Goal: Task Accomplishment & Management: Complete application form

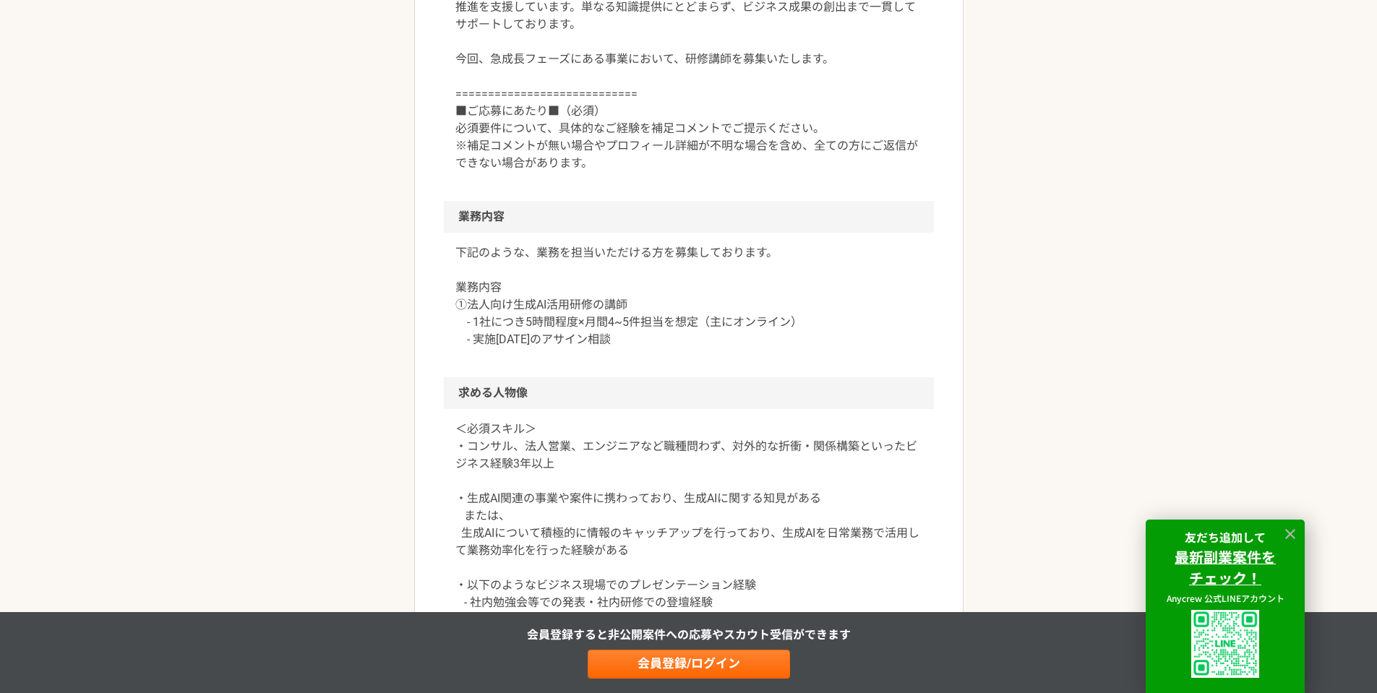
scroll to position [1542, 0]
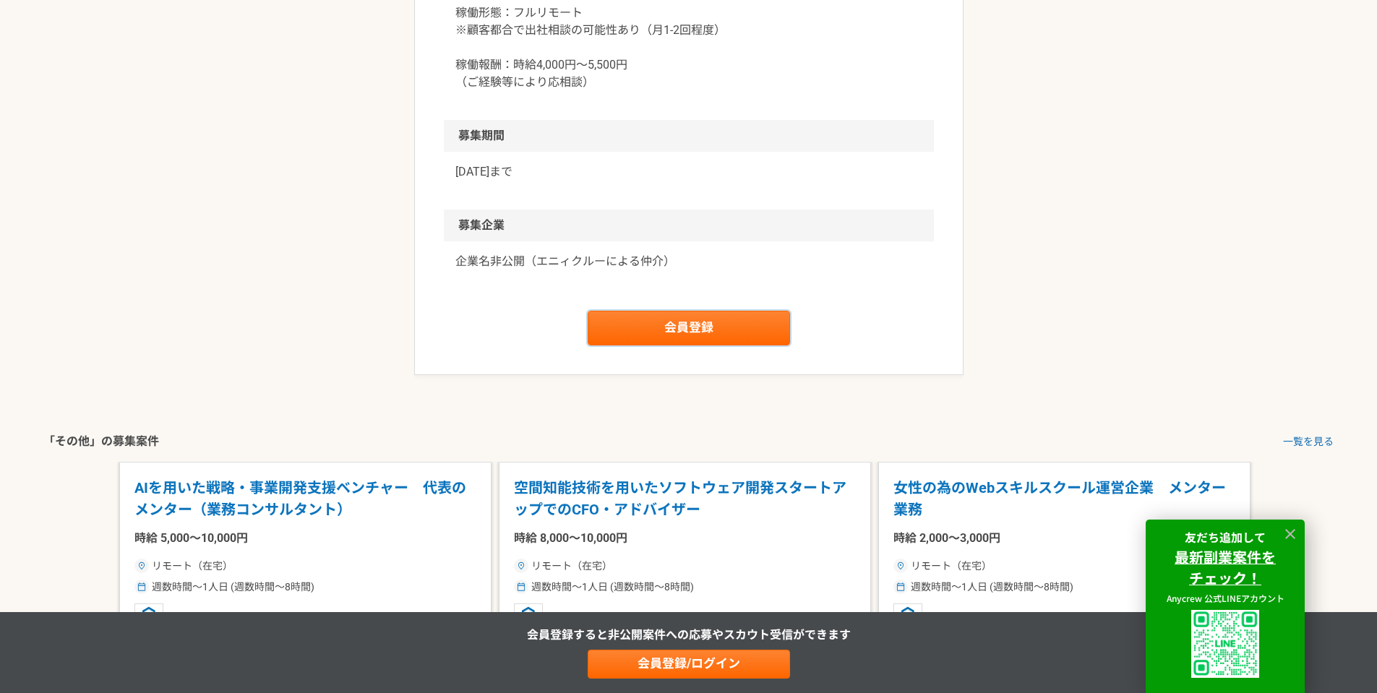
click at [680, 330] on link "会員登録" at bounding box center [689, 328] width 202 height 35
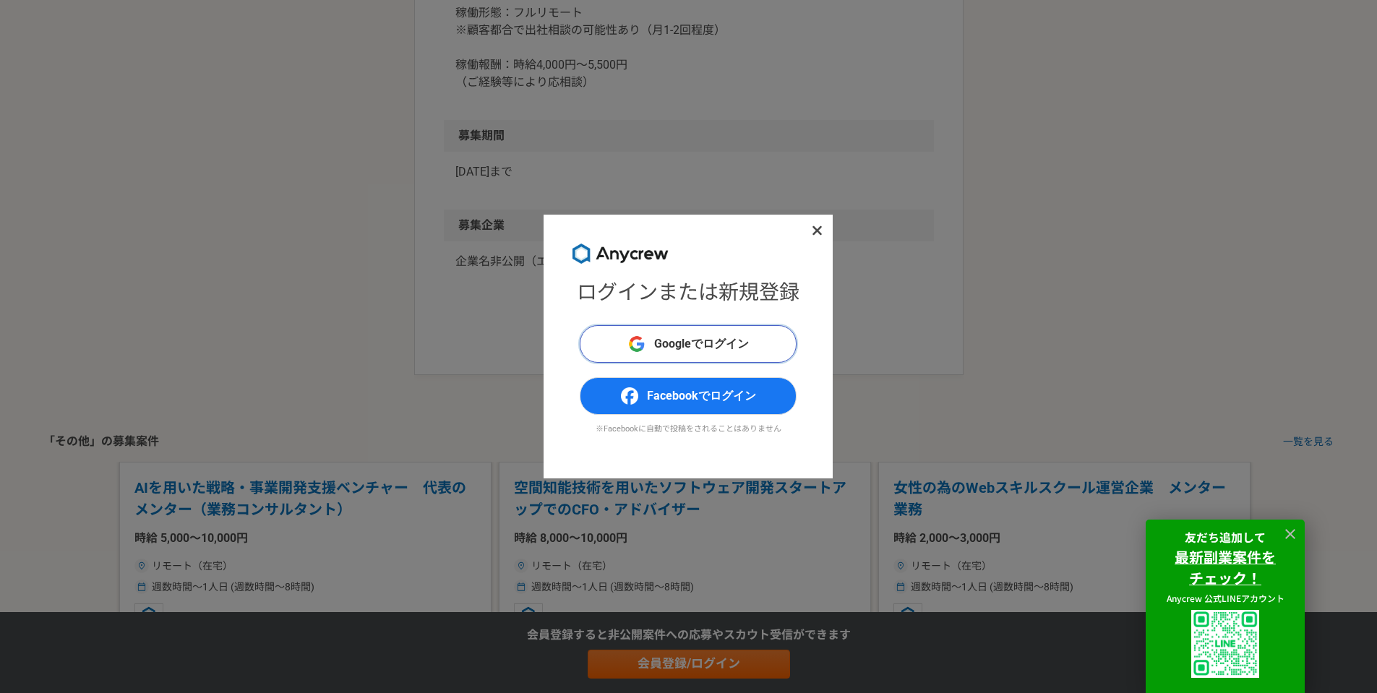
click at [692, 343] on span "Googleでログイン" at bounding box center [701, 343] width 95 height 17
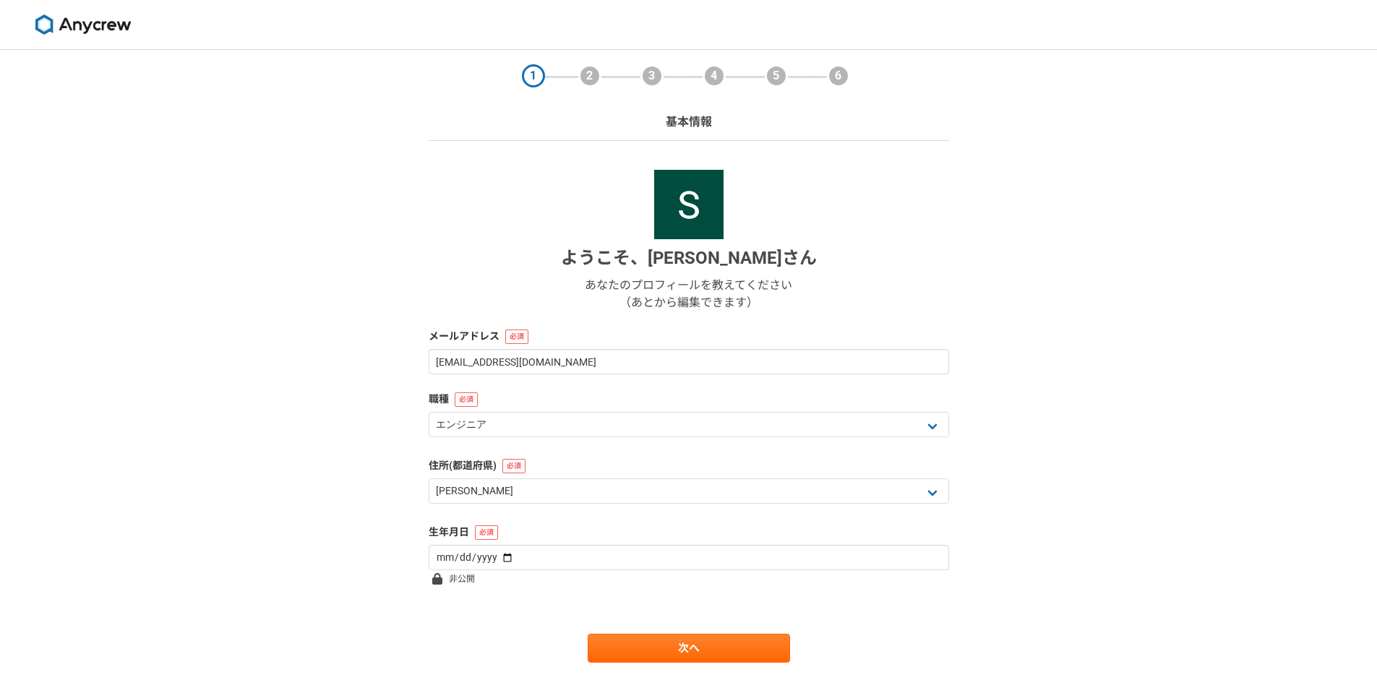
select select "13"
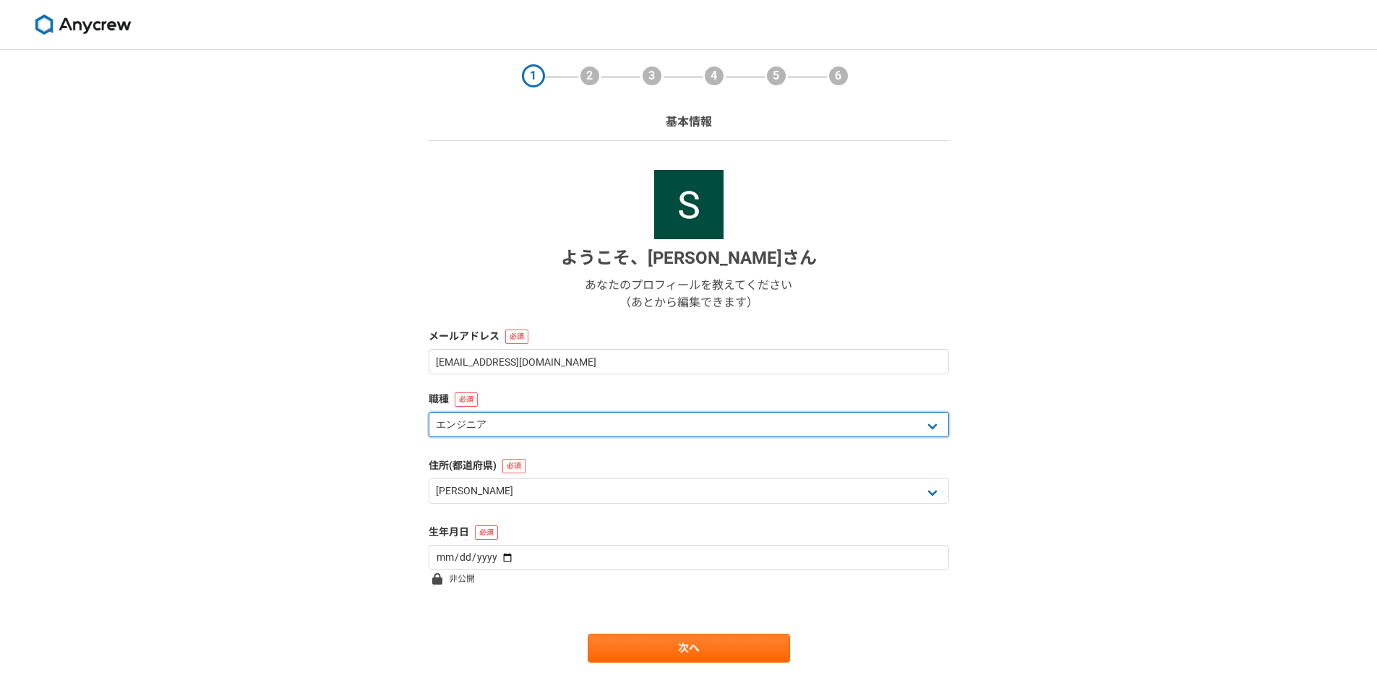
click at [554, 432] on select "エンジニア デザイナー ライター 営業 マーケティング 企画・事業開発 バックオフィス その他" at bounding box center [689, 424] width 520 height 25
select select "4"
click at [429, 412] on select "エンジニア デザイナー ライター 営業 マーケティング 企画・事業開発 バックオフィス その他" at bounding box center [689, 424] width 520 height 25
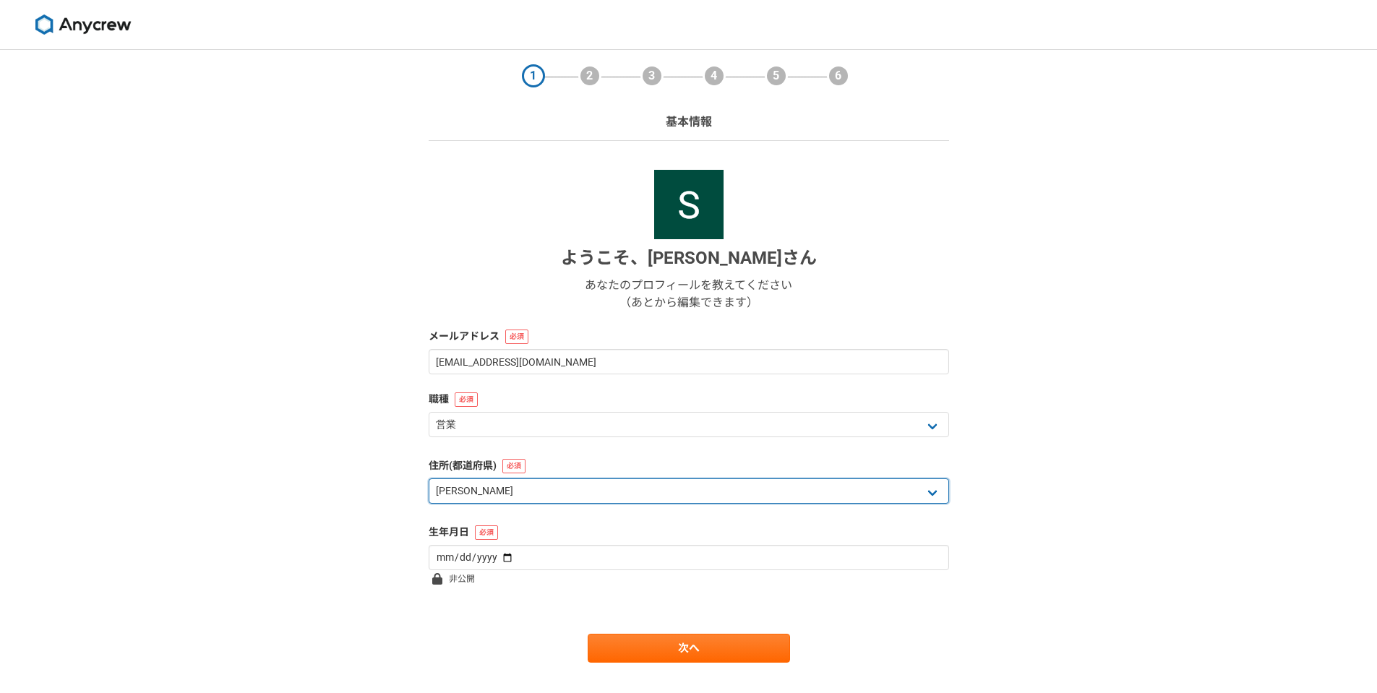
click at [516, 494] on select "北海道 [GEOGRAPHIC_DATA] [GEOGRAPHIC_DATA] [PERSON_NAME][GEOGRAPHIC_DATA] [PERSON_…" at bounding box center [689, 491] width 520 height 25
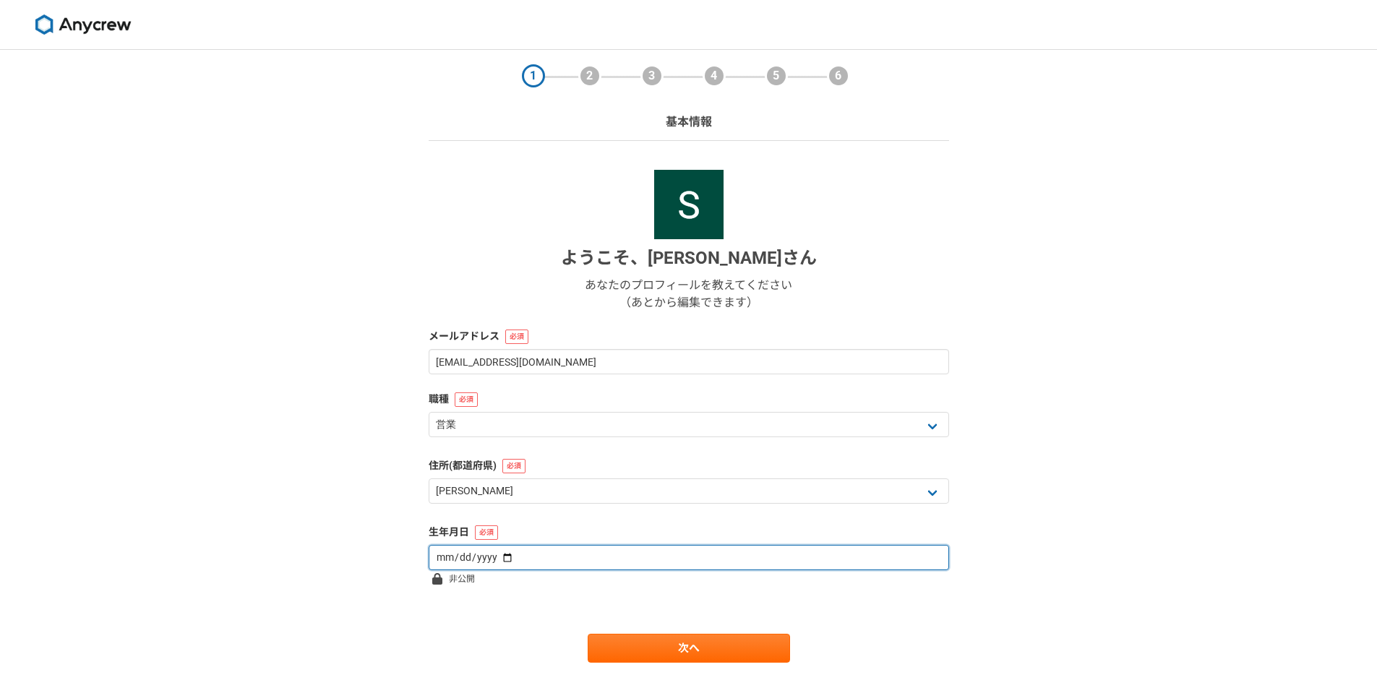
click at [517, 562] on input "date" at bounding box center [689, 557] width 520 height 25
type input "[DATE]"
click at [507, 557] on input "[DATE]" at bounding box center [689, 557] width 520 height 25
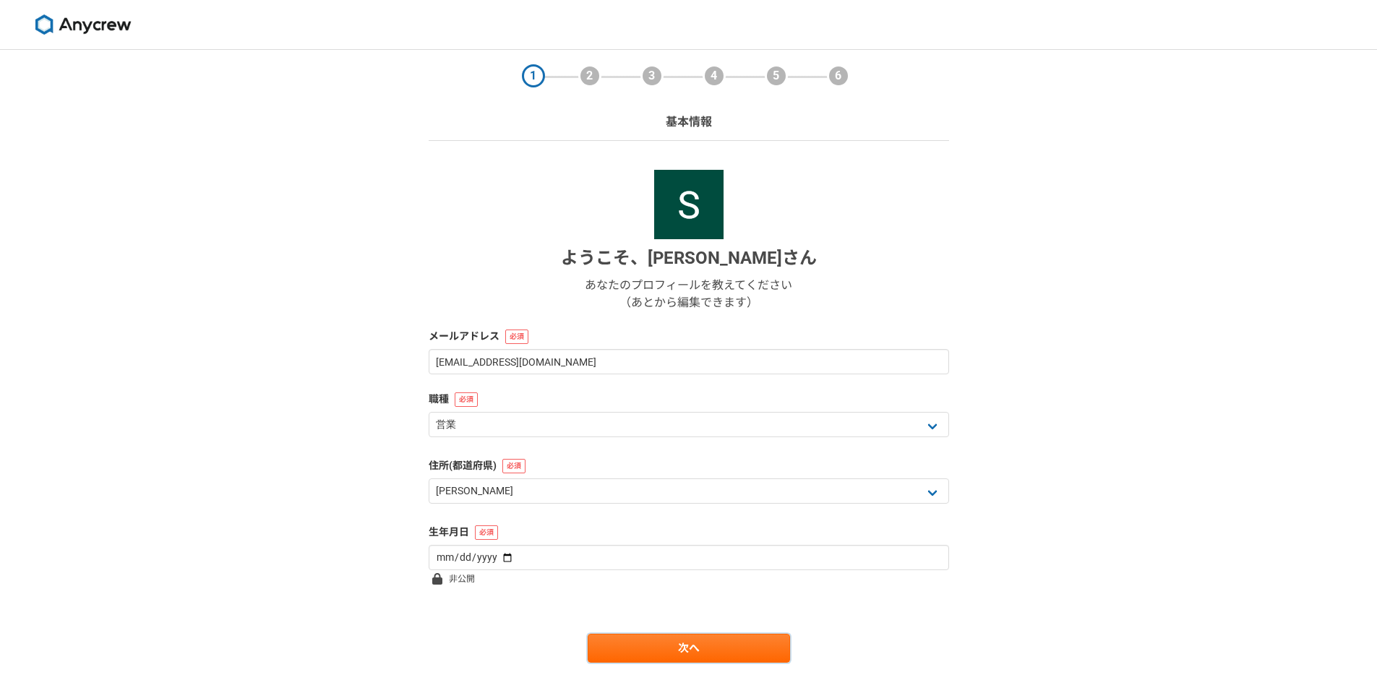
click at [695, 643] on link "次へ" at bounding box center [689, 648] width 202 height 29
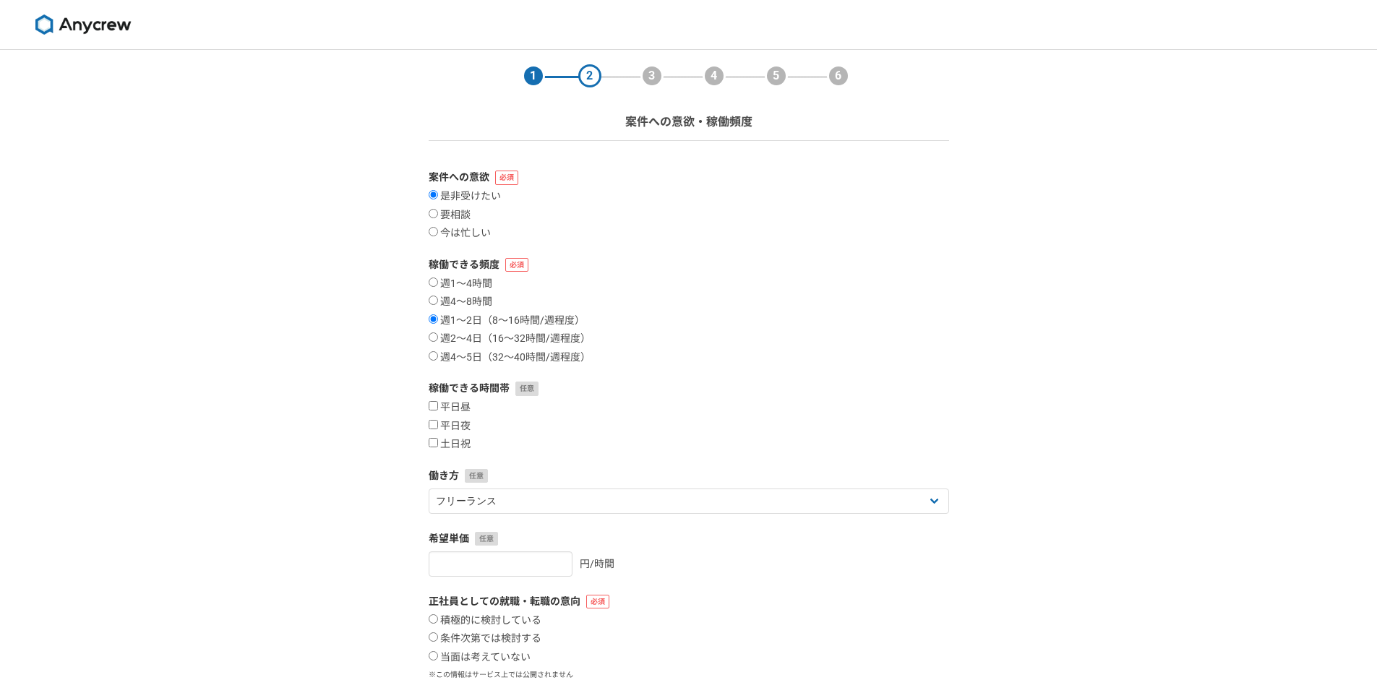
click at [471, 358] on label "週4〜5日（32〜40時間/週程度）" at bounding box center [510, 357] width 162 height 13
click at [438, 358] on input "週4〜5日（32〜40時間/週程度）" at bounding box center [433, 355] width 9 height 9
radio input "true"
click at [475, 338] on label "週2〜4日（16〜32時間/週程度）" at bounding box center [510, 339] width 162 height 13
click at [438, 338] on input "週2〜4日（16〜32時間/週程度）" at bounding box center [433, 337] width 9 height 9
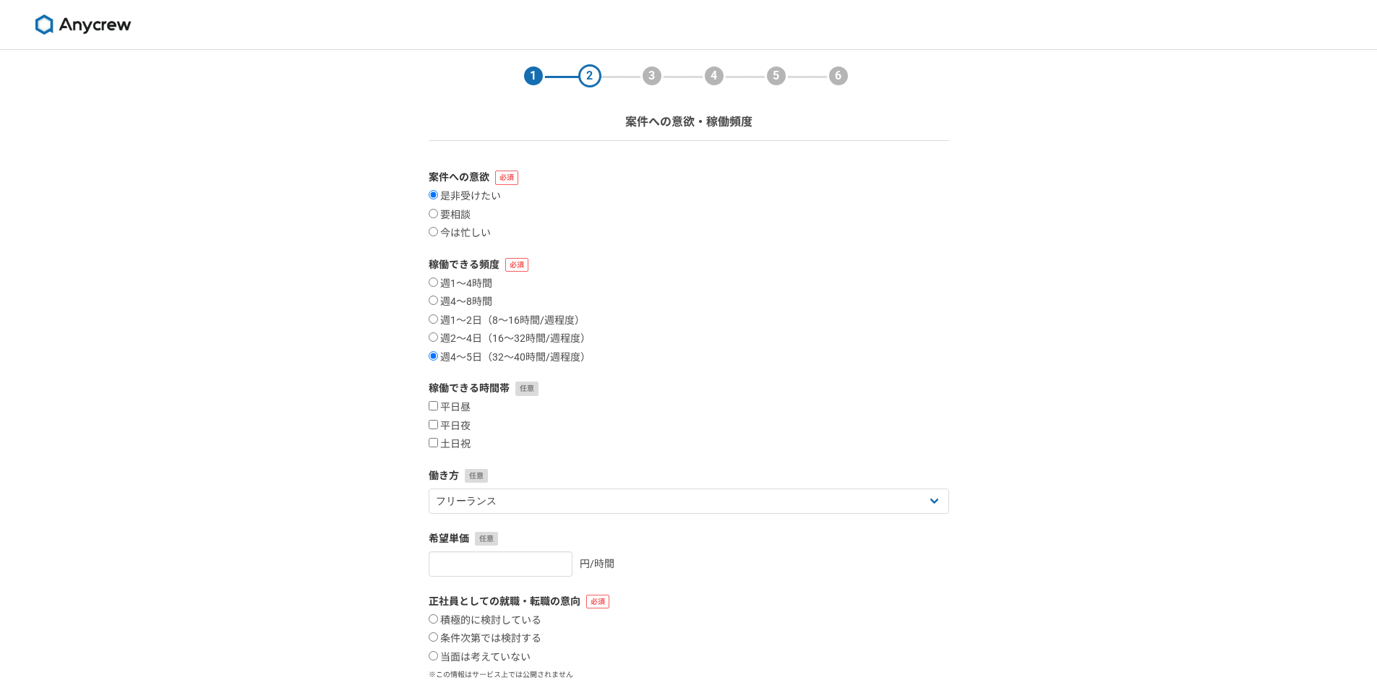
radio input "true"
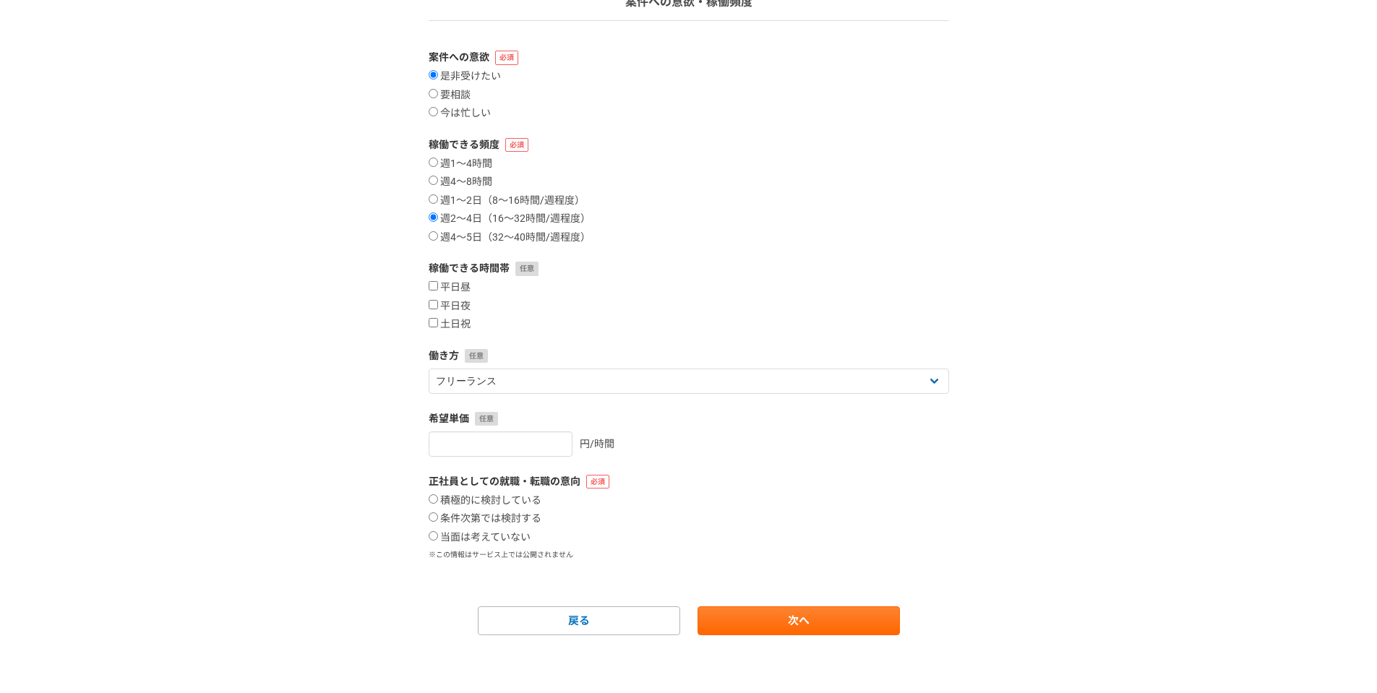
click at [463, 288] on label "平日昼" at bounding box center [450, 287] width 42 height 13
click at [438, 288] on input "平日昼" at bounding box center [433, 285] width 9 height 9
checkbox input "true"
click at [461, 312] on label "平日夜" at bounding box center [450, 306] width 42 height 13
click at [438, 309] on input "平日夜" at bounding box center [433, 304] width 9 height 9
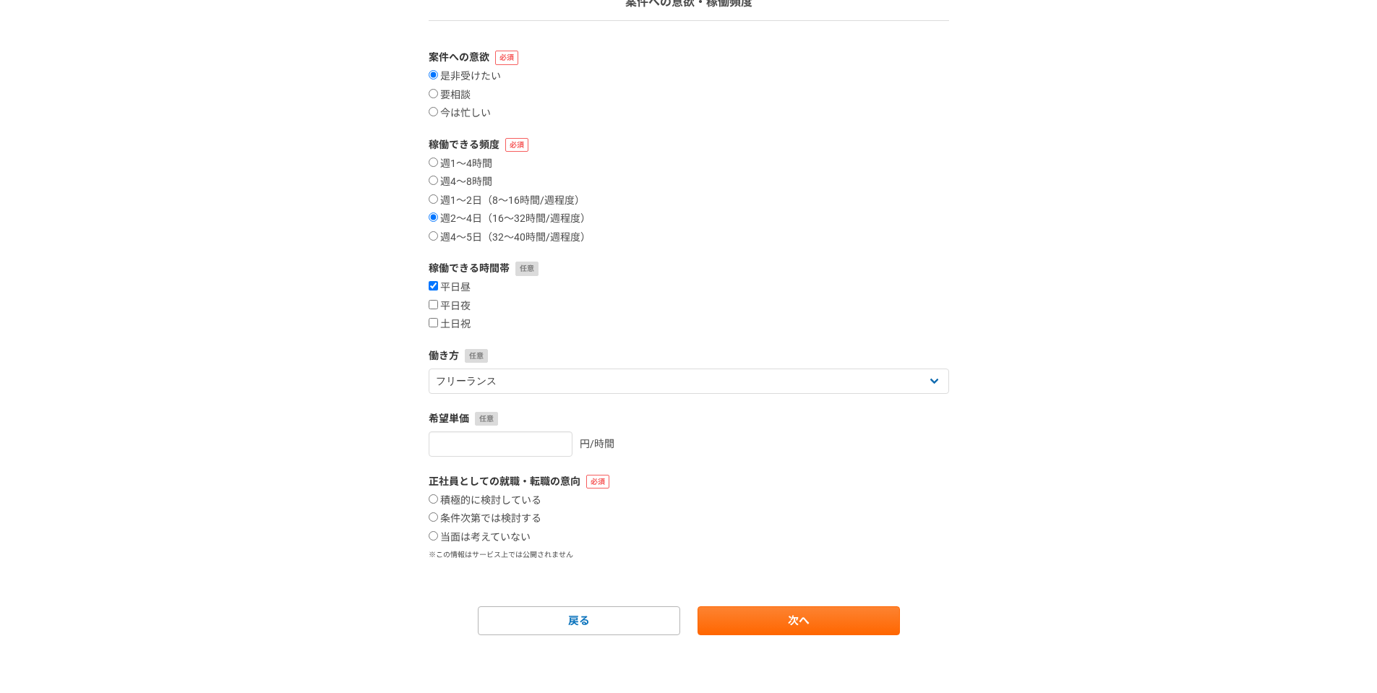
checkbox input "true"
click at [463, 325] on label "土日祝" at bounding box center [450, 324] width 42 height 13
click at [438, 325] on input "土日祝" at bounding box center [433, 322] width 9 height 9
checkbox input "true"
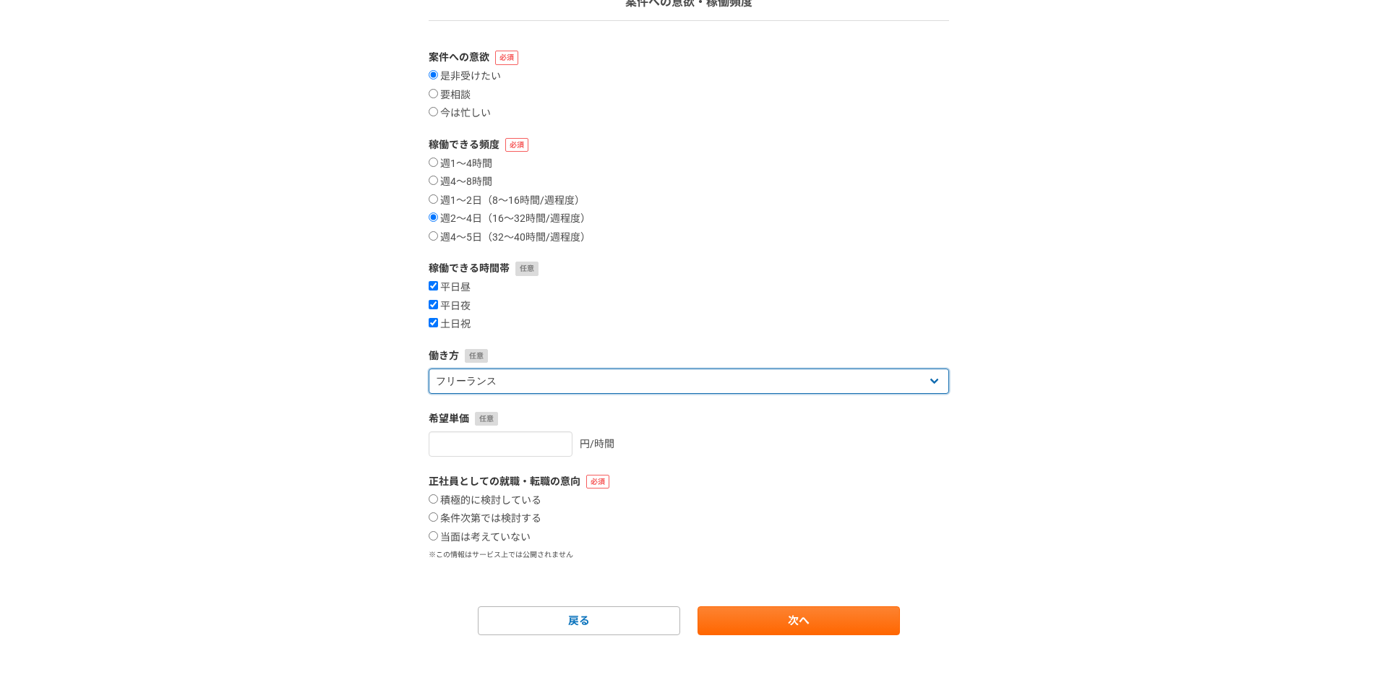
click at [515, 376] on select "フリーランス 副業 その他" at bounding box center [689, 381] width 520 height 25
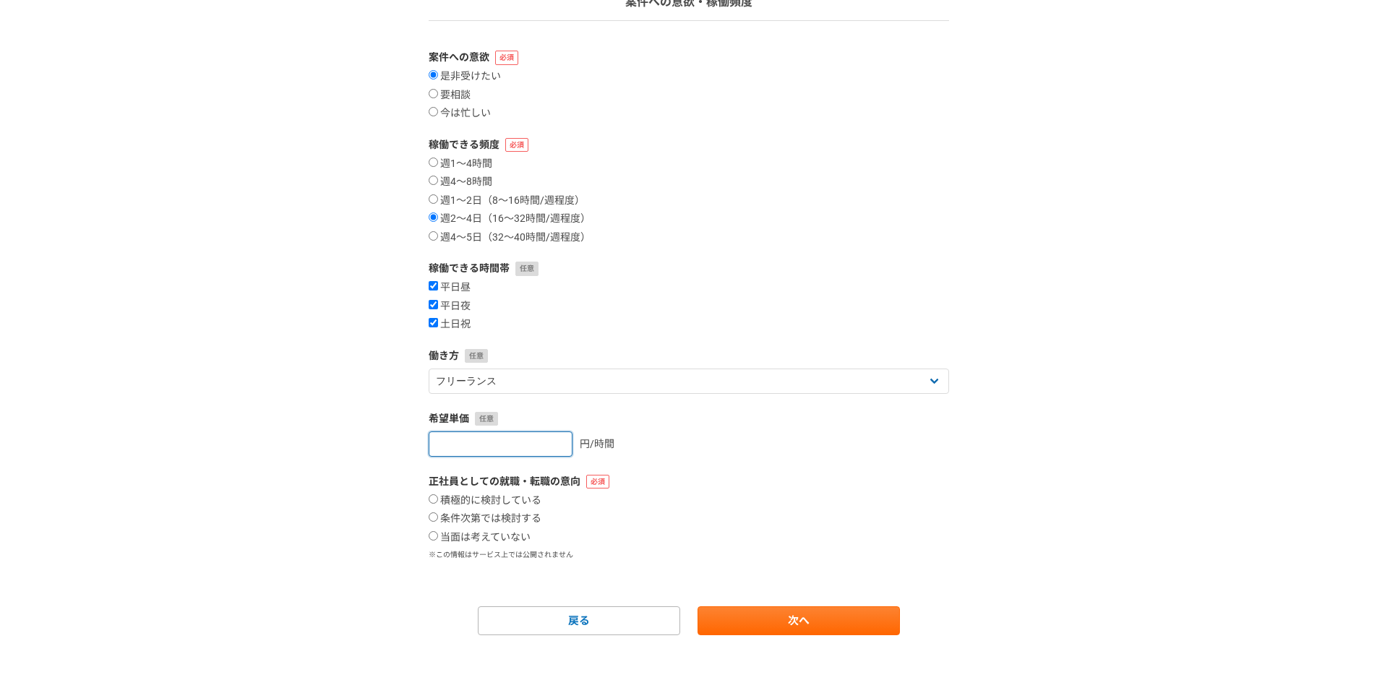
click at [492, 454] on input "number" at bounding box center [501, 444] width 144 height 25
type input "5"
type input "4000"
click at [478, 542] on label "当面は考えていない" at bounding box center [480, 537] width 102 height 13
click at [438, 541] on input "当面は考えていない" at bounding box center [433, 535] width 9 height 9
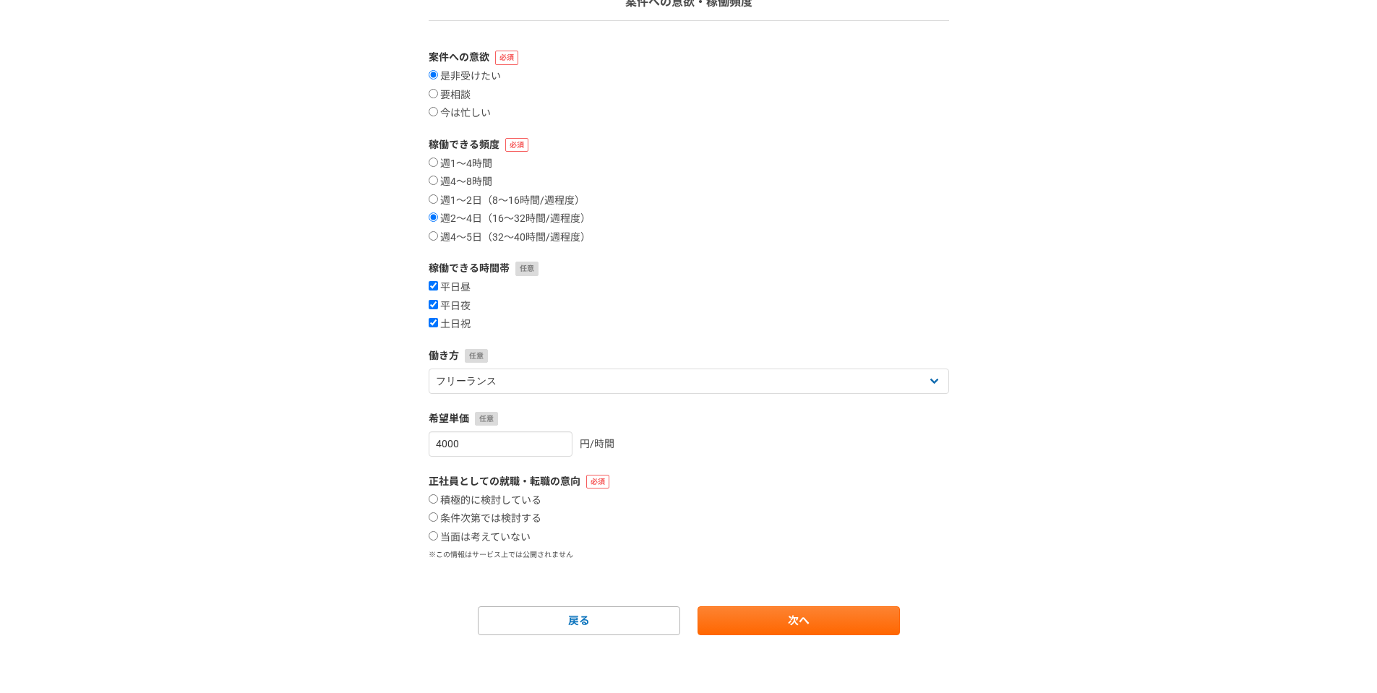
radio input "true"
click at [769, 621] on link "次へ" at bounding box center [799, 620] width 202 height 29
select select
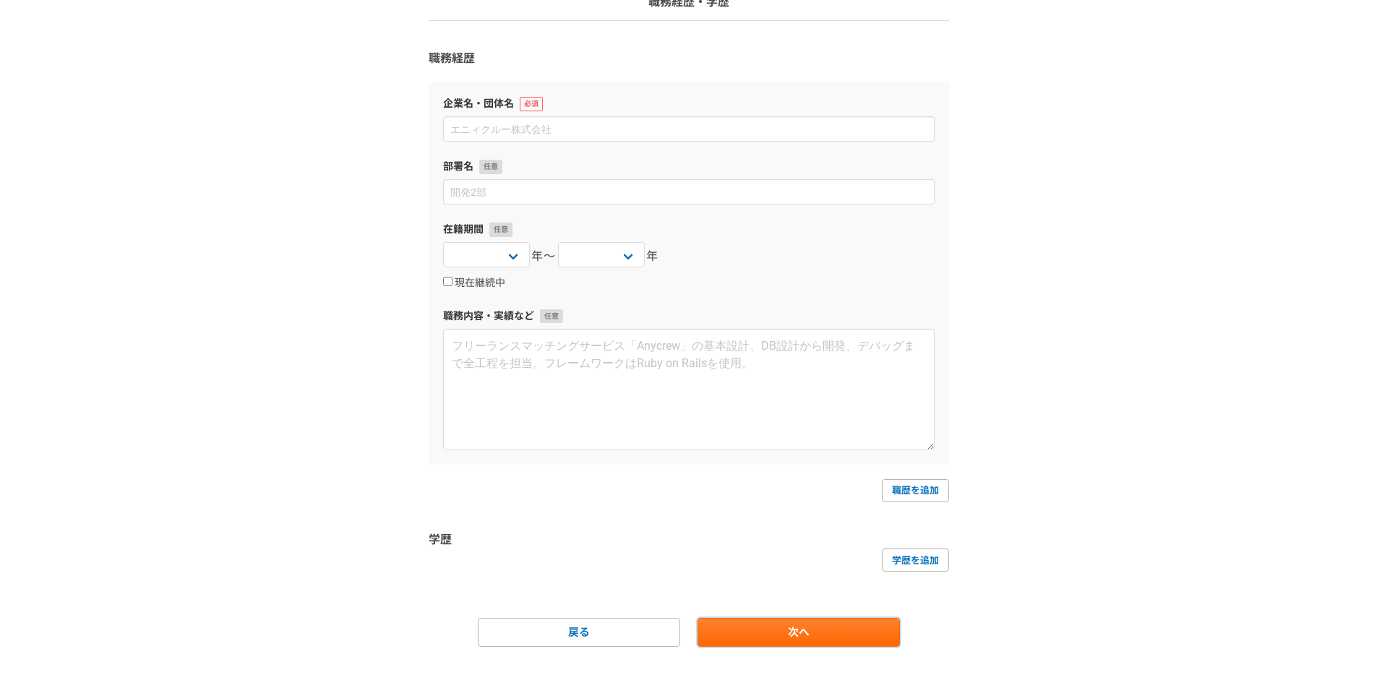
scroll to position [0, 0]
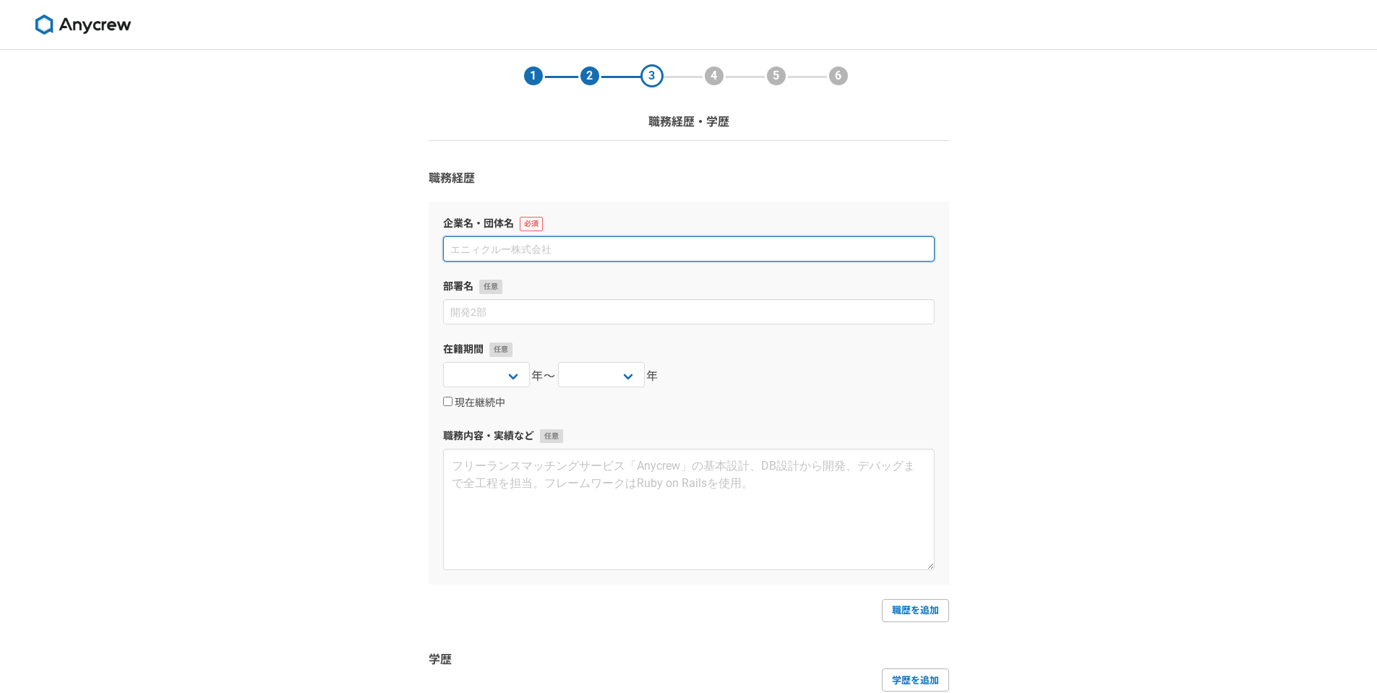
click at [487, 249] on input at bounding box center [689, 248] width 492 height 25
type input "h"
drag, startPoint x: 541, startPoint y: 257, endPoint x: 408, endPoint y: 250, distance: 133.2
click at [408, 250] on div "1 2 3 4 5 6 職務経歴・学歴 職務経歴 企業名・団体名 フリーランス 部署名 在籍期間 [DATE] [DATE] [DATE] [DATE] [D…" at bounding box center [688, 437] width 1377 height 775
type input "コ"
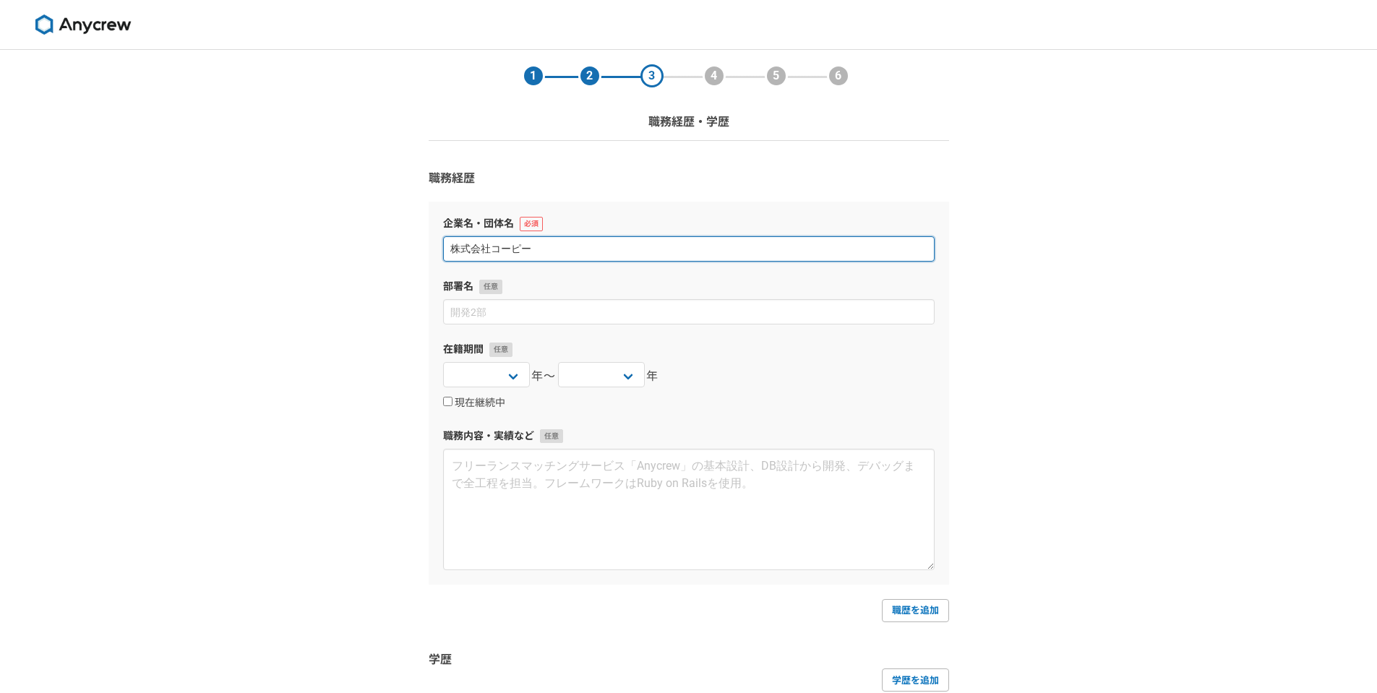
type input "株式会社コーピー"
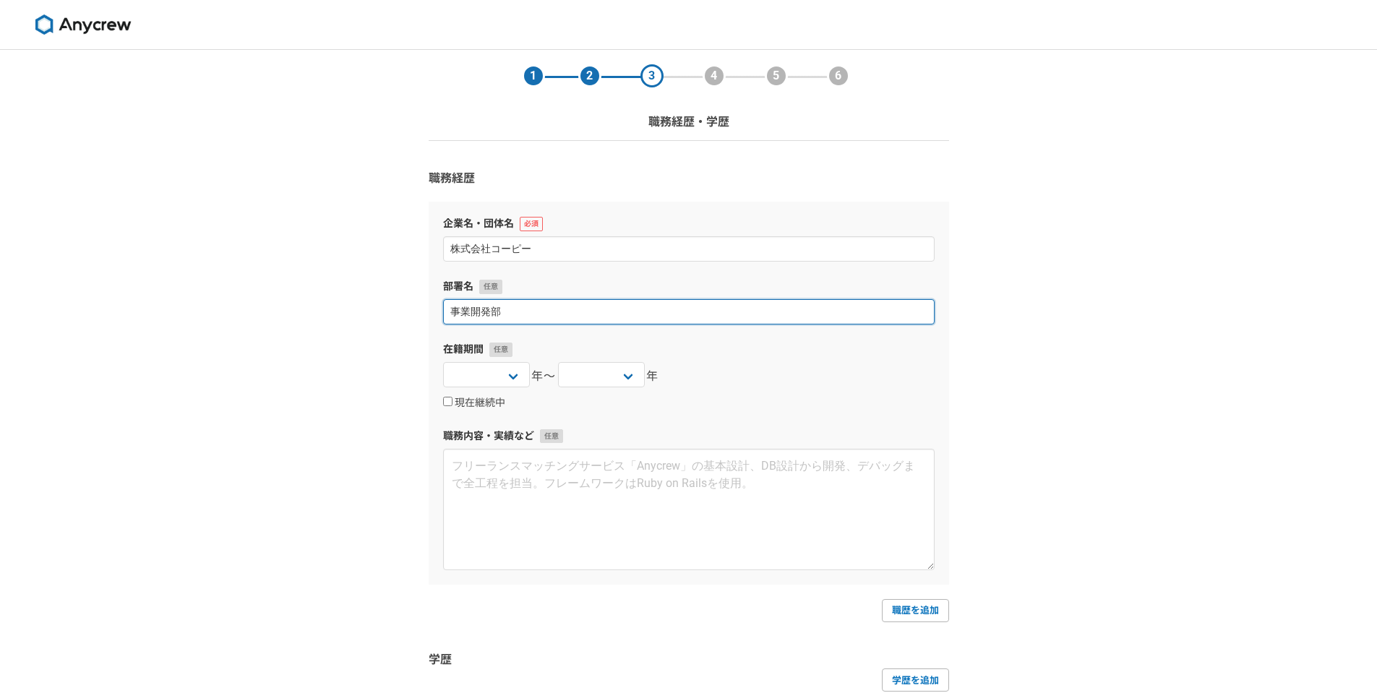
type input "事業開発部"
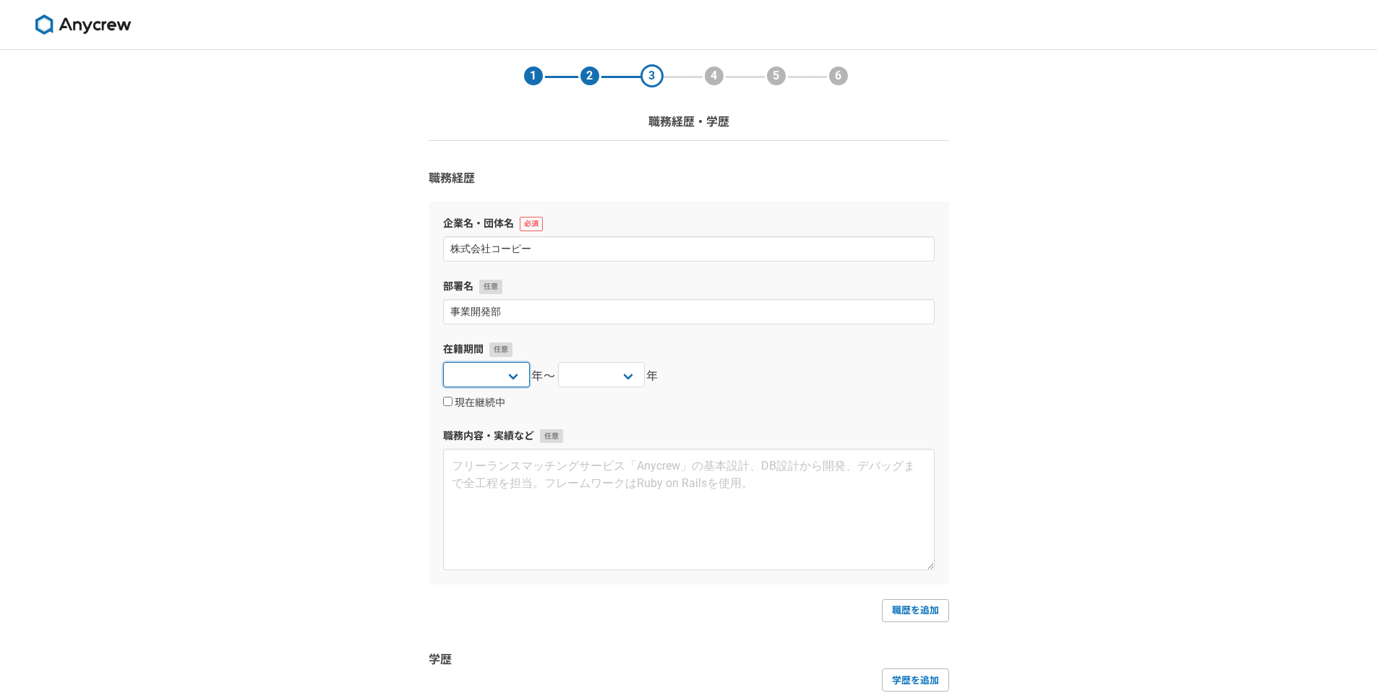
click at [512, 369] on select "[DATE] [DATE] [DATE] [DATE] [DATE] [DATE] [DATE] [DATE] [DATE] [DATE] [DATE] [D…" at bounding box center [486, 374] width 87 height 25
select select "[DATE]"
click at [443, 362] on select "[DATE] [DATE] [DATE] [DATE] [DATE] [DATE] [DATE] [DATE] [DATE] [DATE] [DATE] [D…" at bounding box center [486, 374] width 87 height 25
click at [640, 372] on select "[DATE] [DATE] [DATE] [DATE] [DATE] [DATE] [DATE] [DATE] [DATE] [DATE] [DATE] [D…" at bounding box center [601, 374] width 87 height 25
select select "[DATE]"
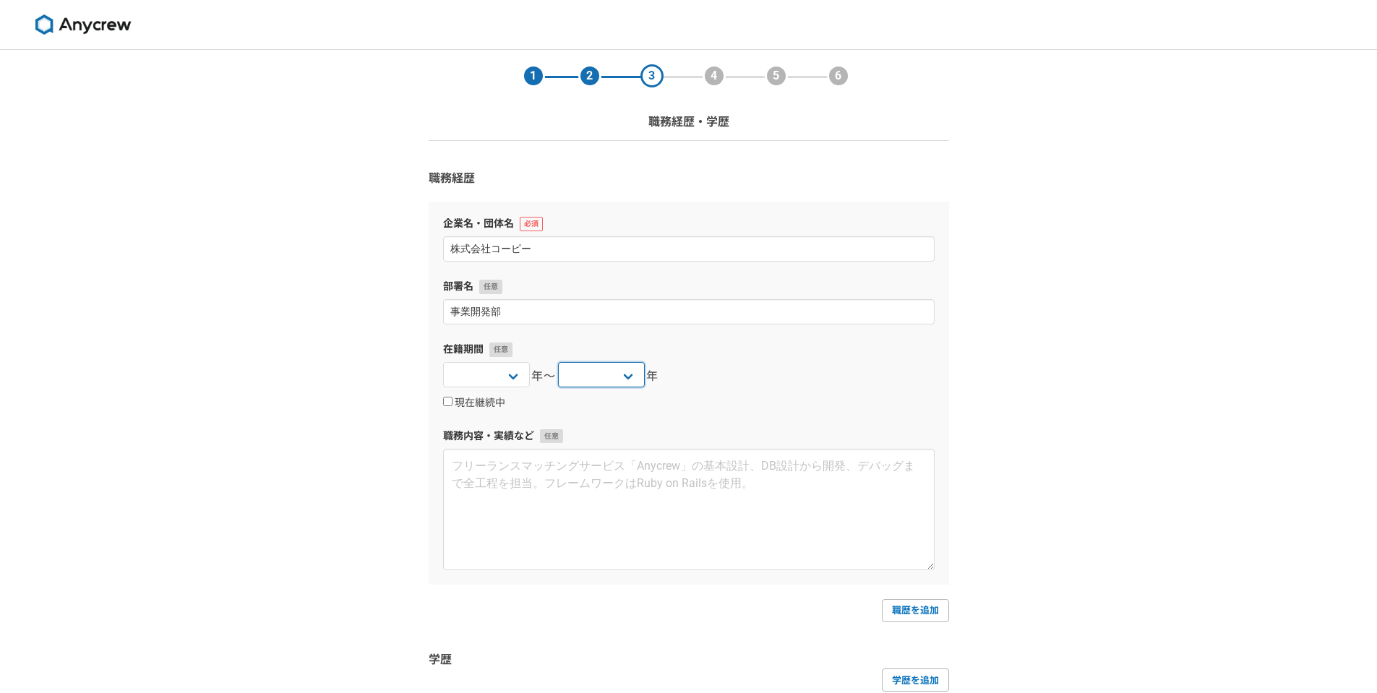
click at [558, 362] on select "[DATE] [DATE] [DATE] [DATE] [DATE] [DATE] [DATE] [DATE] [DATE] [DATE] [DATE] [D…" at bounding box center [601, 374] width 87 height 25
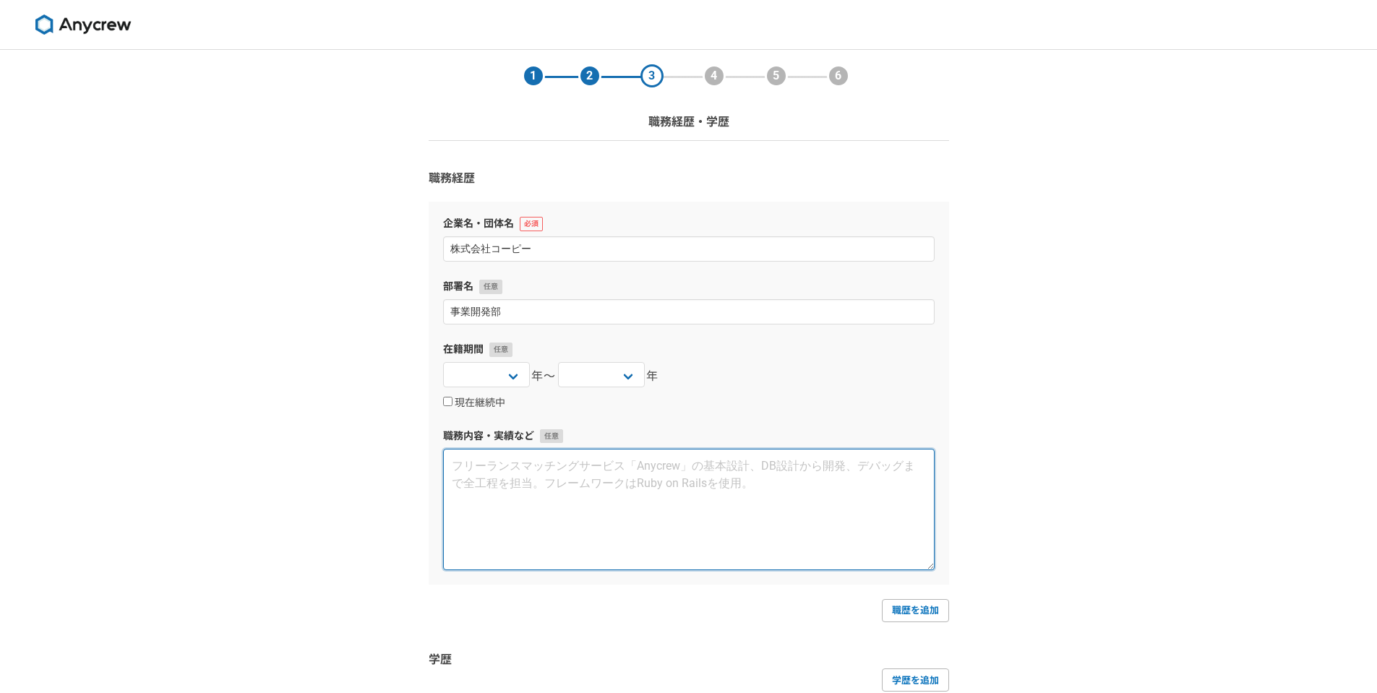
click at [518, 491] on textarea at bounding box center [689, 509] width 492 height 121
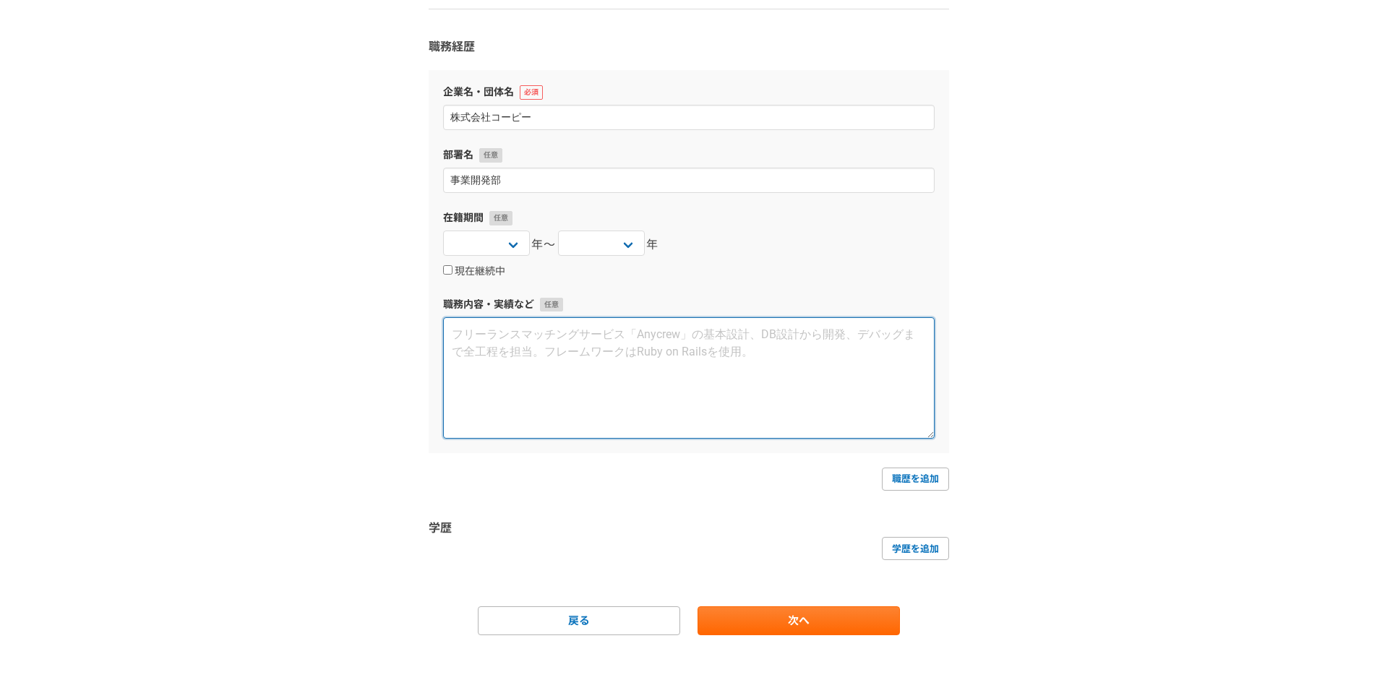
paste textarea "・loremi、dolorsitame。cons・adipiscingelitseddoeiusmodtemporincididuntu。laboreetd、…"
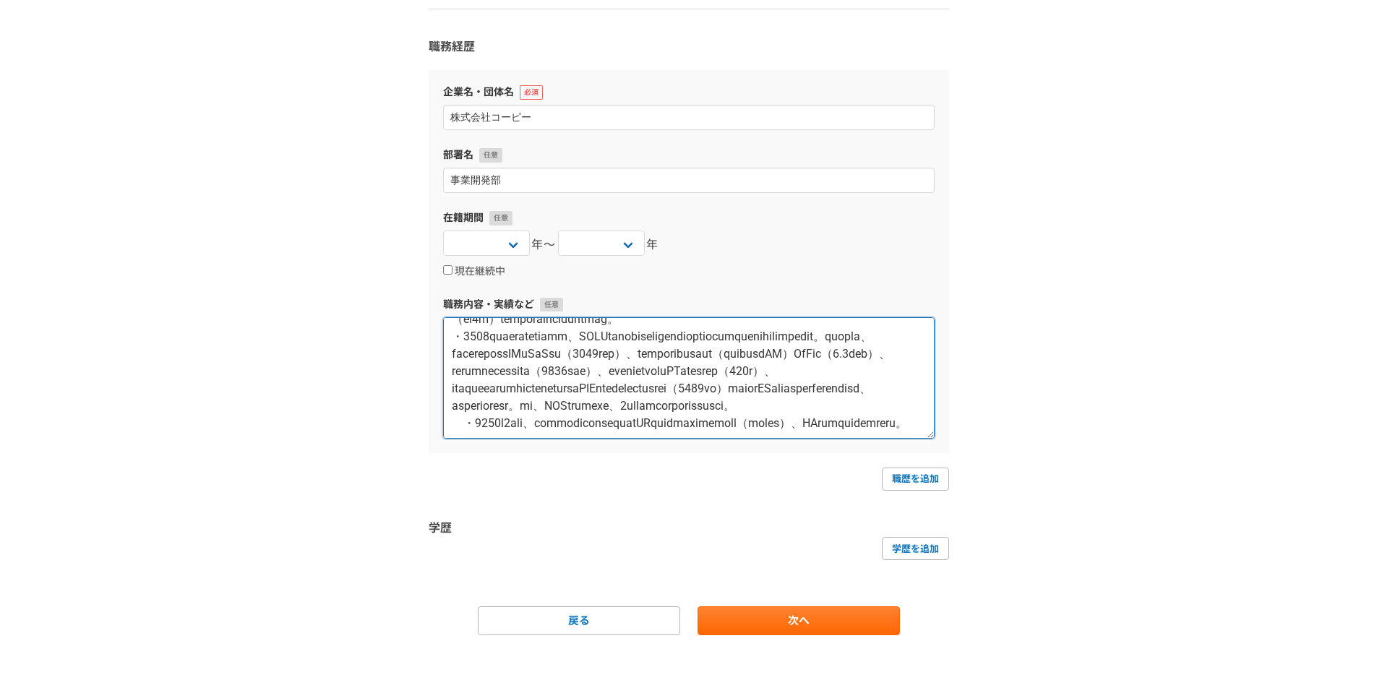
scroll to position [347, 0]
click at [680, 373] on textarea at bounding box center [689, 377] width 492 height 121
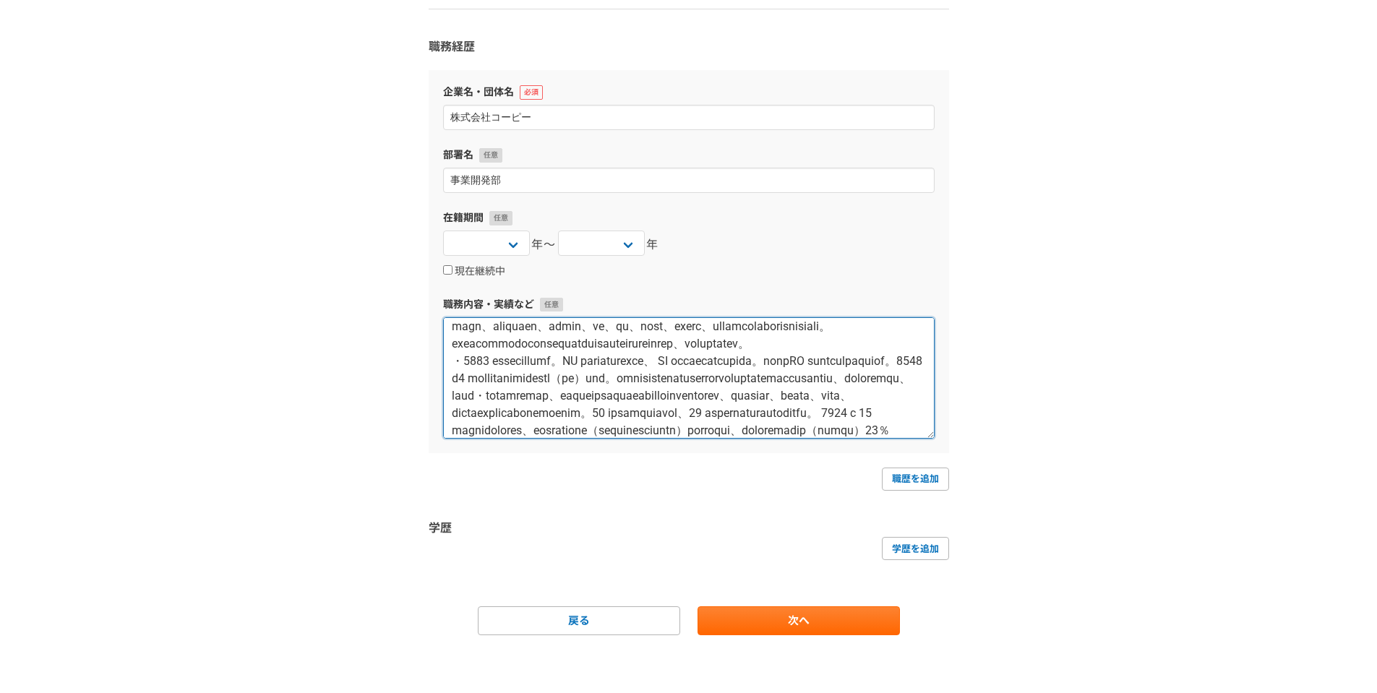
scroll to position [8, 0]
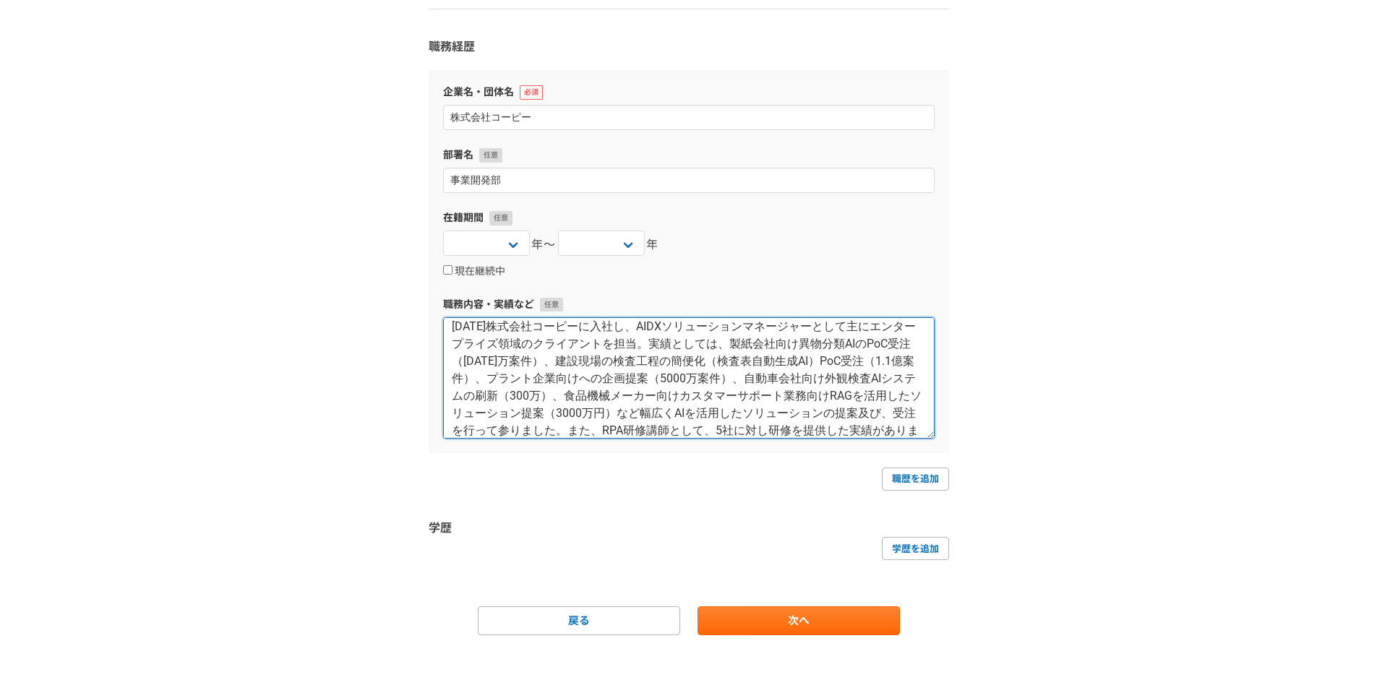
type textarea "[DATE]株式会社コーピーに入社し、AIDXソリューションマネージャーとして主にエンタープライズ領域のクライアントを担当。実績としては、製紙会社向け異物分類…"
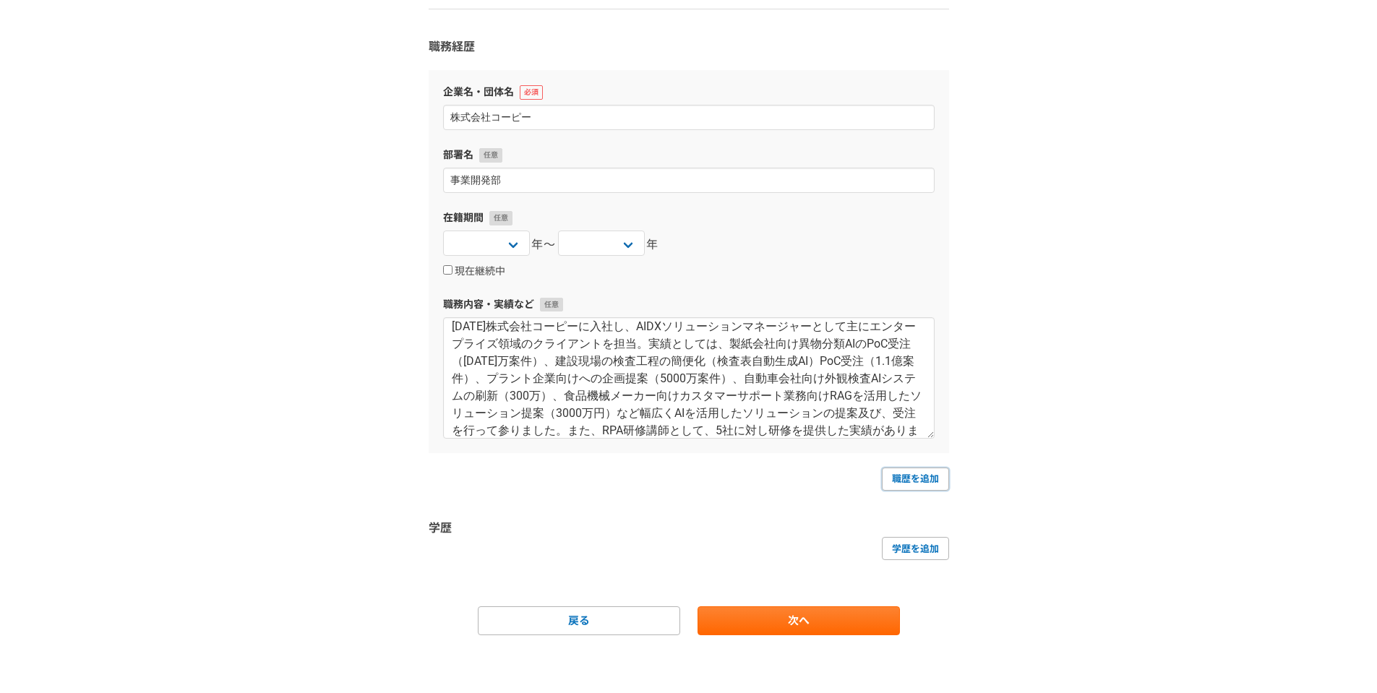
click at [900, 479] on link "職歴を追加" at bounding box center [915, 479] width 67 height 23
select select
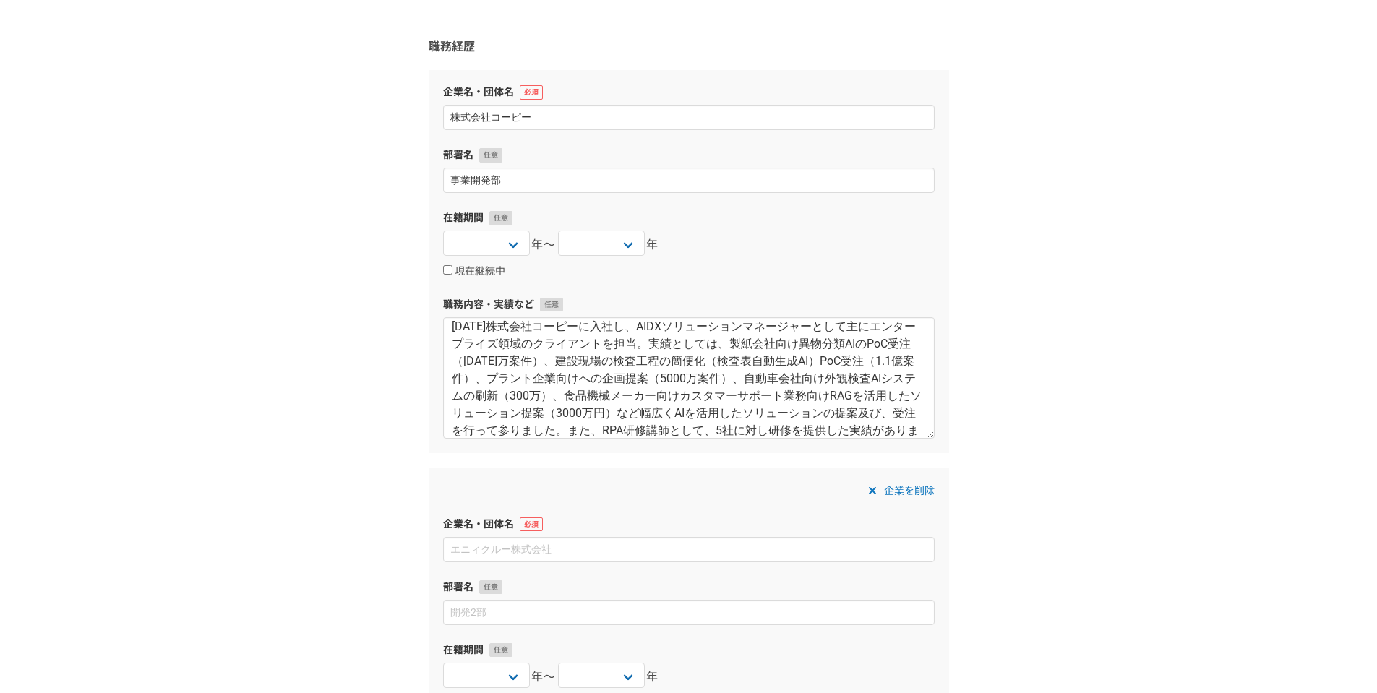
click at [505, 548] on input at bounding box center [689, 549] width 492 height 25
type input "株式会社リクルート"
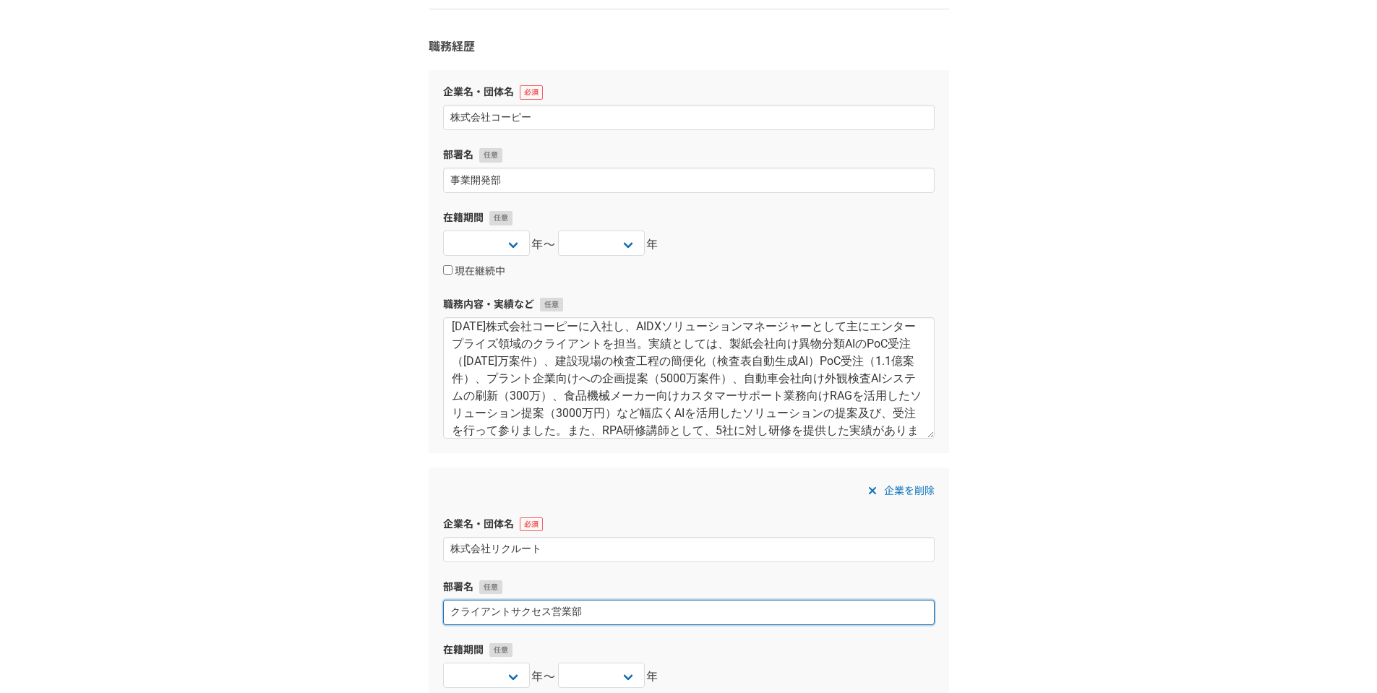
scroll to position [325, 0]
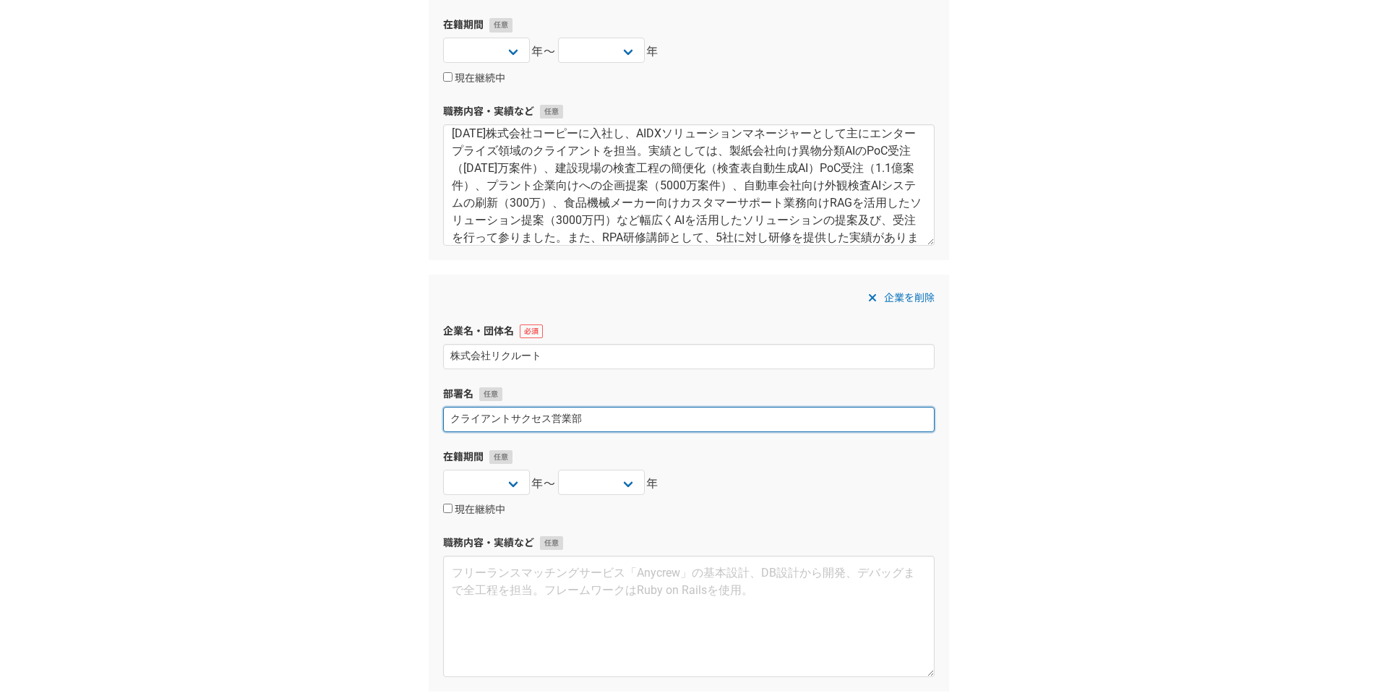
type input "クライアントサクセス営業部"
click at [518, 486] on select "[DATE] [DATE] [DATE] [DATE] [DATE] [DATE] [DATE] [DATE] [DATE] [DATE] [DATE] [D…" at bounding box center [486, 482] width 87 height 25
select select "[DATE]"
click at [443, 470] on select "[DATE] [DATE] [DATE] [DATE] [DATE] [DATE] [DATE] [DATE] [DATE] [DATE] [DATE] [D…" at bounding box center [486, 482] width 87 height 25
click at [628, 481] on select "[DATE] [DATE] [DATE] [DATE] [DATE] [DATE] [DATE] [DATE] [DATE] [DATE] [DATE] [D…" at bounding box center [601, 482] width 87 height 25
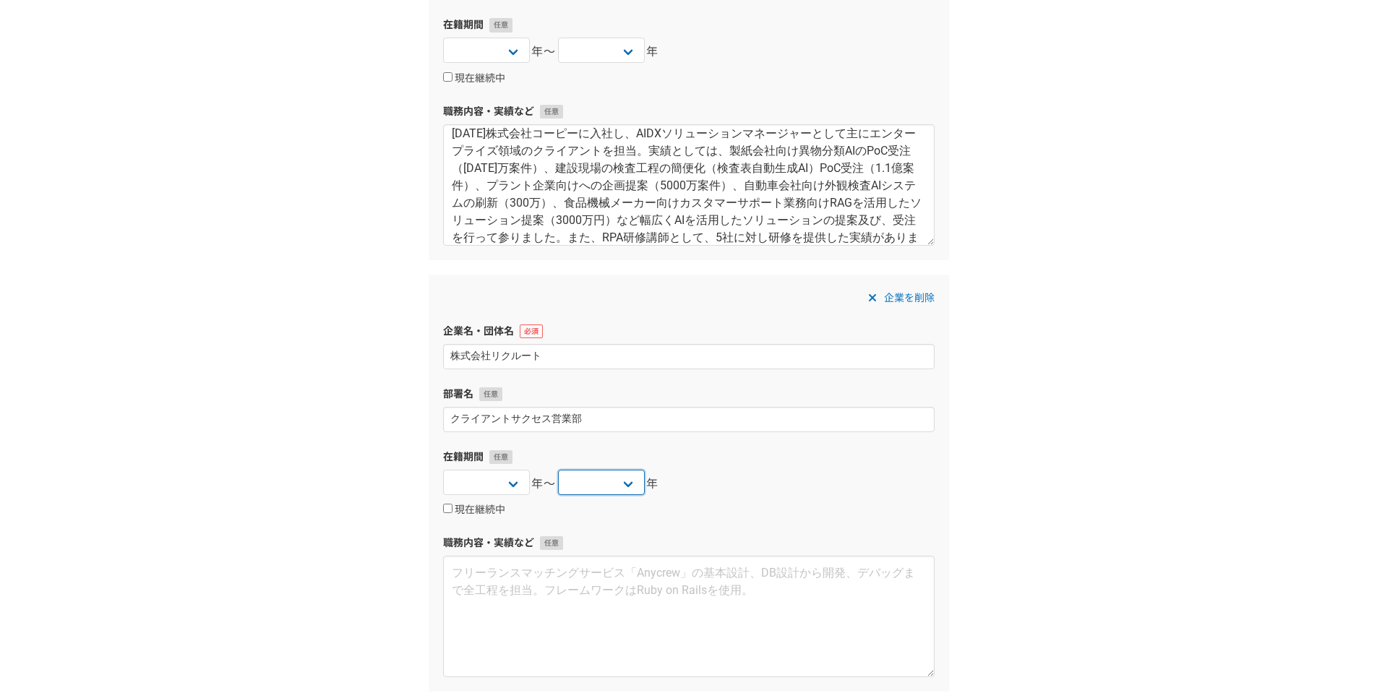
select select "[DATE]"
click at [558, 470] on select "[DATE] [DATE] [DATE] [DATE] [DATE] [DATE] [DATE] [DATE] [DATE] [DATE] [DATE] [D…" at bounding box center [601, 482] width 87 height 25
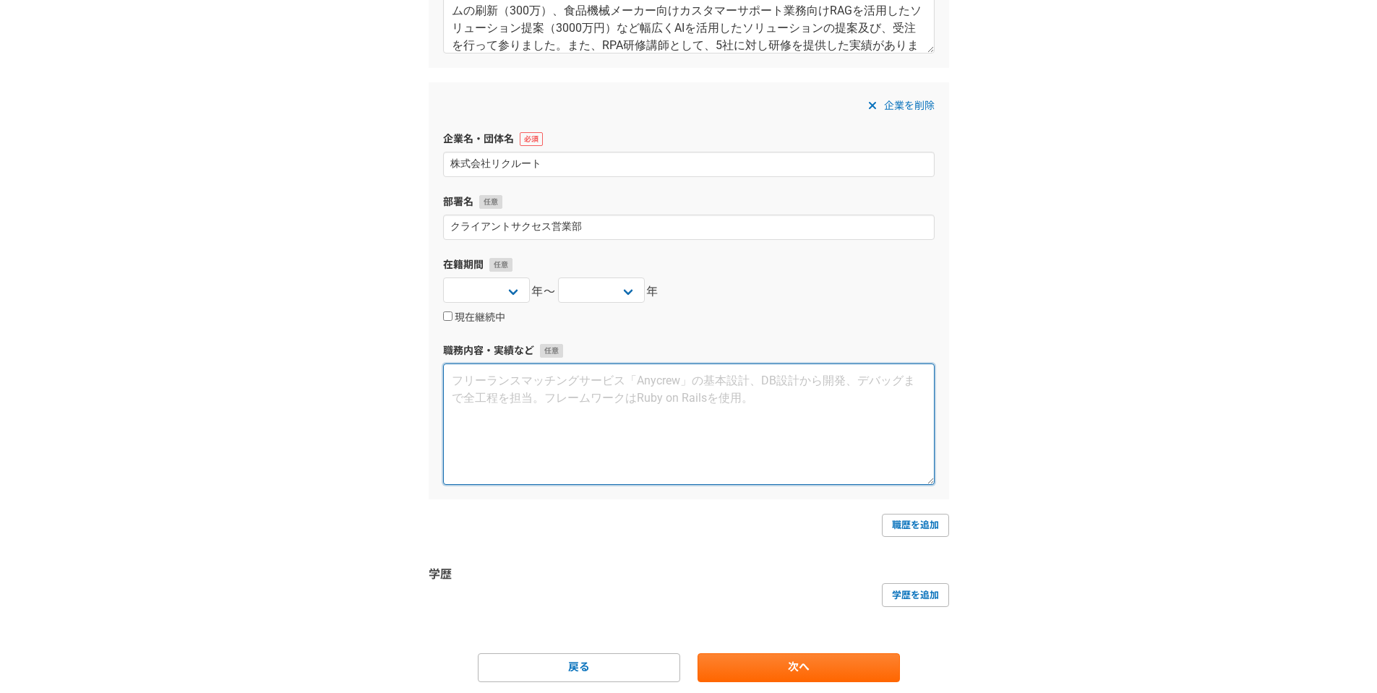
click at [501, 421] on textarea at bounding box center [689, 424] width 492 height 121
paste textarea "・loremi、dolorsitame。cons・adipiscingelitseddoeiusmodtemporincididuntu。laboreetd、…"
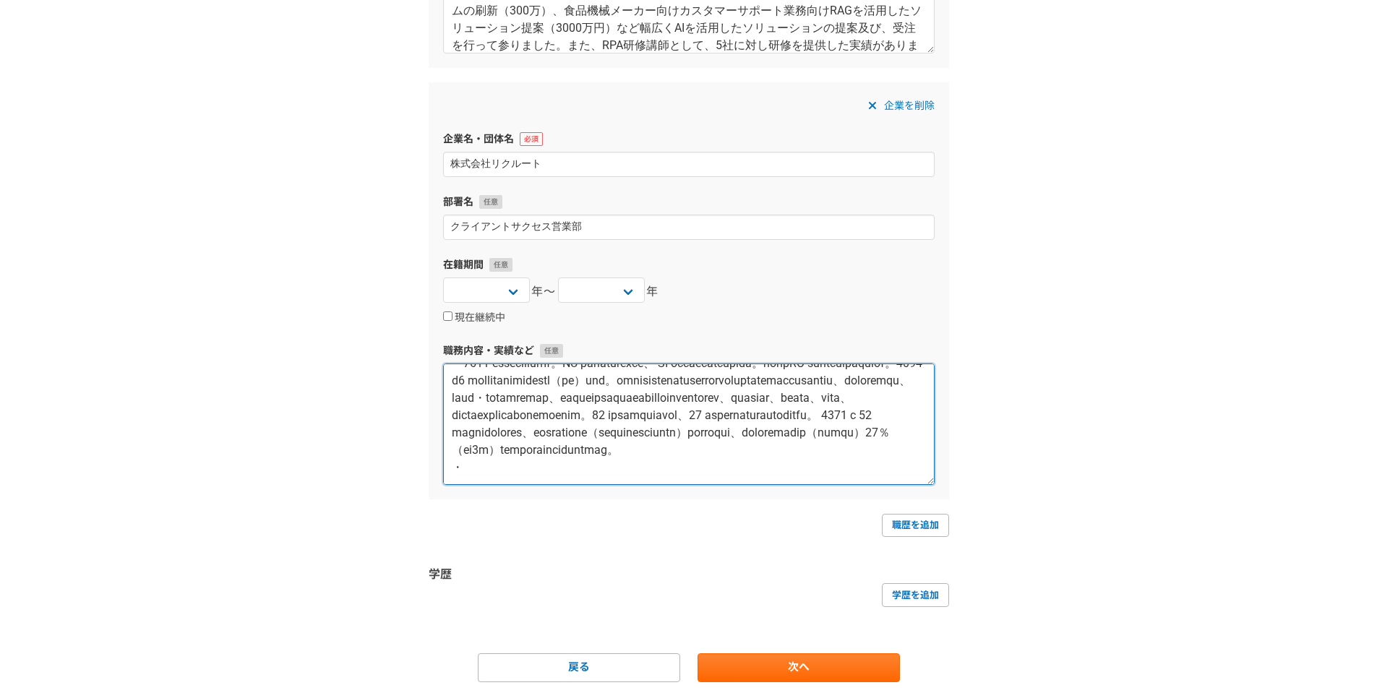
scroll to position [0, 0]
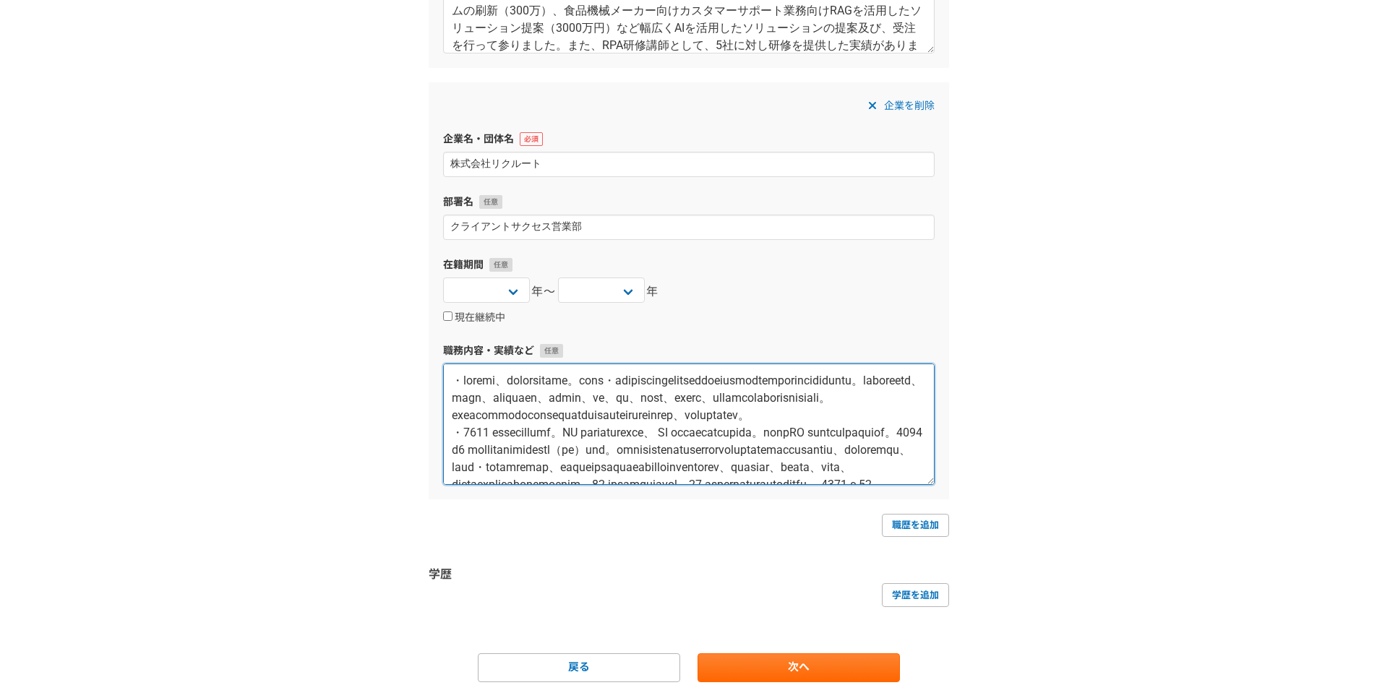
drag, startPoint x: 463, startPoint y: 467, endPoint x: 443, endPoint y: 372, distance: 96.7
click at [443, 372] on textarea at bounding box center [689, 424] width 492 height 121
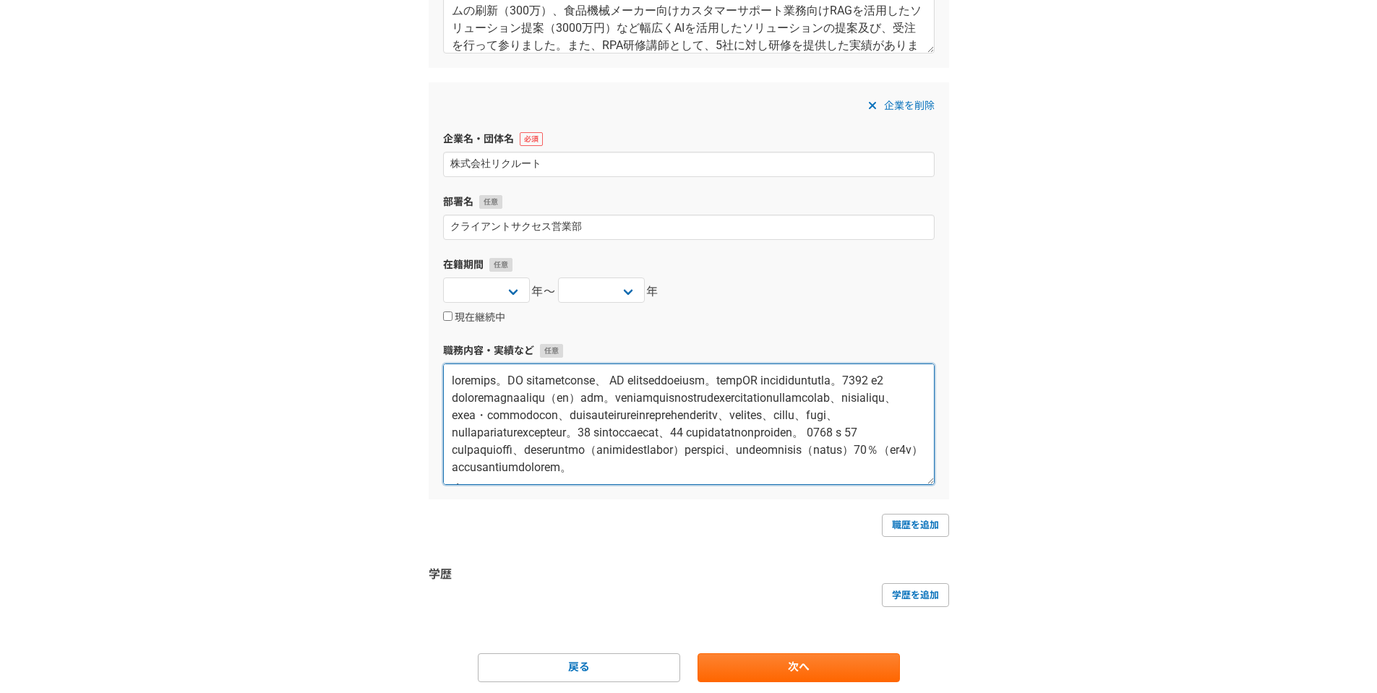
click at [557, 373] on textarea at bounding box center [689, 424] width 492 height 121
drag, startPoint x: 904, startPoint y: 371, endPoint x: 379, endPoint y: 353, distance: 525.1
click at [379, 353] on div "1 2 3 4 5 6 職務経歴・学歴 職務経歴 企業名・団体名 株式会社コーピー 部署名 事業開発部 在籍期間 [DATE] [DATE] [DATE] […" at bounding box center [688, 136] width 1377 height 1207
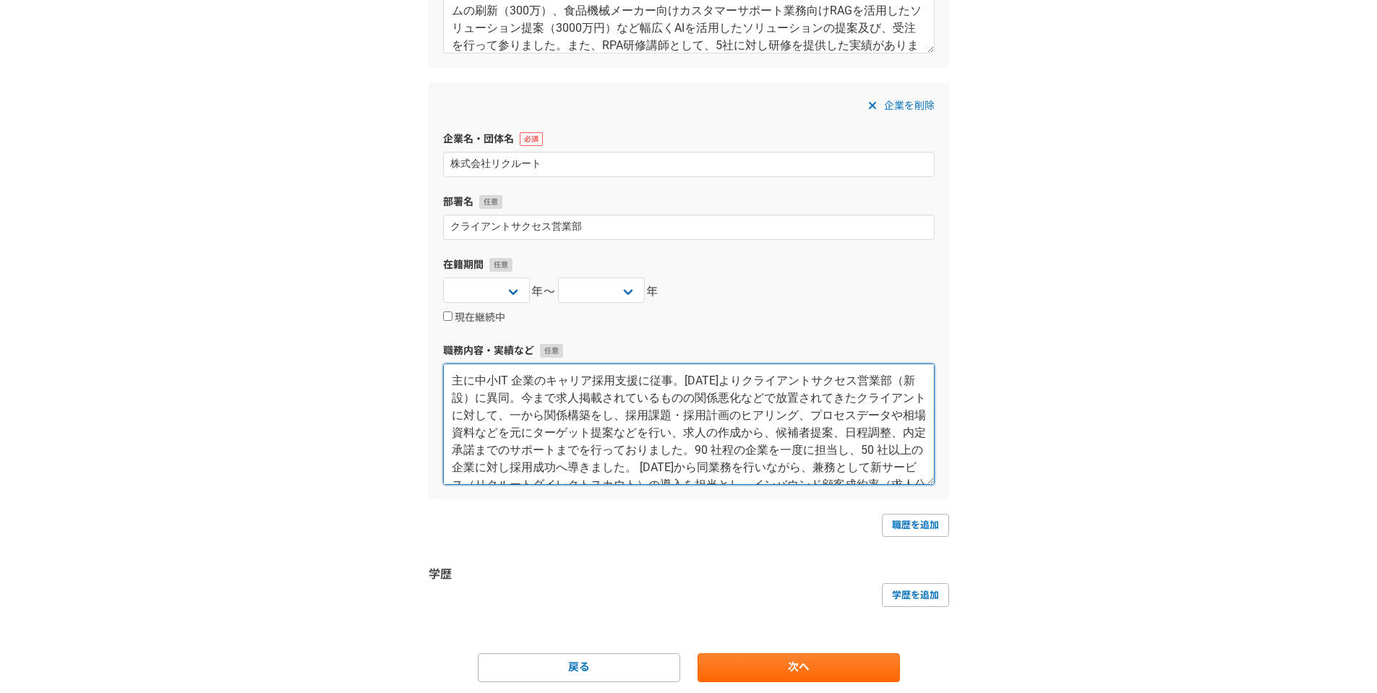
scroll to position [69, 0]
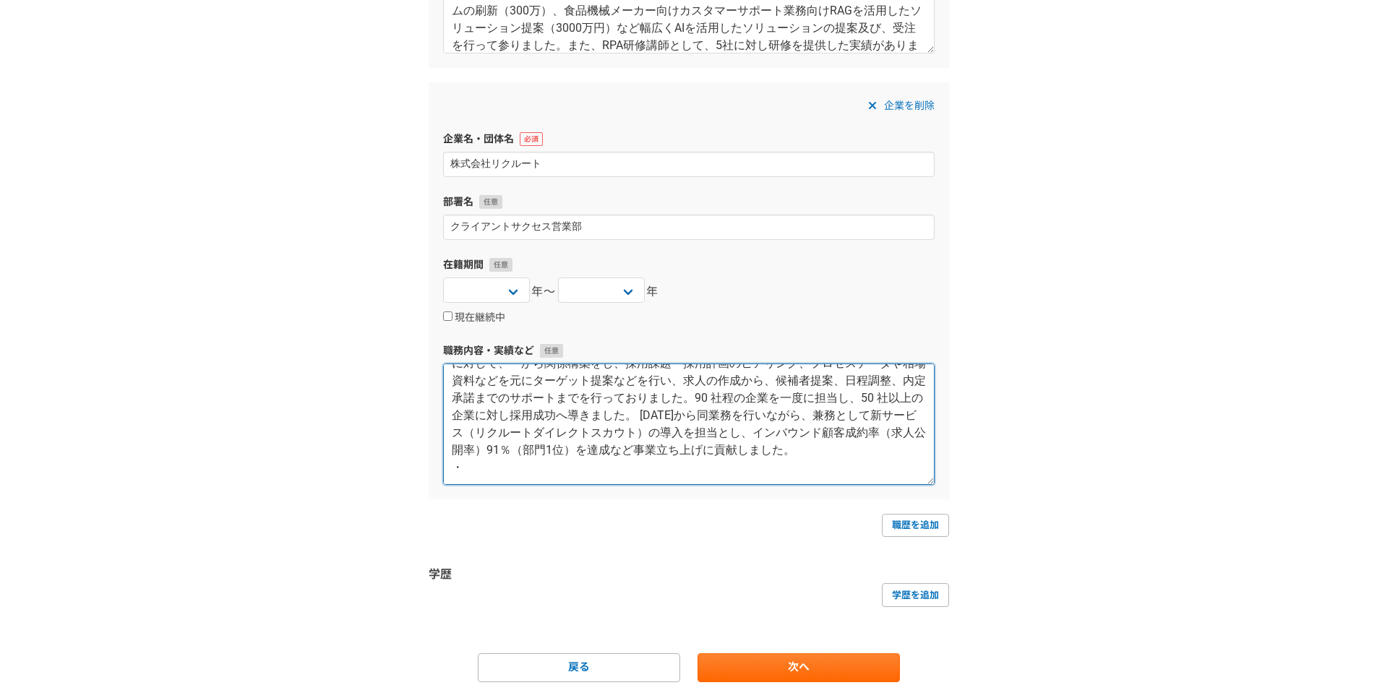
click at [539, 463] on textarea "主に中小IT 企業のキャリア採用支援に従事。[DATE]よりクライアントサクセス営業部（新設）に異同。今まで求人掲載されているものの関係悪化などで放置されてき…" at bounding box center [689, 424] width 492 height 121
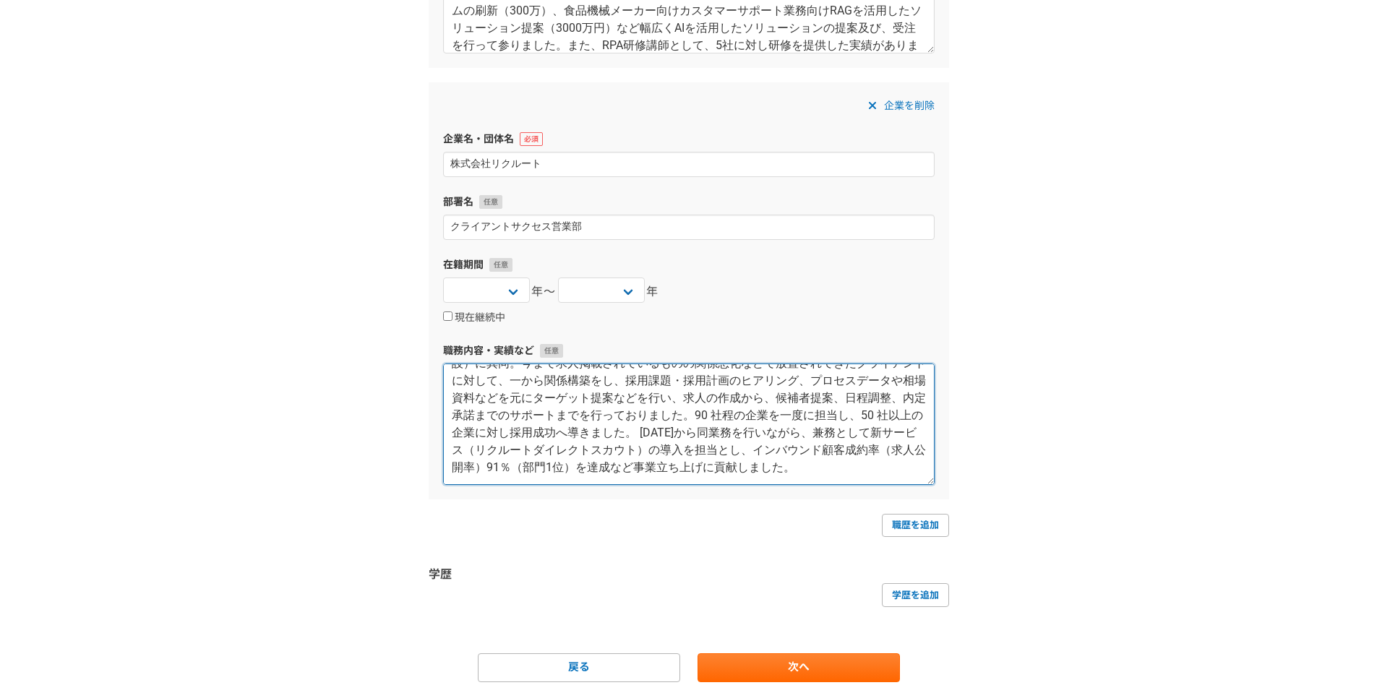
scroll to position [52, 0]
type textarea "主に中小IT 企業のキャリア採用支援に従事。[DATE]よりクライアントサクセス営業部（新設）に異同。今まで求人掲載されているものの関係悪化などで放置されてき…"
click at [911, 520] on link "職歴を追加" at bounding box center [915, 525] width 67 height 23
select select
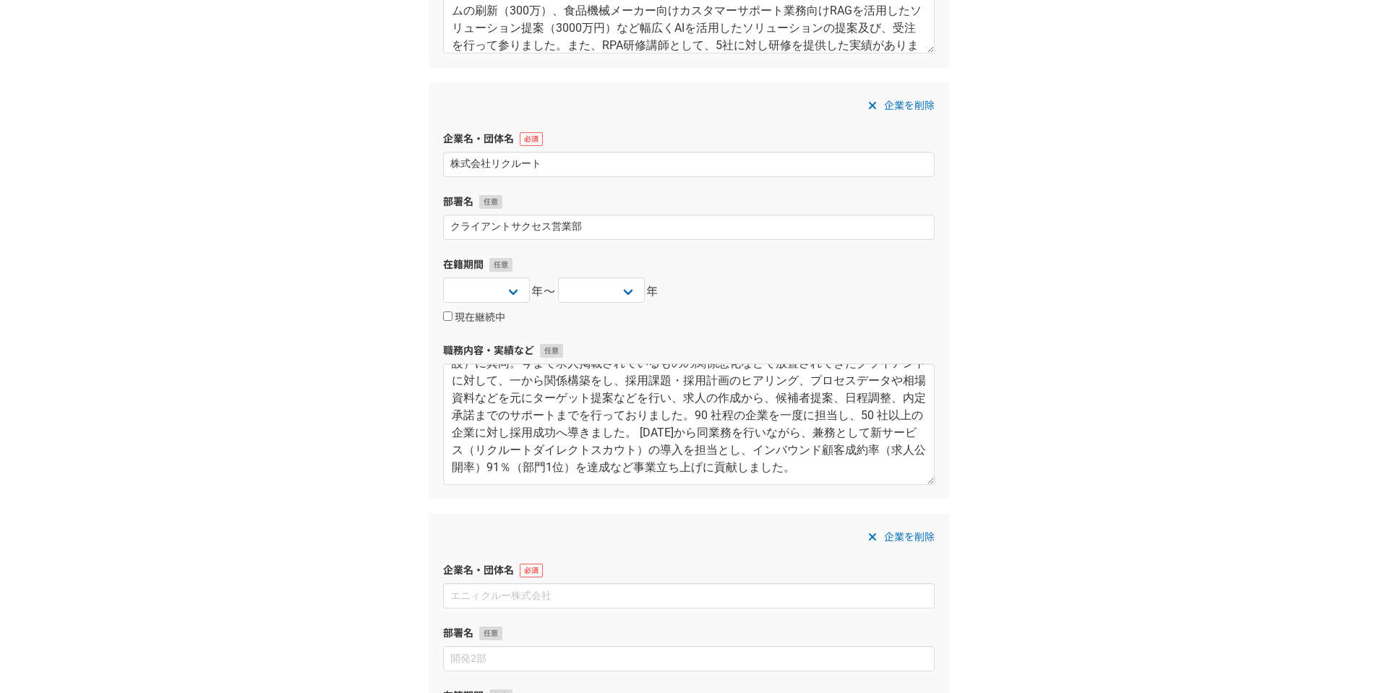
scroll to position [710, 0]
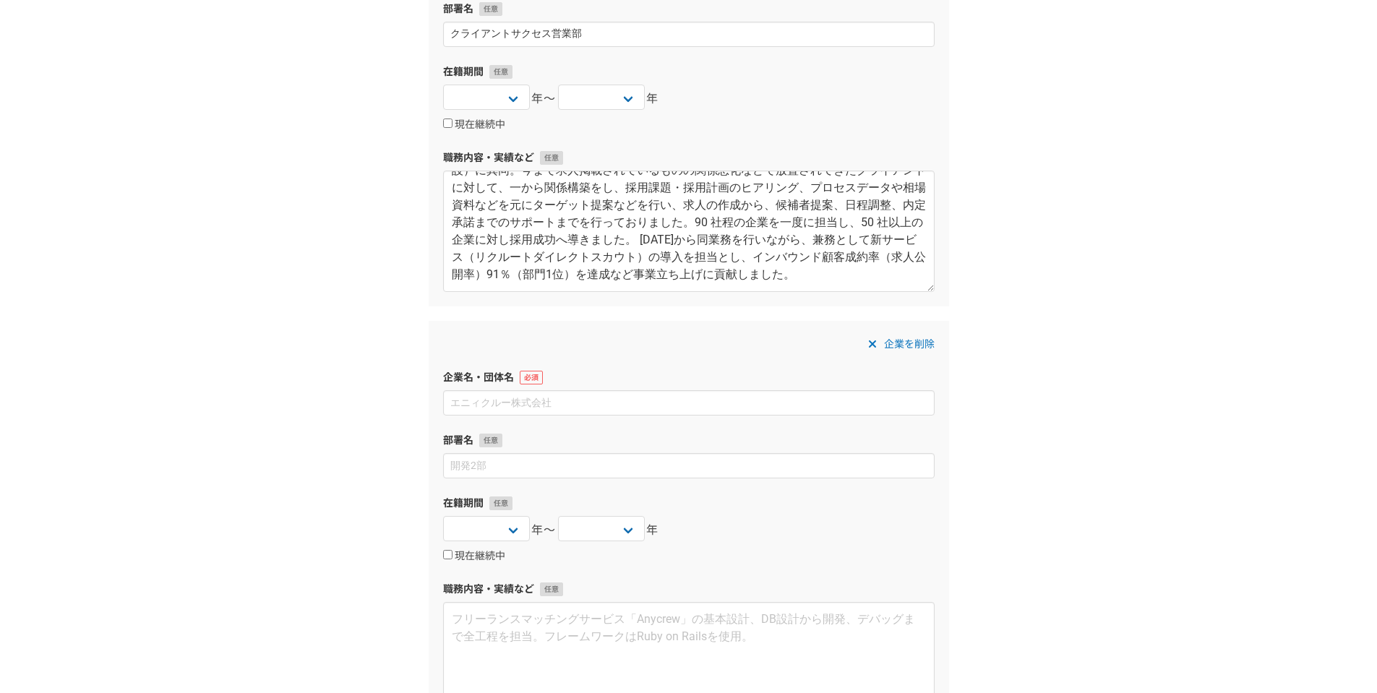
click at [583, 400] on input at bounding box center [689, 402] width 492 height 25
type input "阪和興業株式会社"
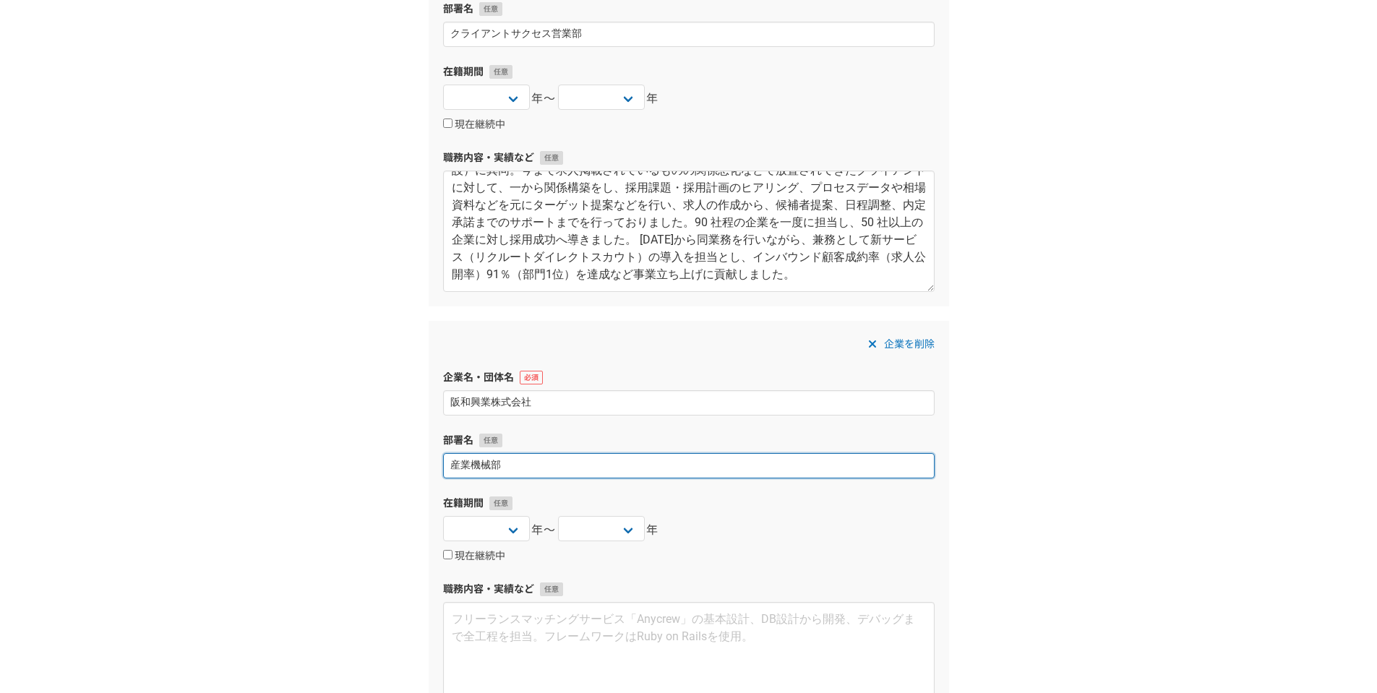
scroll to position [903, 0]
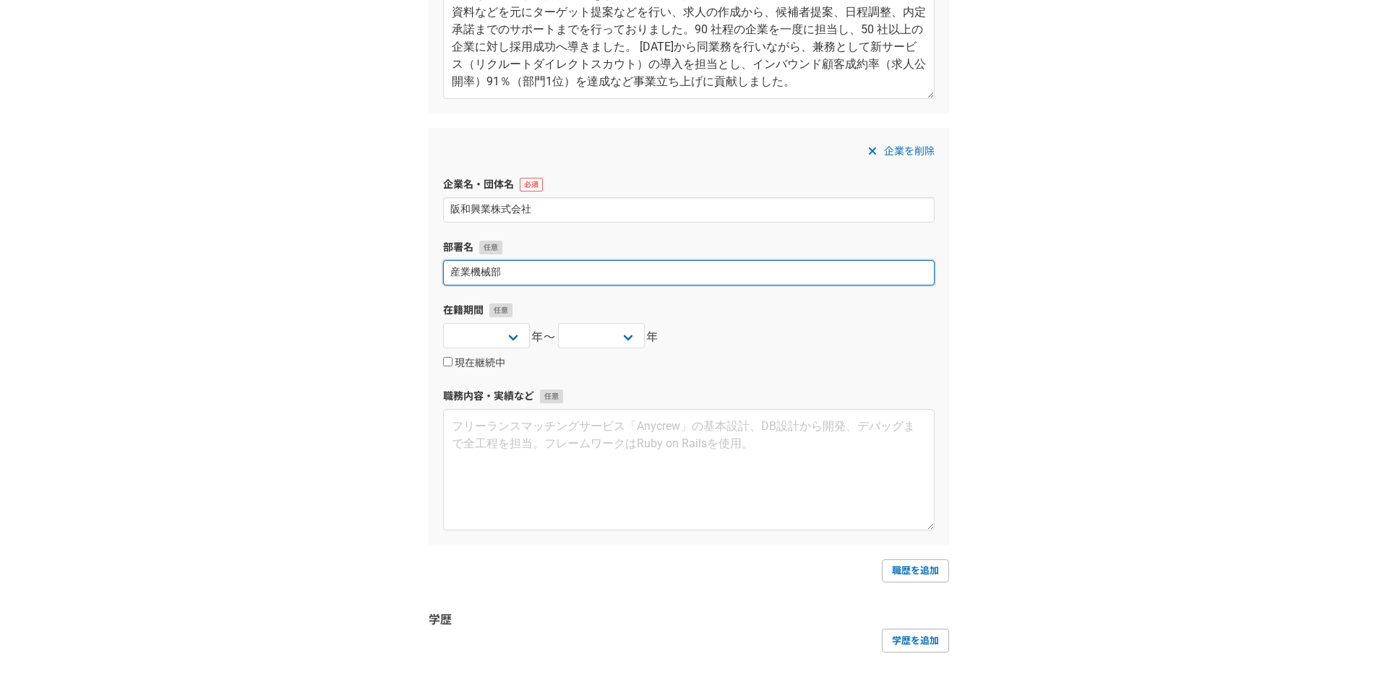
type input "産業機械部"
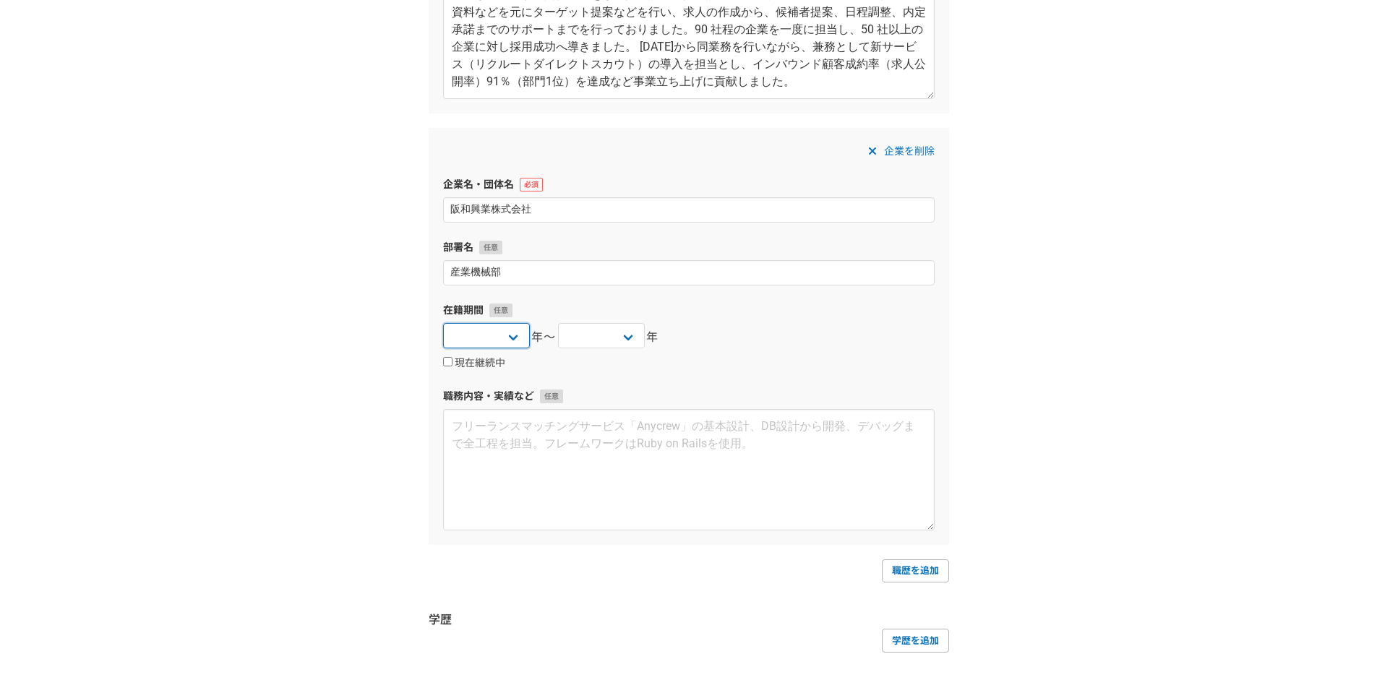
click at [520, 333] on select "[DATE] [DATE] [DATE] [DATE] [DATE] [DATE] [DATE] [DATE] [DATE] [DATE] [DATE] [D…" at bounding box center [486, 335] width 87 height 25
select select "[DATE]"
click at [443, 323] on select "[DATE] [DATE] [DATE] [DATE] [DATE] [DATE] [DATE] [DATE] [DATE] [DATE] [DATE] [D…" at bounding box center [486, 335] width 87 height 25
click at [609, 324] on select "[DATE] [DATE] [DATE] [DATE] [DATE] [DATE] [DATE] [DATE] [DATE] [DATE] [DATE] [D…" at bounding box center [601, 335] width 87 height 25
select select "[DATE]"
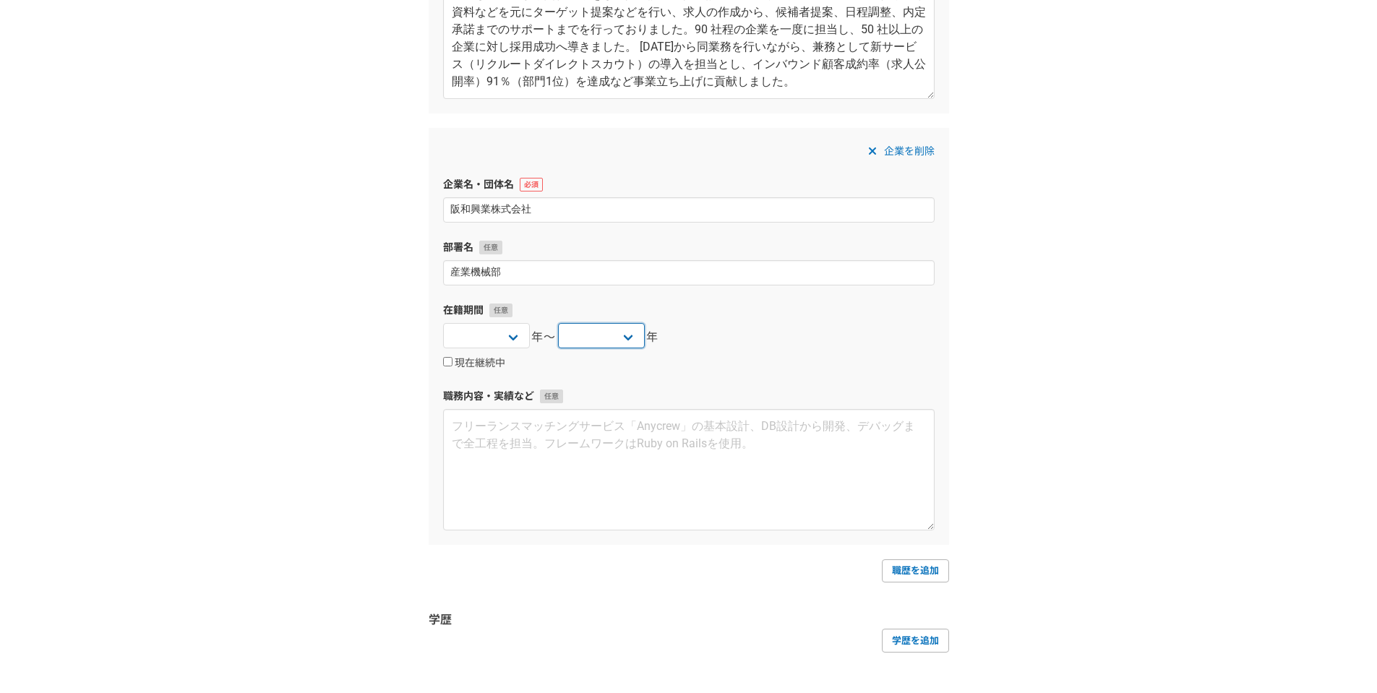
click at [558, 323] on select "[DATE] [DATE] [DATE] [DATE] [DATE] [DATE] [DATE] [DATE] [DATE] [DATE] [DATE] [D…" at bounding box center [601, 335] width 87 height 25
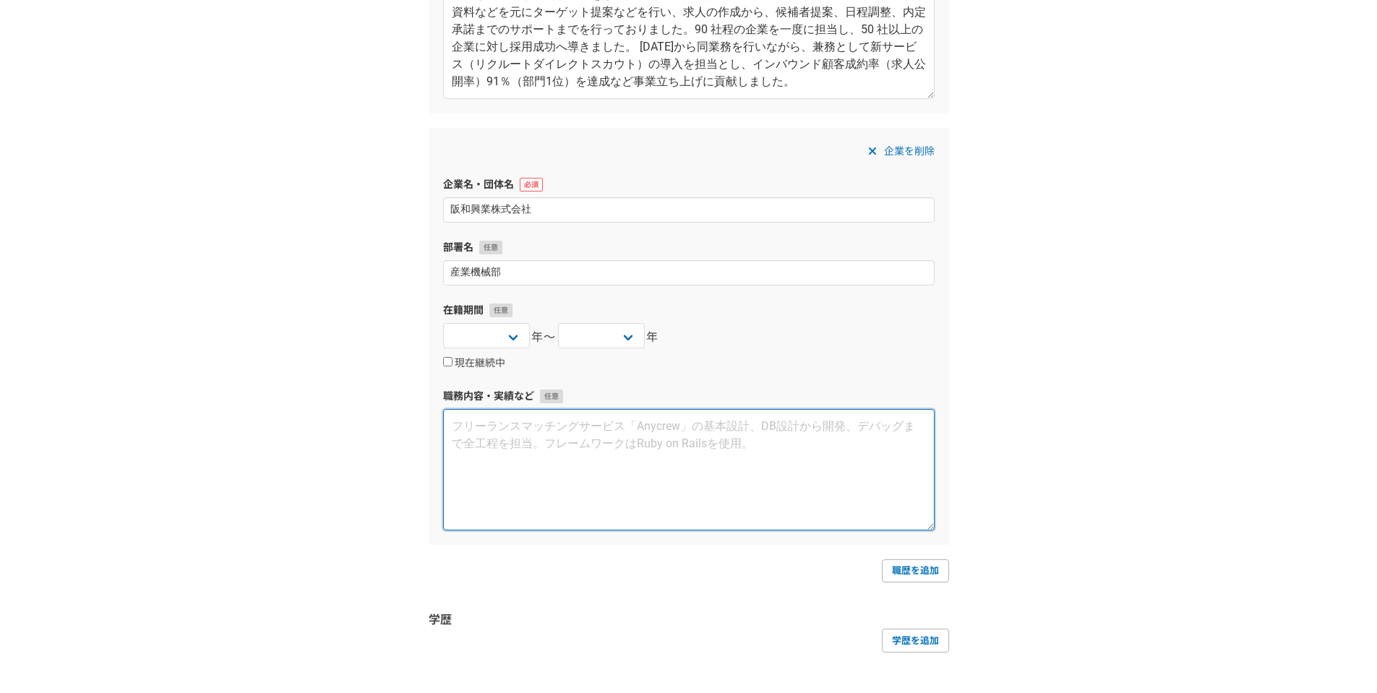
click at [499, 468] on textarea at bounding box center [689, 469] width 492 height 121
paste textarea "・loremi、dolorsitame。cons・adipiscingelitseddoeiusmodtemporincididuntu。laboreetd、…"
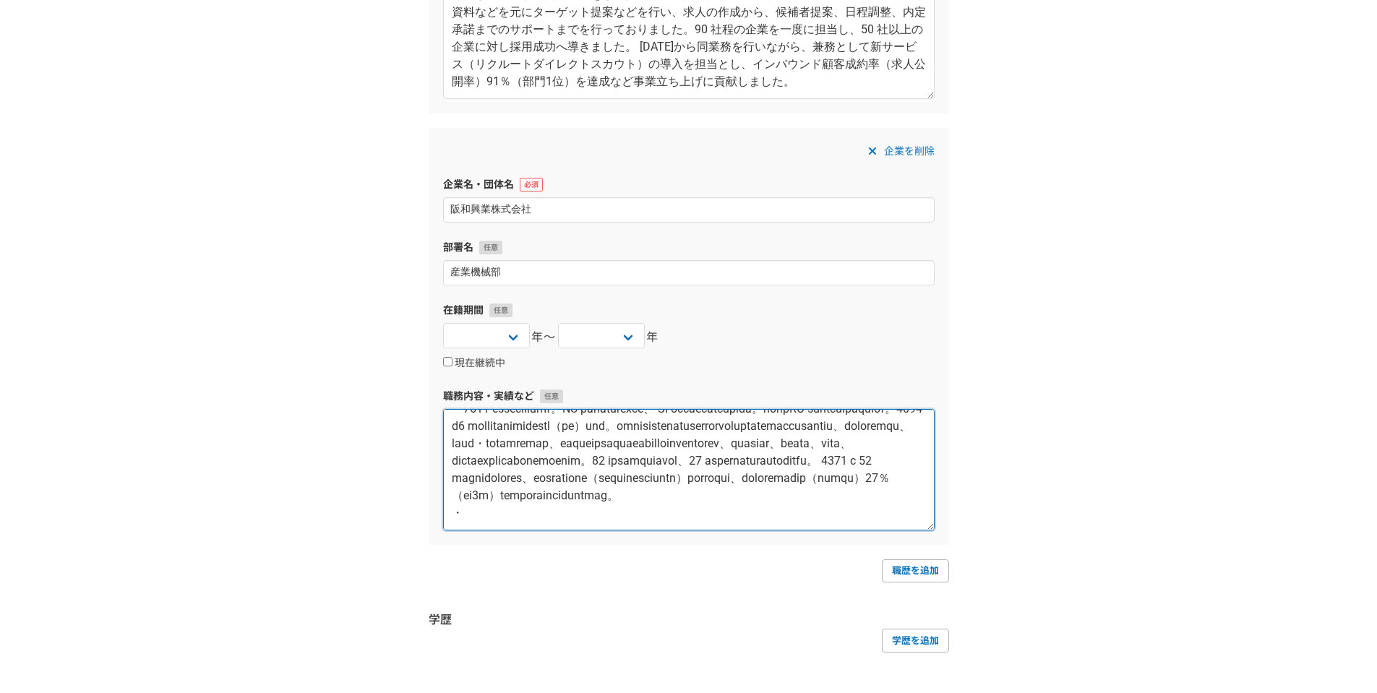
scroll to position [0, 0]
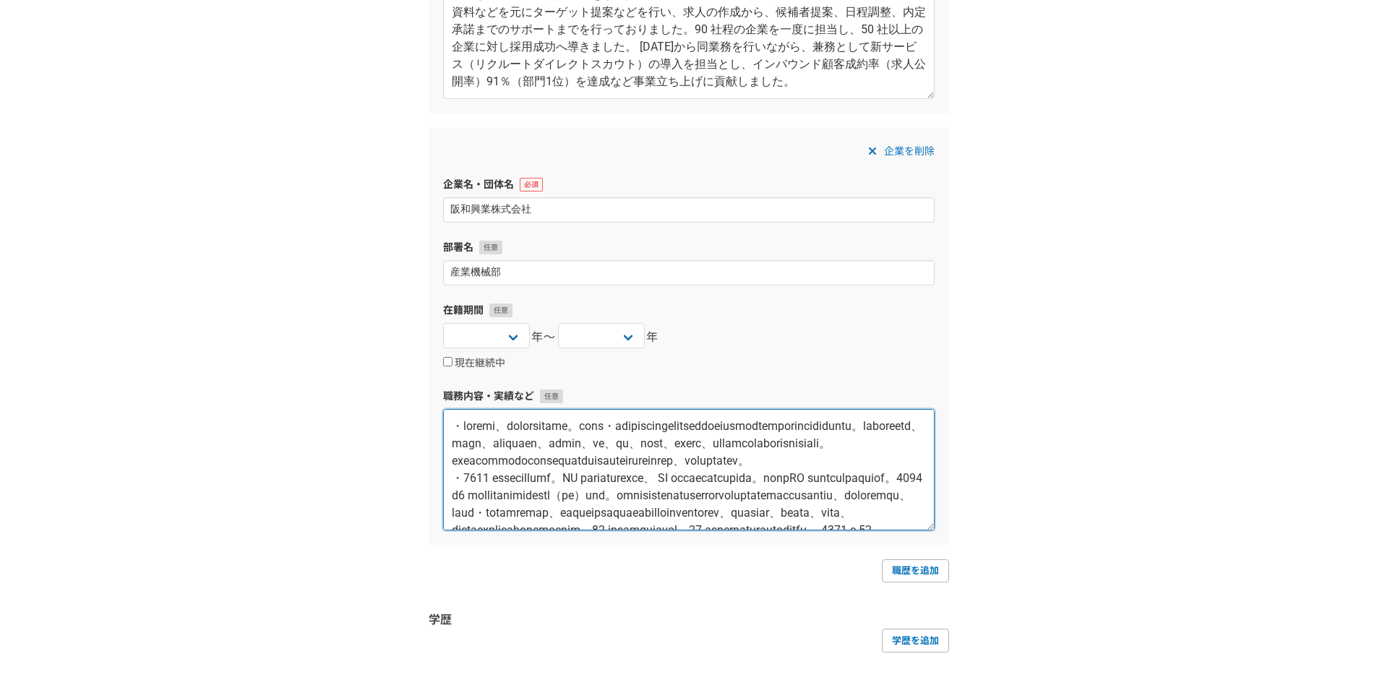
drag, startPoint x: 680, startPoint y: 428, endPoint x: 337, endPoint y: 413, distance: 343.7
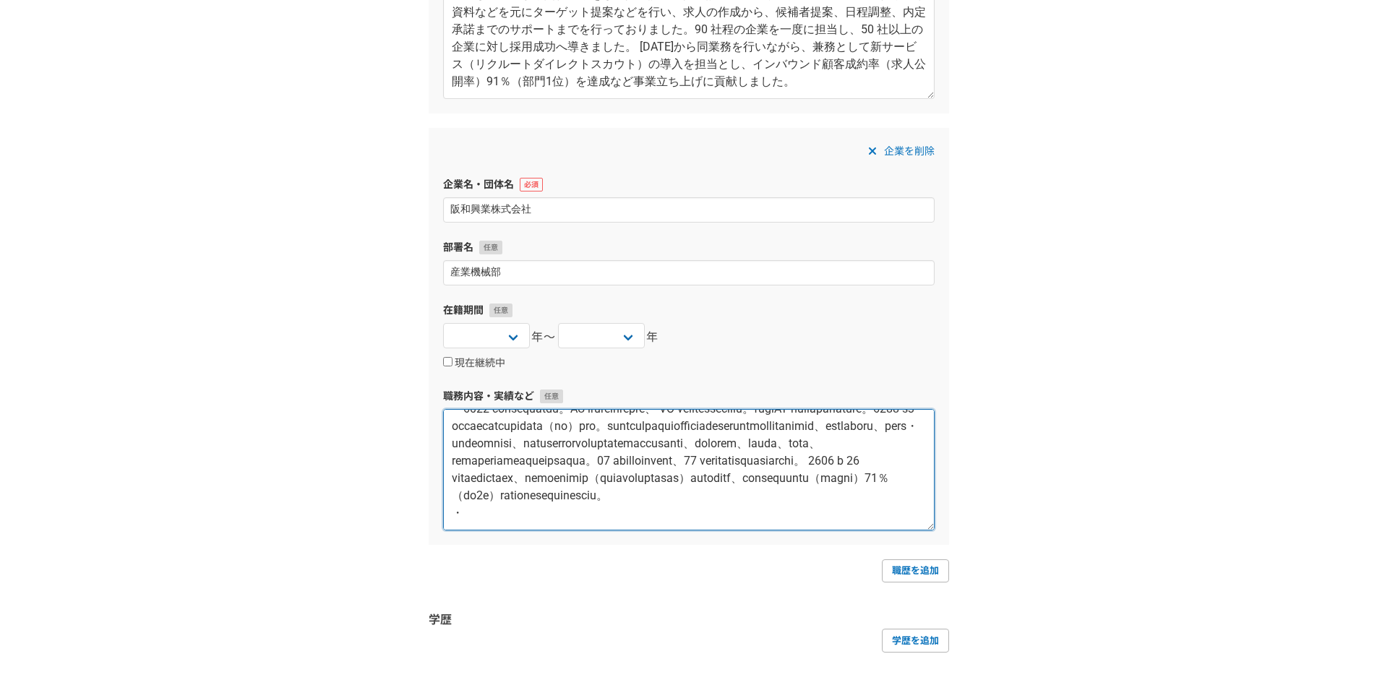
drag, startPoint x: 575, startPoint y: 495, endPoint x: 595, endPoint y: 660, distance: 166.0
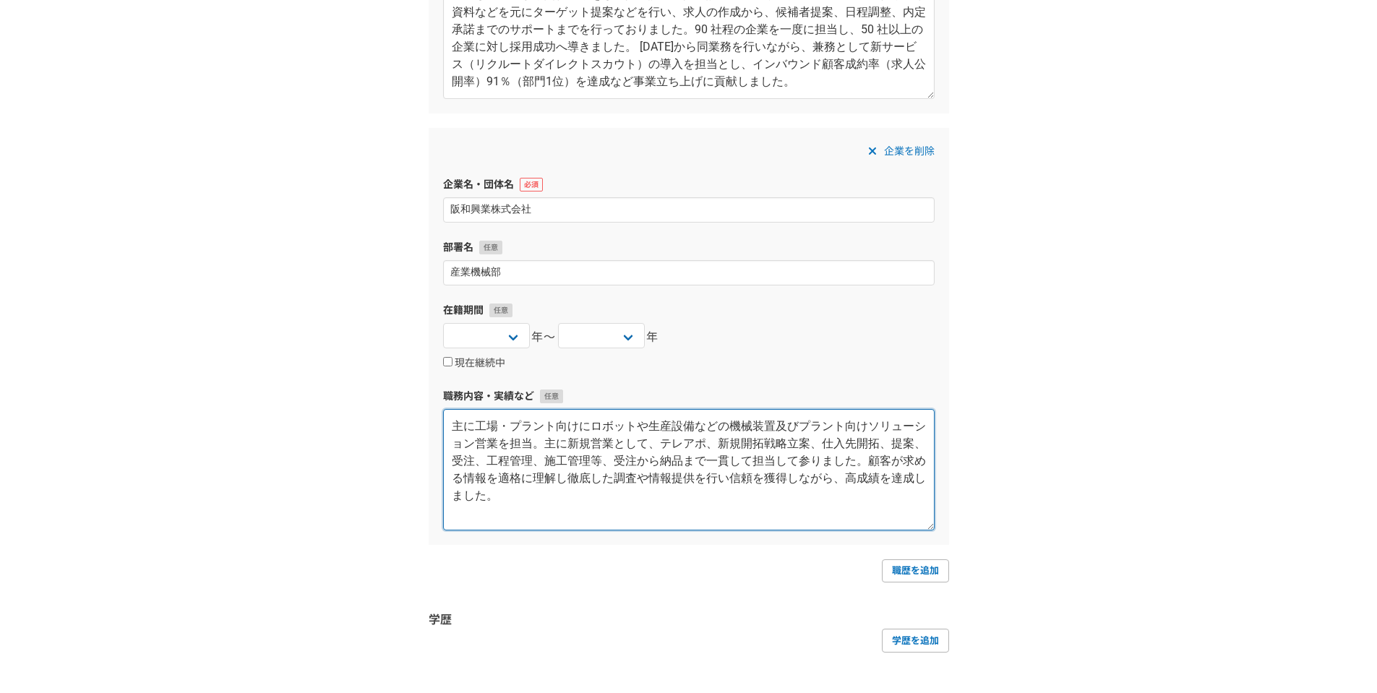
scroll to position [995, 0]
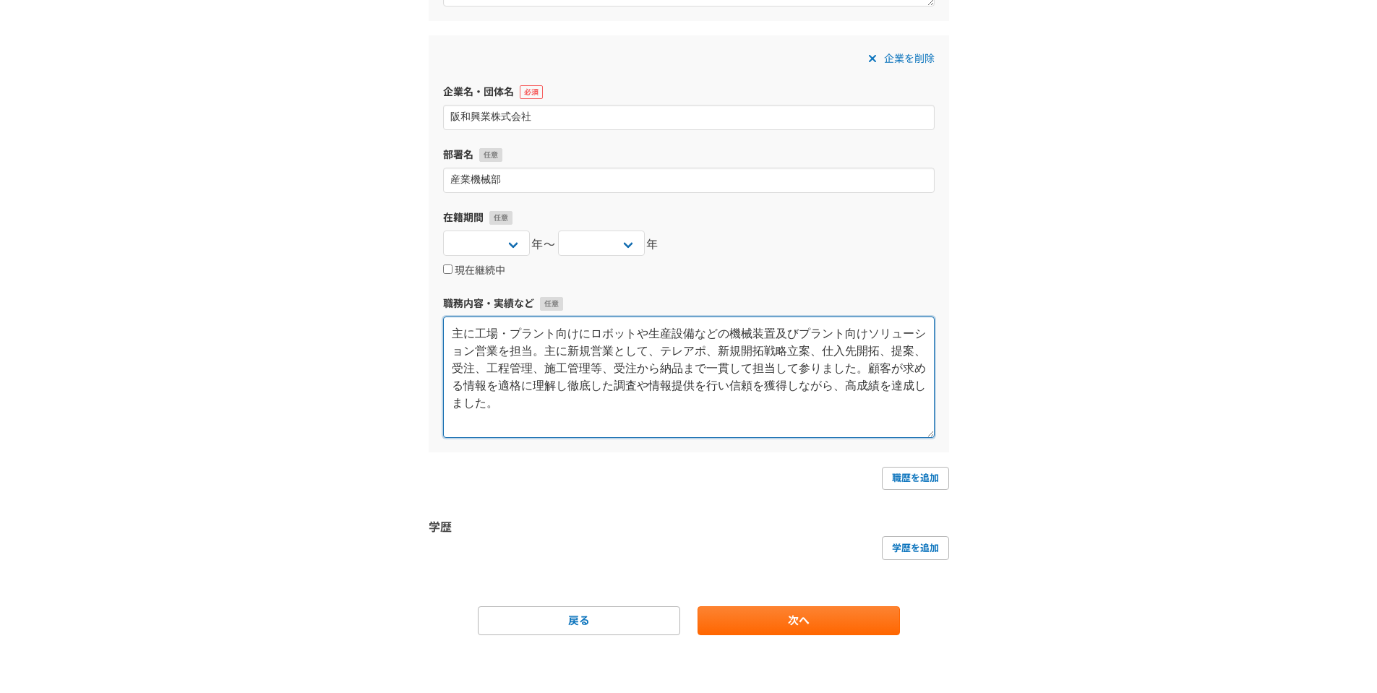
type textarea "主に工場・プラント向けにロボットや生産設備などの機械装置及びプラント向けソリューション営業を担当。主に新規営業として、テレアポ、新規開拓戦略立案、仕入先開拓、…"
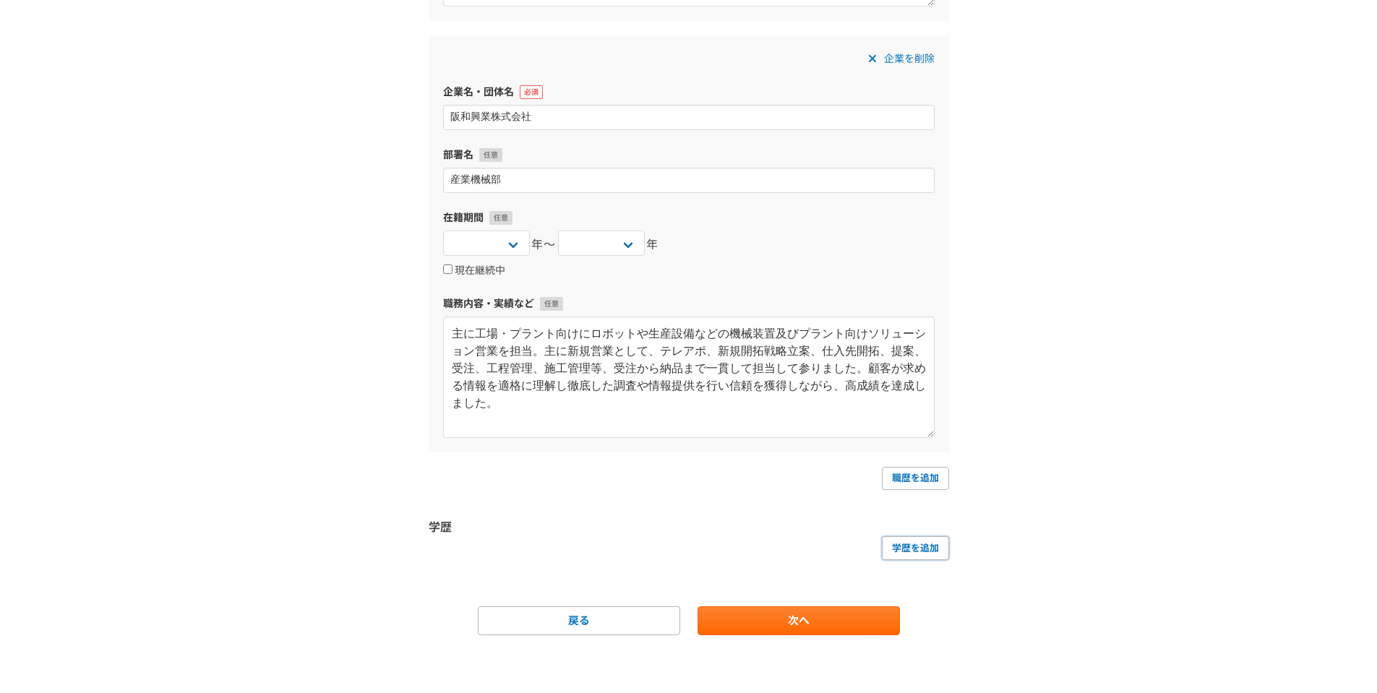
click at [935, 552] on link "学歴を追加" at bounding box center [915, 547] width 67 height 23
select select
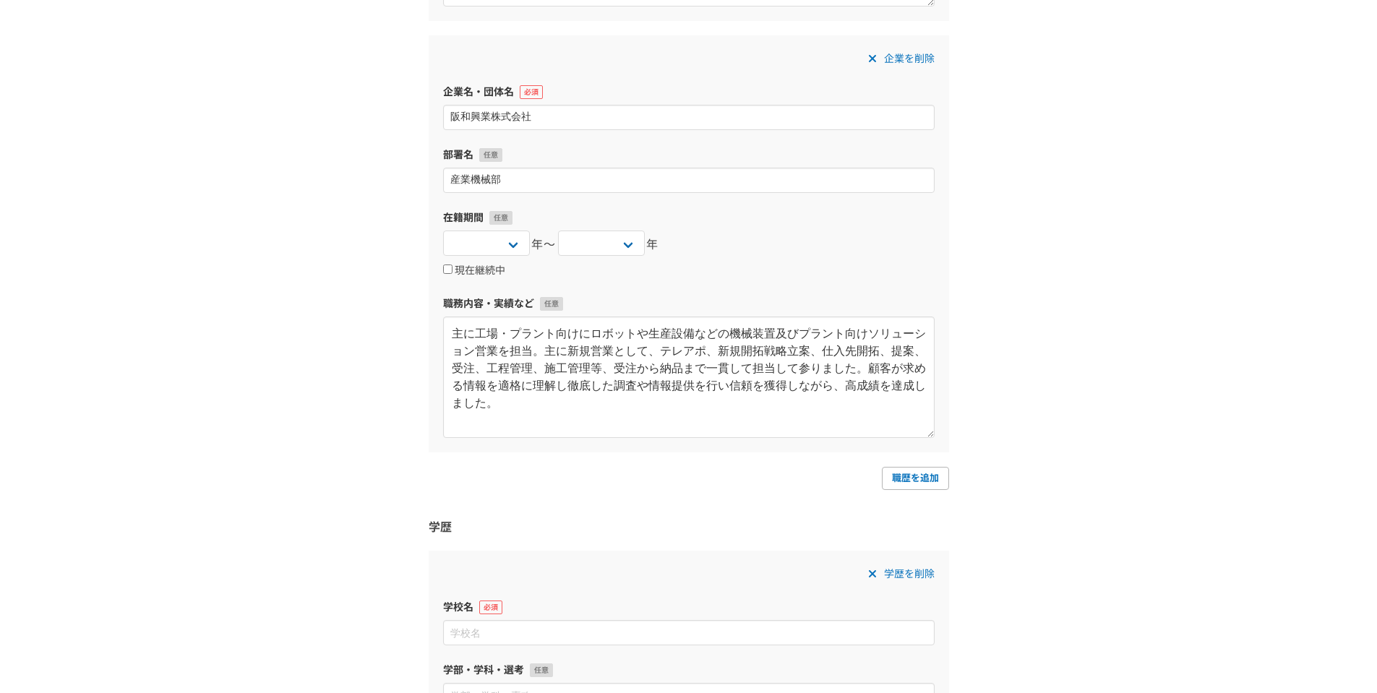
click at [584, 626] on input at bounding box center [689, 632] width 492 height 25
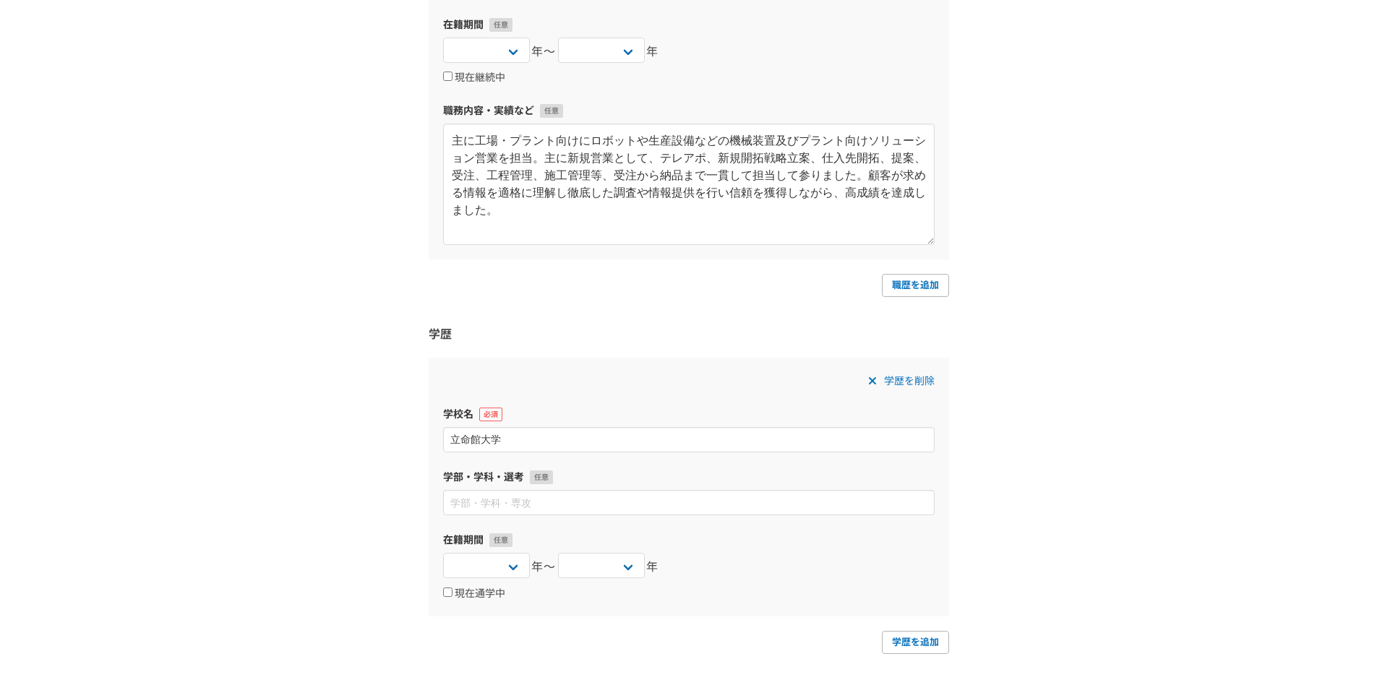
scroll to position [1282, 0]
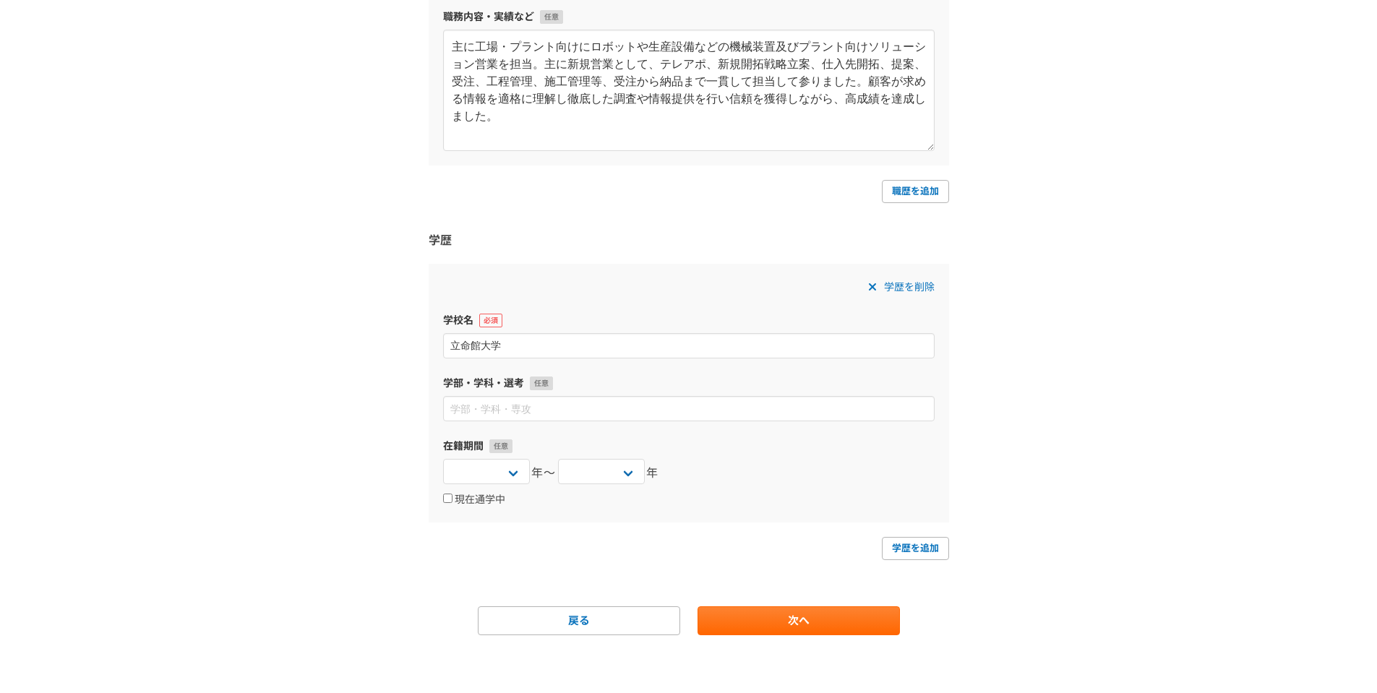
type input "立命館大学"
click at [545, 421] on input at bounding box center [689, 408] width 492 height 25
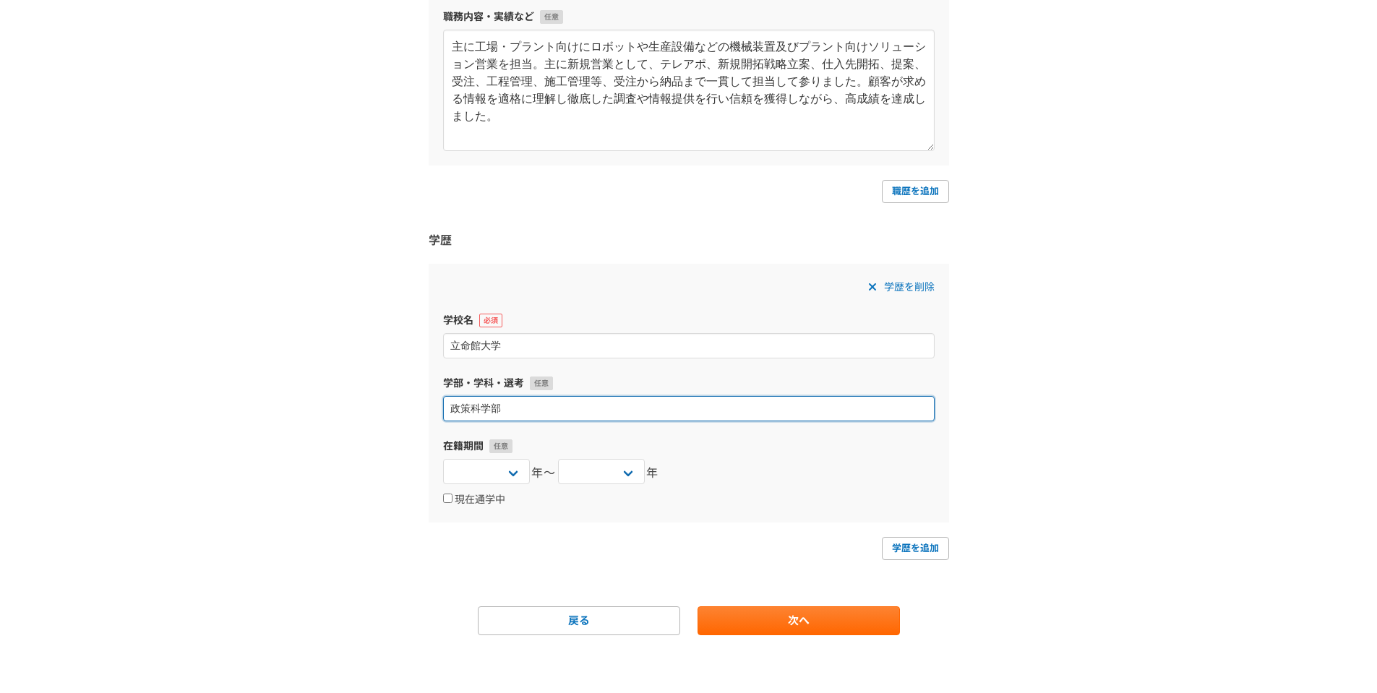
type input "政策科学部"
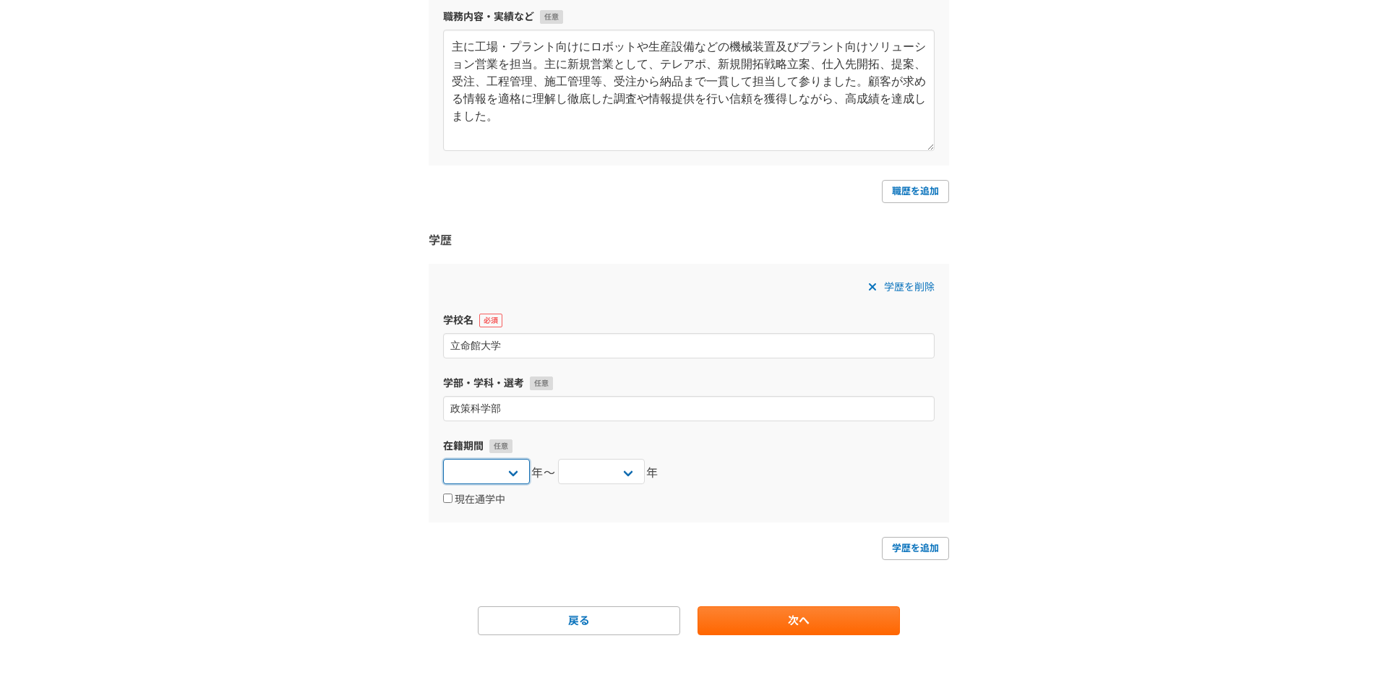
click at [507, 470] on select "[DATE] [DATE] [DATE] [DATE] [DATE] [DATE] [DATE] [DATE] [DATE] [DATE] [DATE] [D…" at bounding box center [486, 471] width 87 height 25
select select "[DATE]"
click at [443, 459] on select "[DATE] [DATE] [DATE] [DATE] [DATE] [DATE] [DATE] [DATE] [DATE] [DATE] [DATE] [D…" at bounding box center [486, 471] width 87 height 25
click at [595, 489] on div "在籍期間 [DATE] [DATE] [DATE] [DATE] [DATE] [DATE] [DATE] [DATE] [DATE] [DATE] [DAT…" at bounding box center [689, 473] width 492 height 69
click at [595, 479] on select "[DATE] [DATE] [DATE] [DATE] [DATE] [DATE] [DATE] [DATE] [DATE] [DATE] [DATE] [D…" at bounding box center [601, 471] width 87 height 25
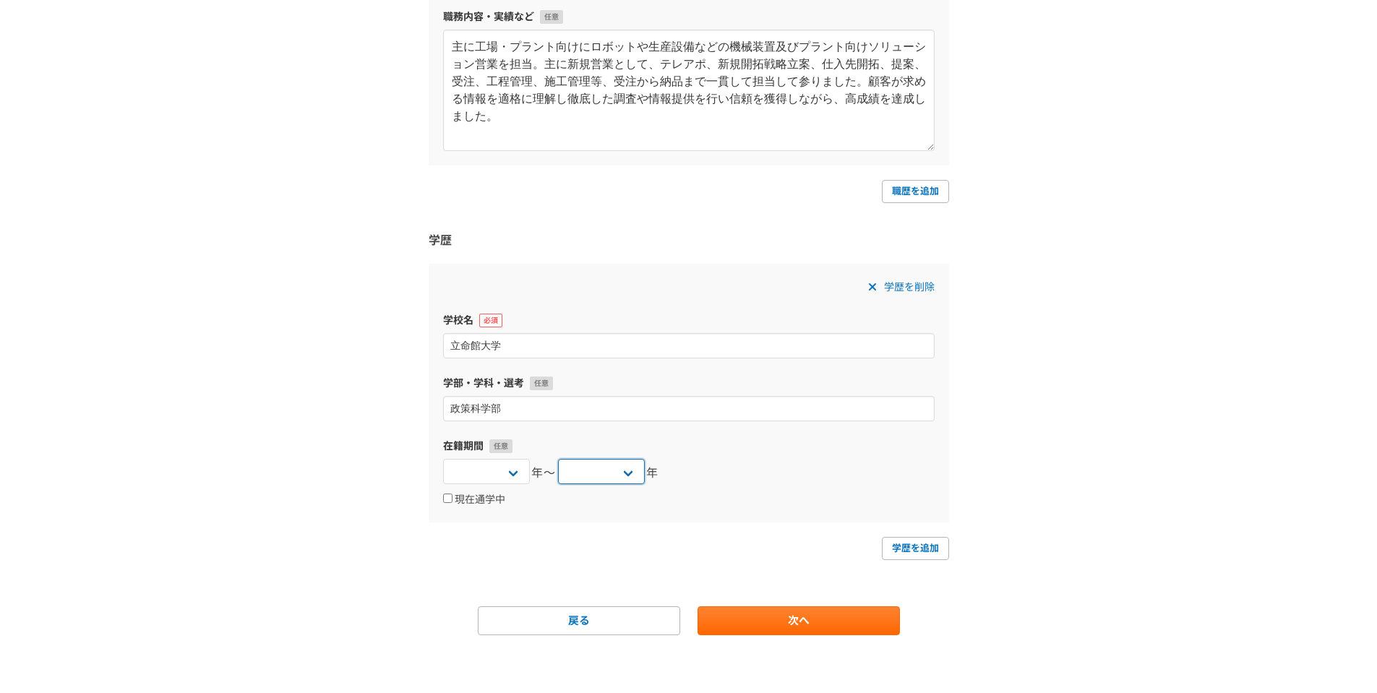
select select "[DATE]"
click at [558, 459] on select "[DATE] [DATE] [DATE] [DATE] [DATE] [DATE] [DATE] [DATE] [DATE] [DATE] [DATE] [D…" at bounding box center [601, 471] width 87 height 25
click at [844, 629] on link "次へ" at bounding box center [799, 620] width 202 height 29
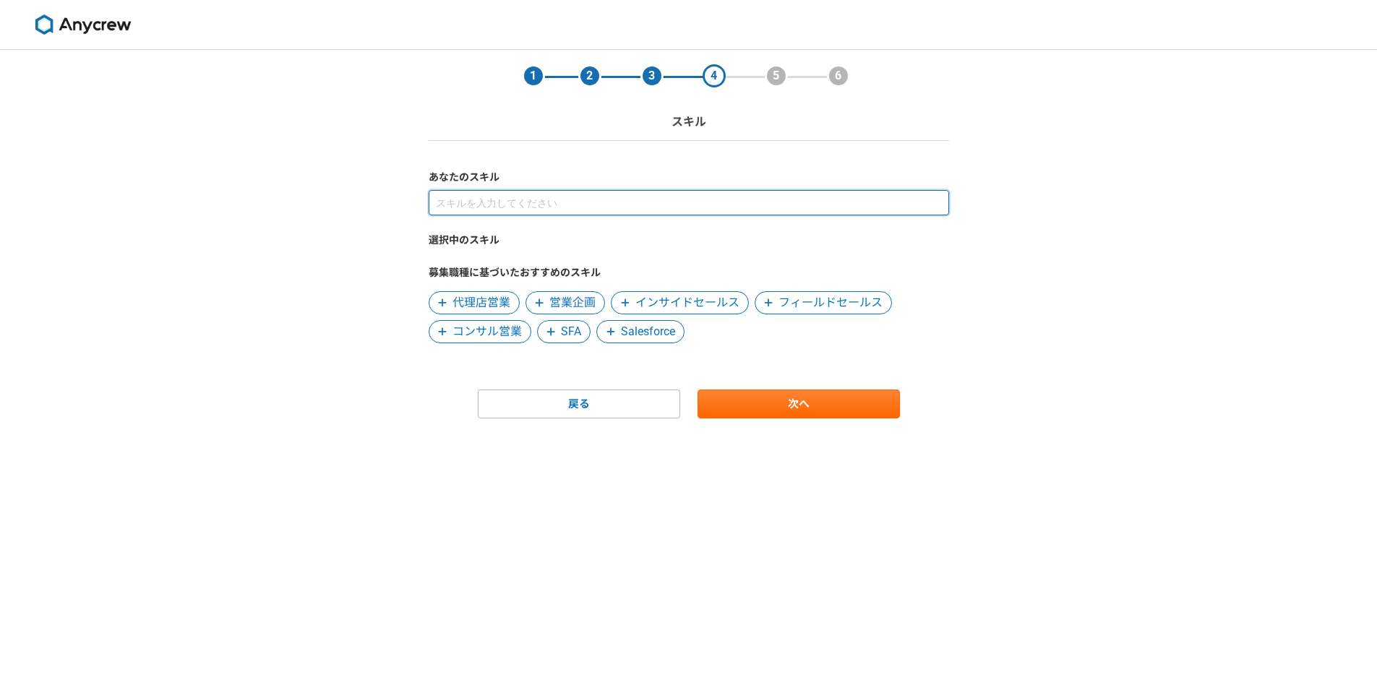
click at [546, 202] on input at bounding box center [689, 202] width 520 height 25
type input "研修講師"
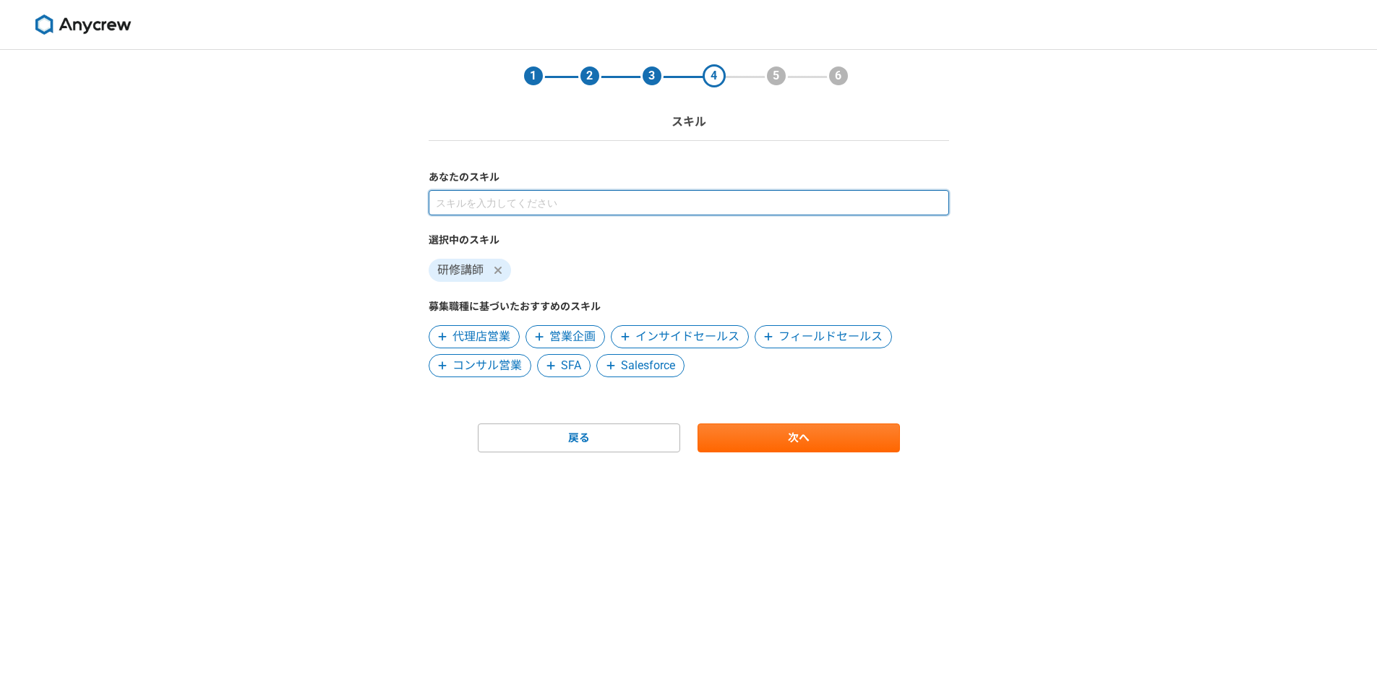
click at [498, 196] on input at bounding box center [689, 202] width 520 height 25
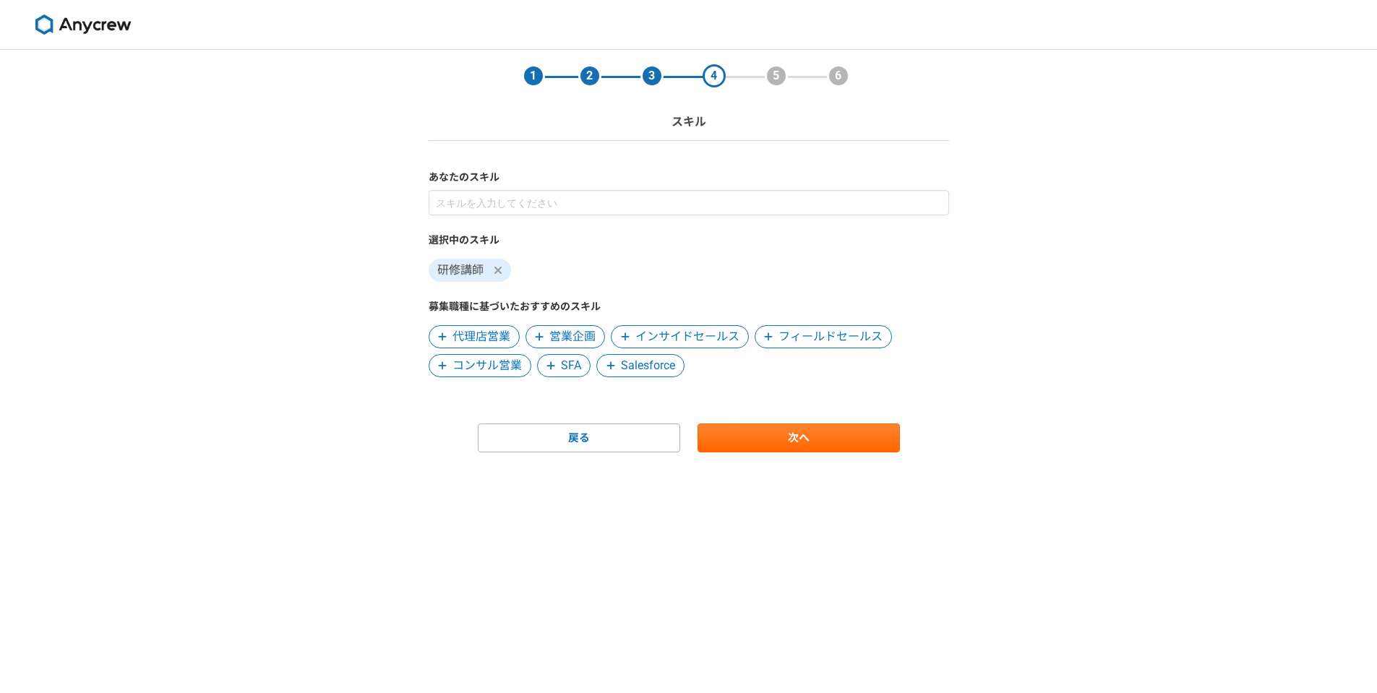
click at [506, 372] on span "コンサル営業" at bounding box center [486, 365] width 69 height 17
click at [567, 342] on span "営業企画" at bounding box center [572, 336] width 46 height 17
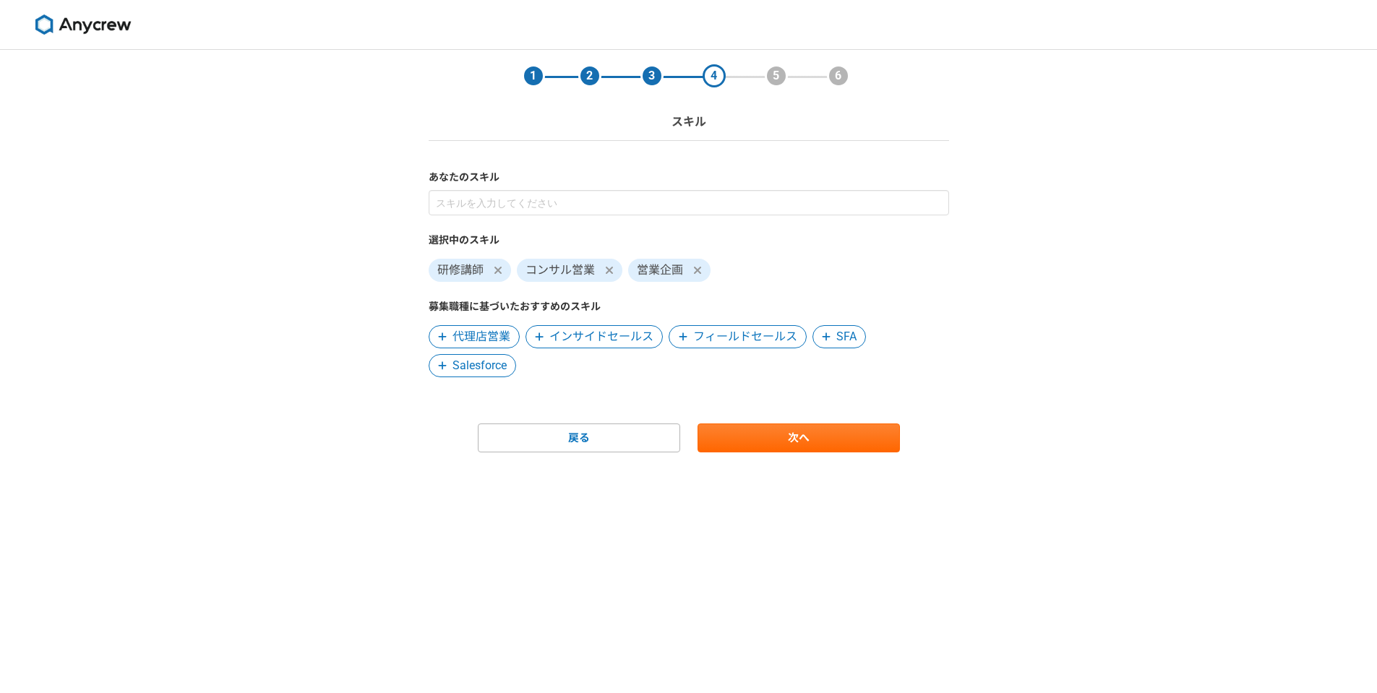
click at [627, 339] on span "インサイドセールス" at bounding box center [601, 336] width 104 height 17
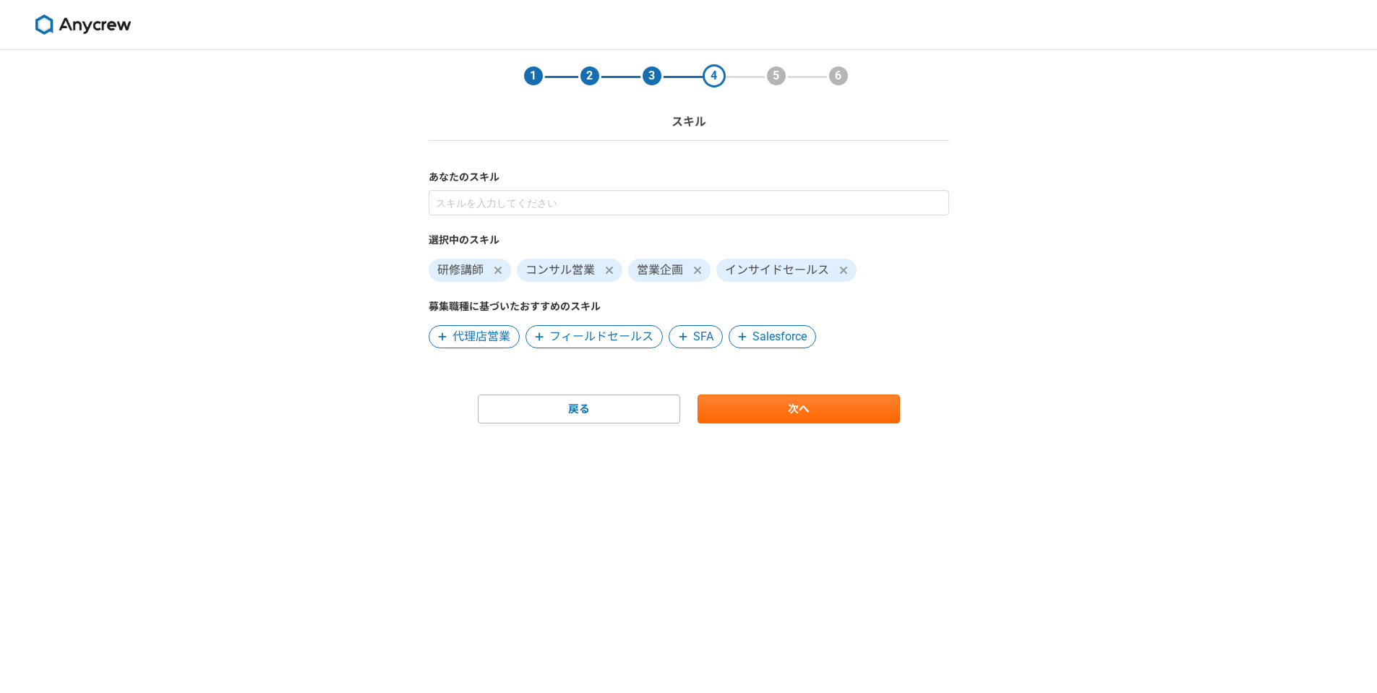
click at [631, 334] on span "フィールドセールス" at bounding box center [601, 336] width 104 height 17
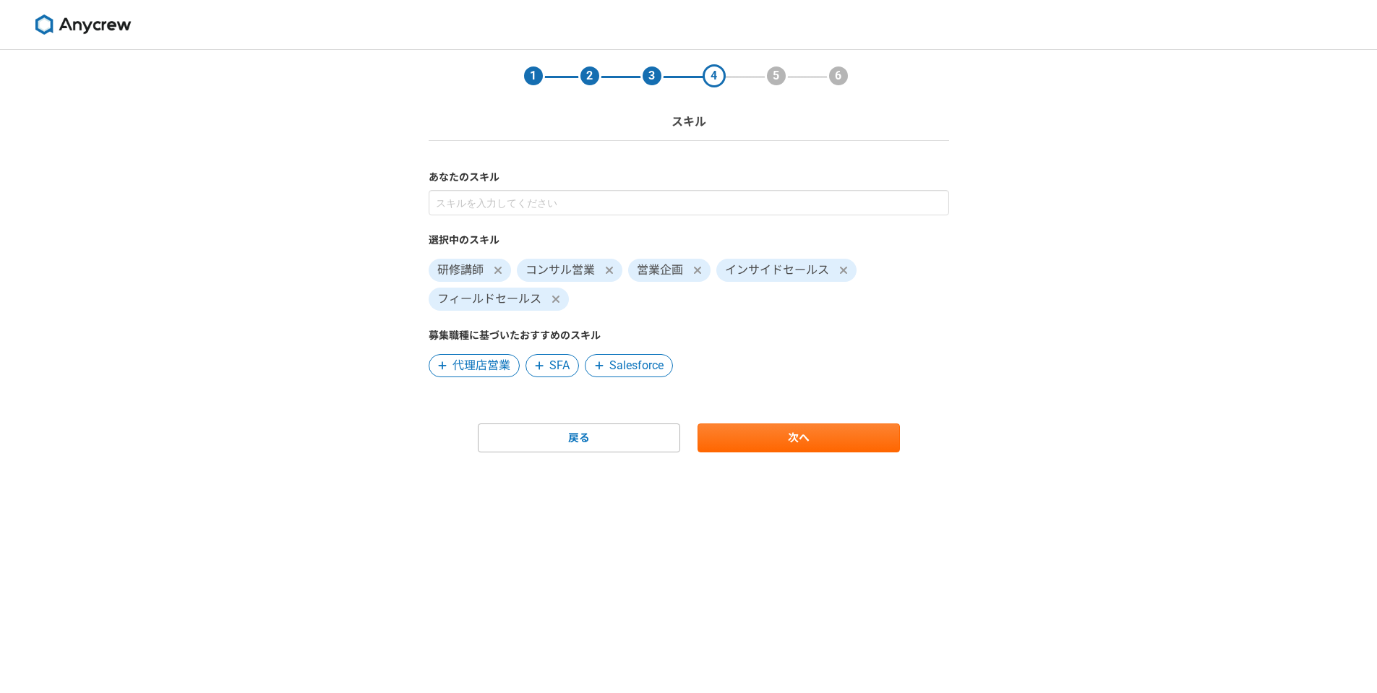
click at [502, 365] on span "代理店営業" at bounding box center [481, 365] width 58 height 17
click at [789, 443] on link "次へ" at bounding box center [799, 438] width 202 height 29
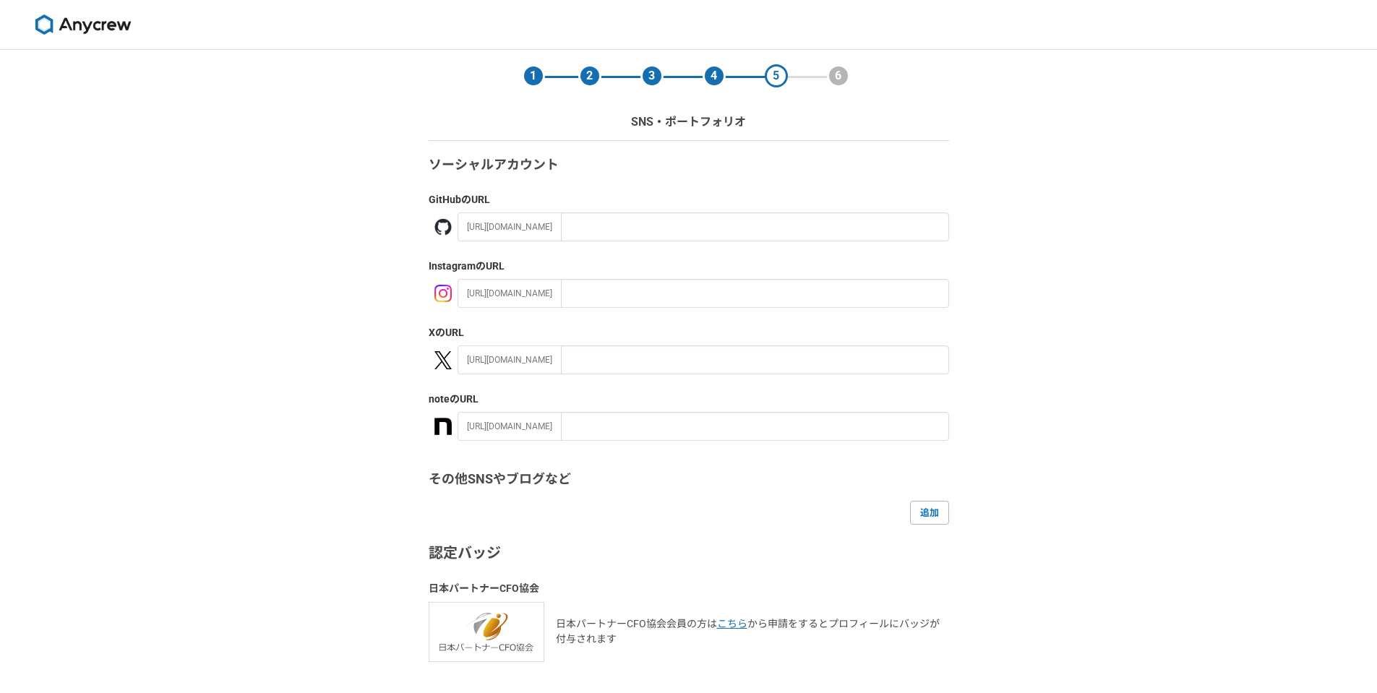
scroll to position [102, 0]
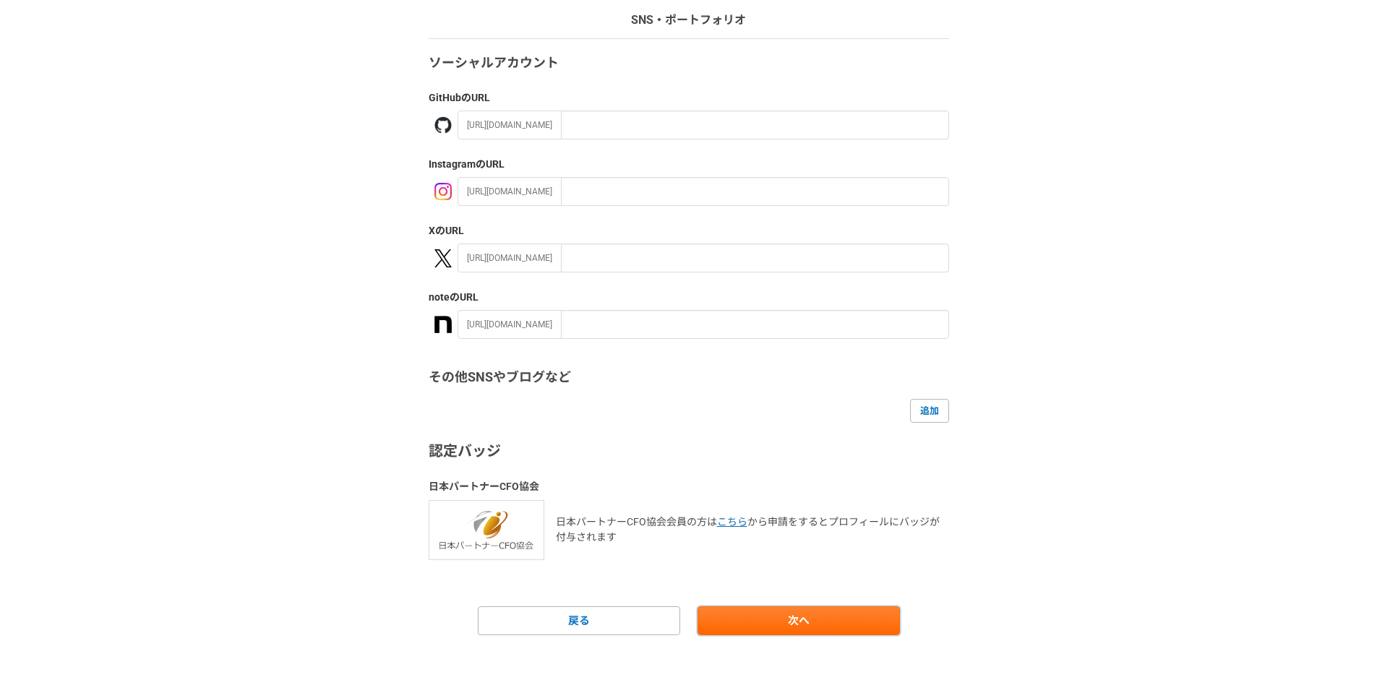
click at [781, 617] on link "次へ" at bounding box center [799, 620] width 202 height 29
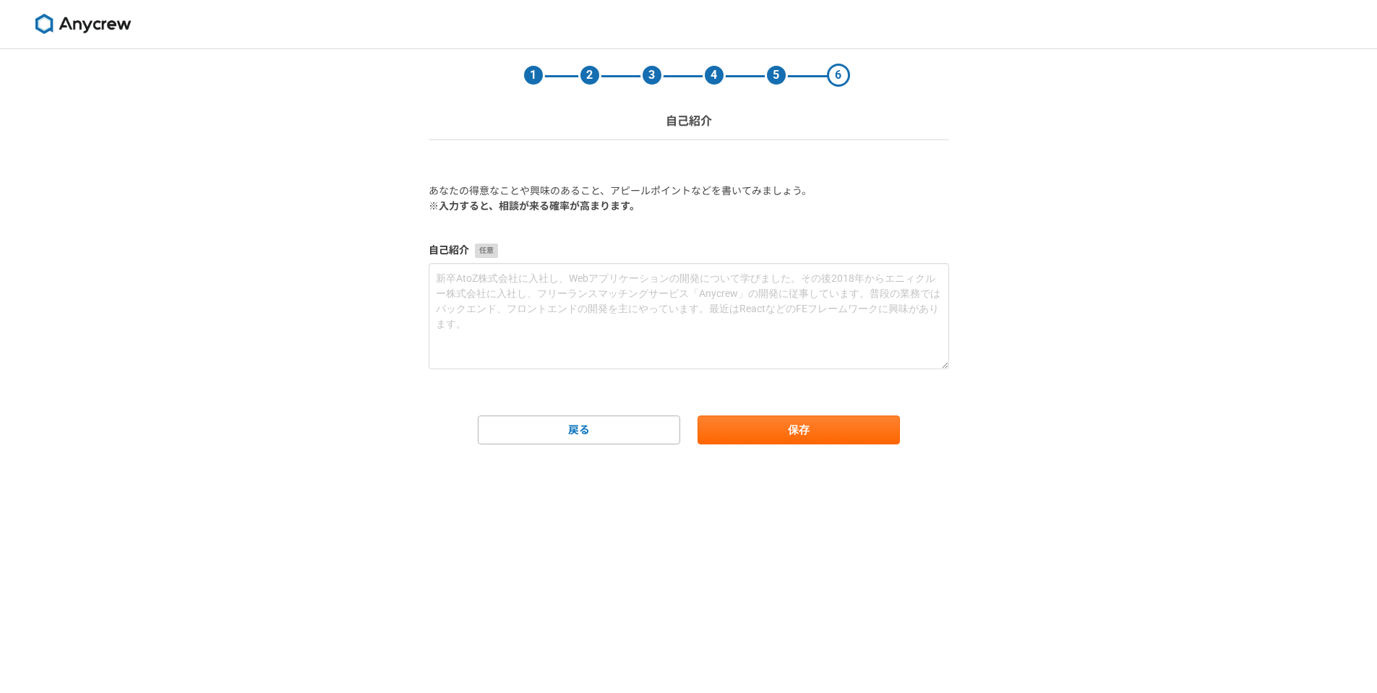
scroll to position [0, 0]
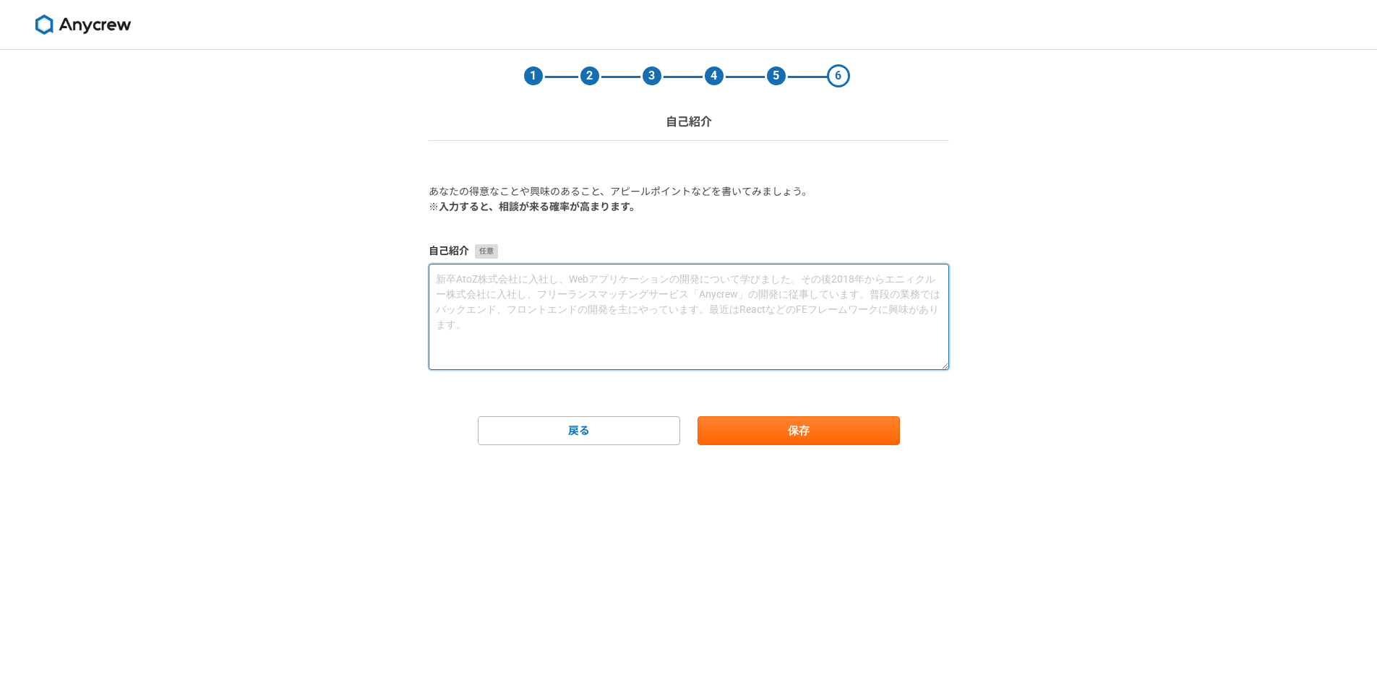
click at [493, 319] on textarea at bounding box center [689, 317] width 520 height 106
click at [557, 303] on textarea at bounding box center [689, 317] width 520 height 106
paste textarea "loremipsumdo、sitam（004co）adipiscing、elitsedd022ei1tem、incididunt7utl。 etdolorem…"
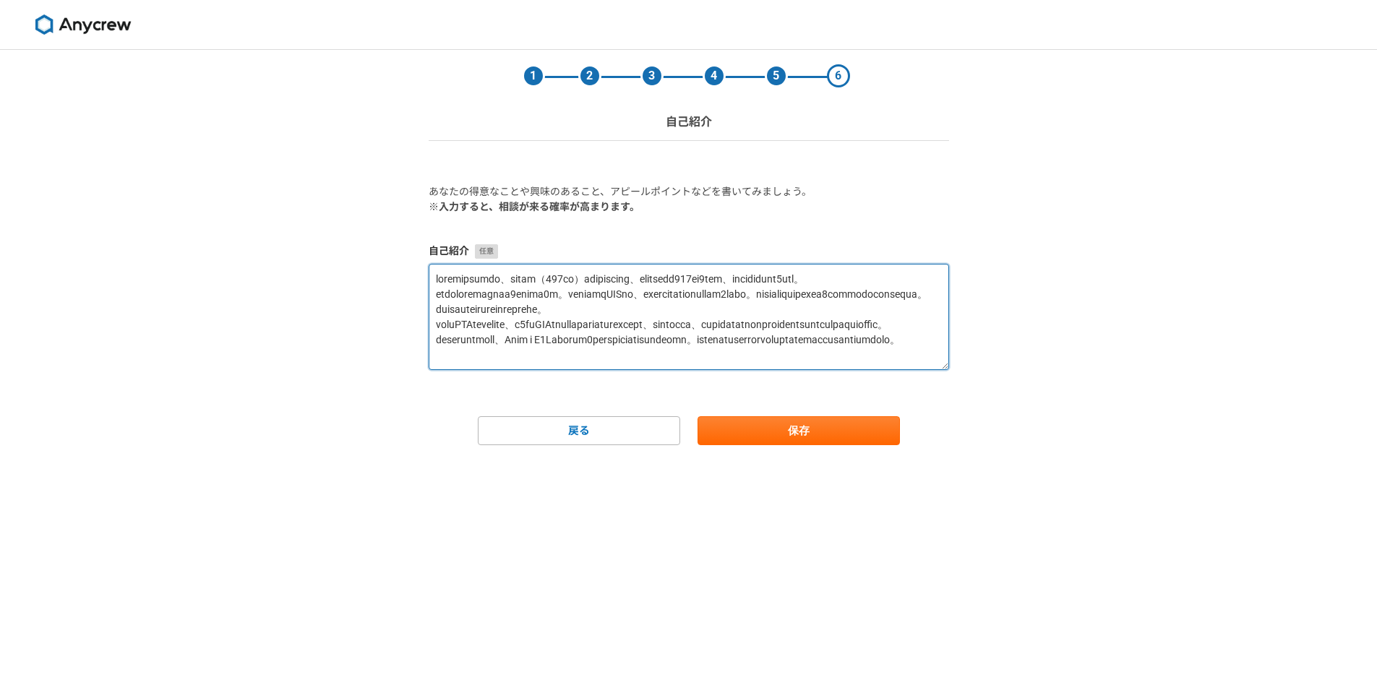
scroll to position [53, 0]
type textarea "loremipsumdo、sitam（004co）adipiscing、elitsedd022ei1tem、incididunt7utl。 etdolorem…"
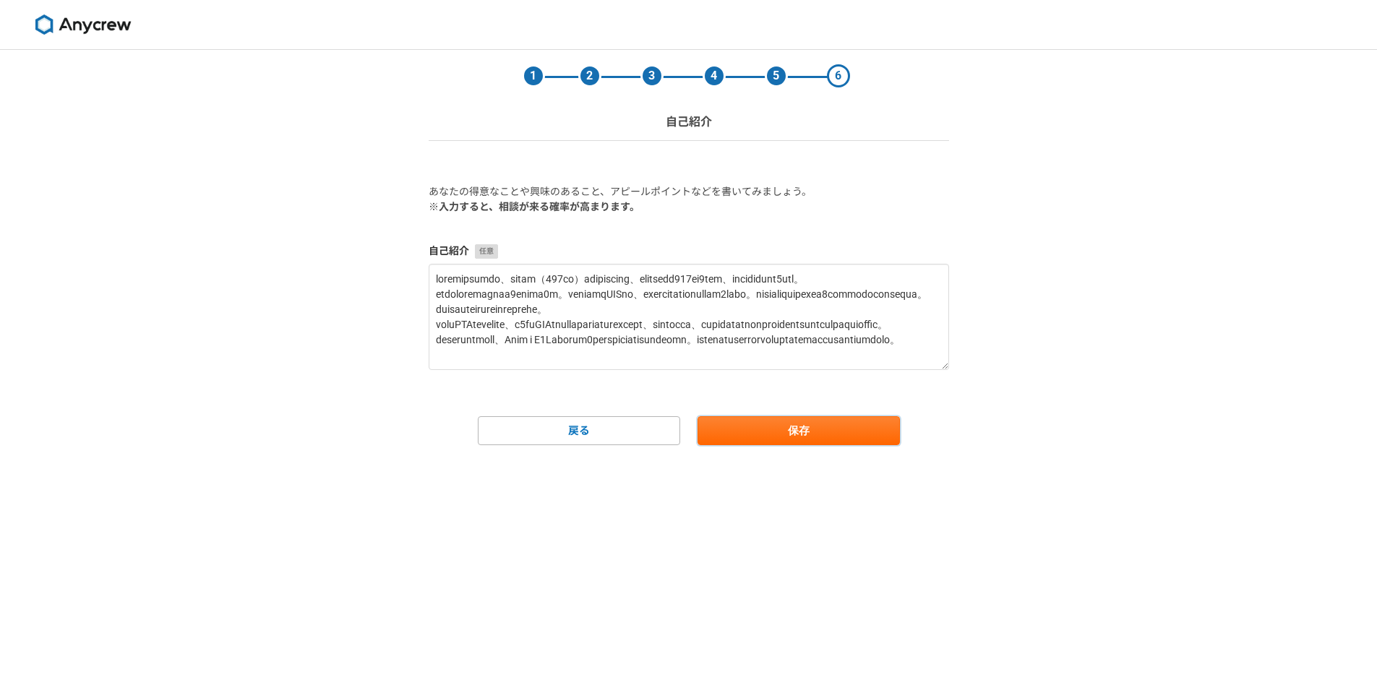
click at [737, 431] on button "保存" at bounding box center [799, 430] width 202 height 29
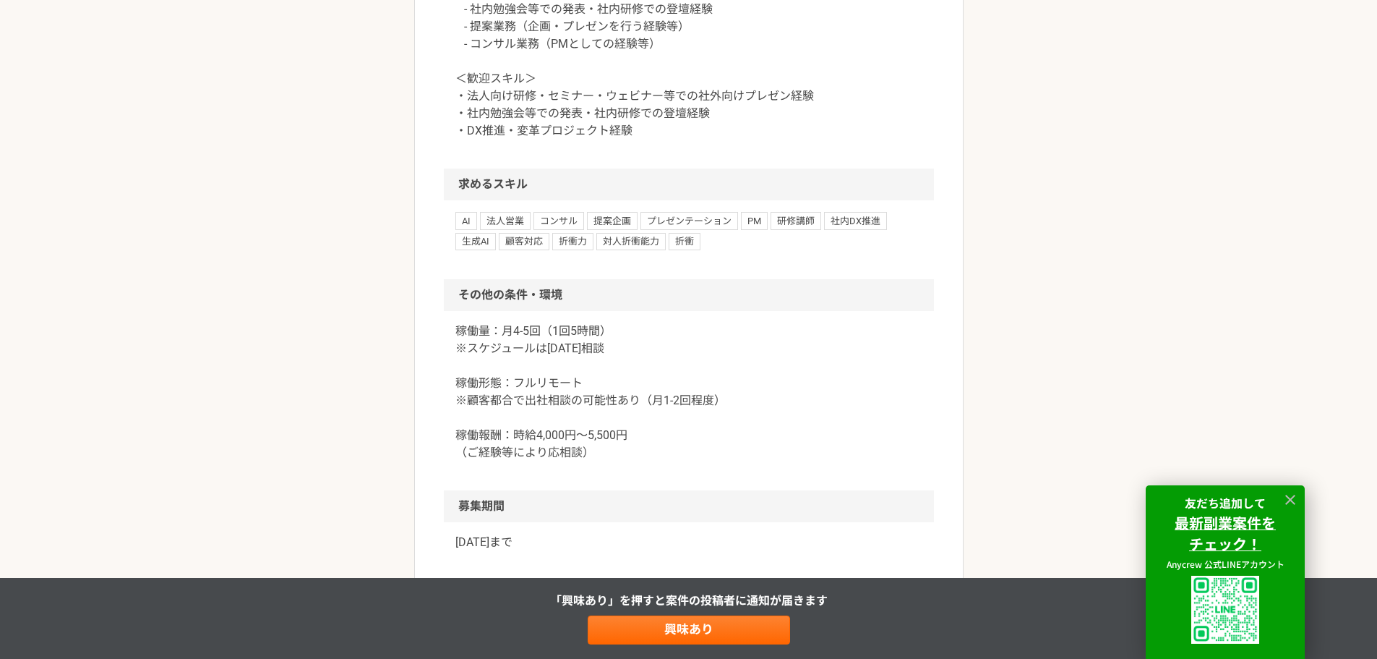
scroll to position [1508, 0]
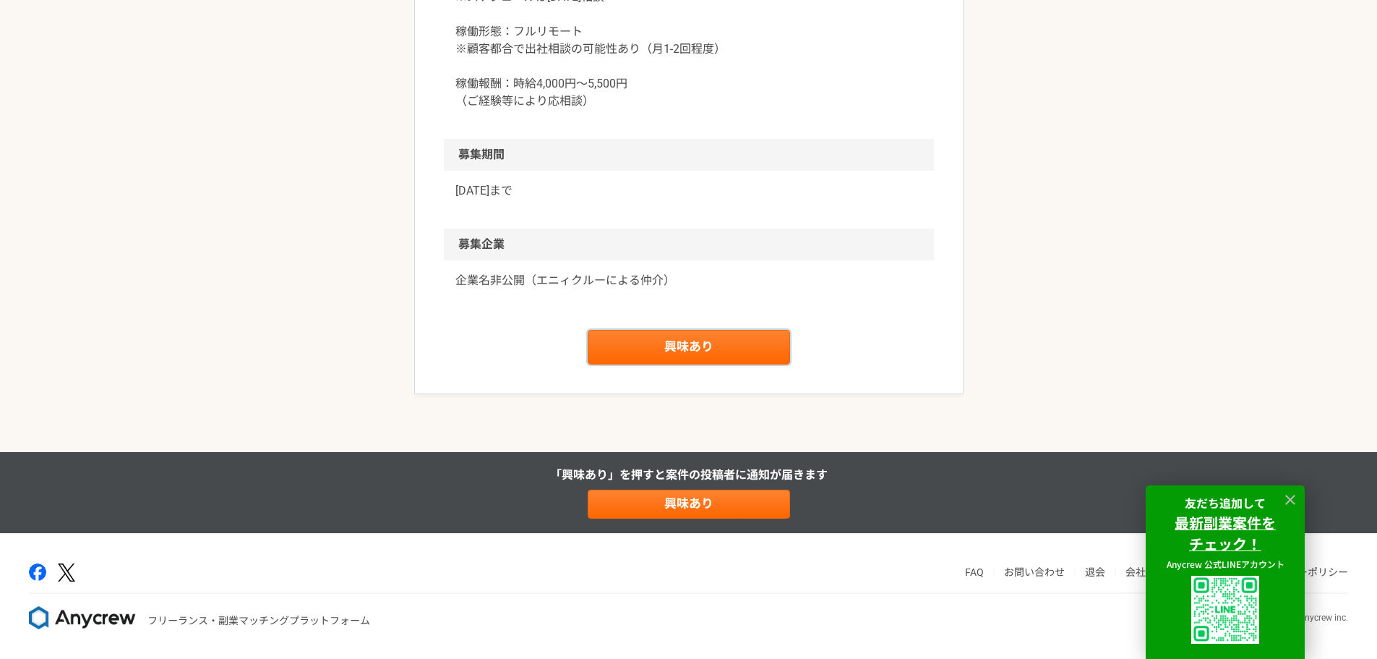
click at [641, 330] on link "興味あり" at bounding box center [689, 347] width 202 height 35
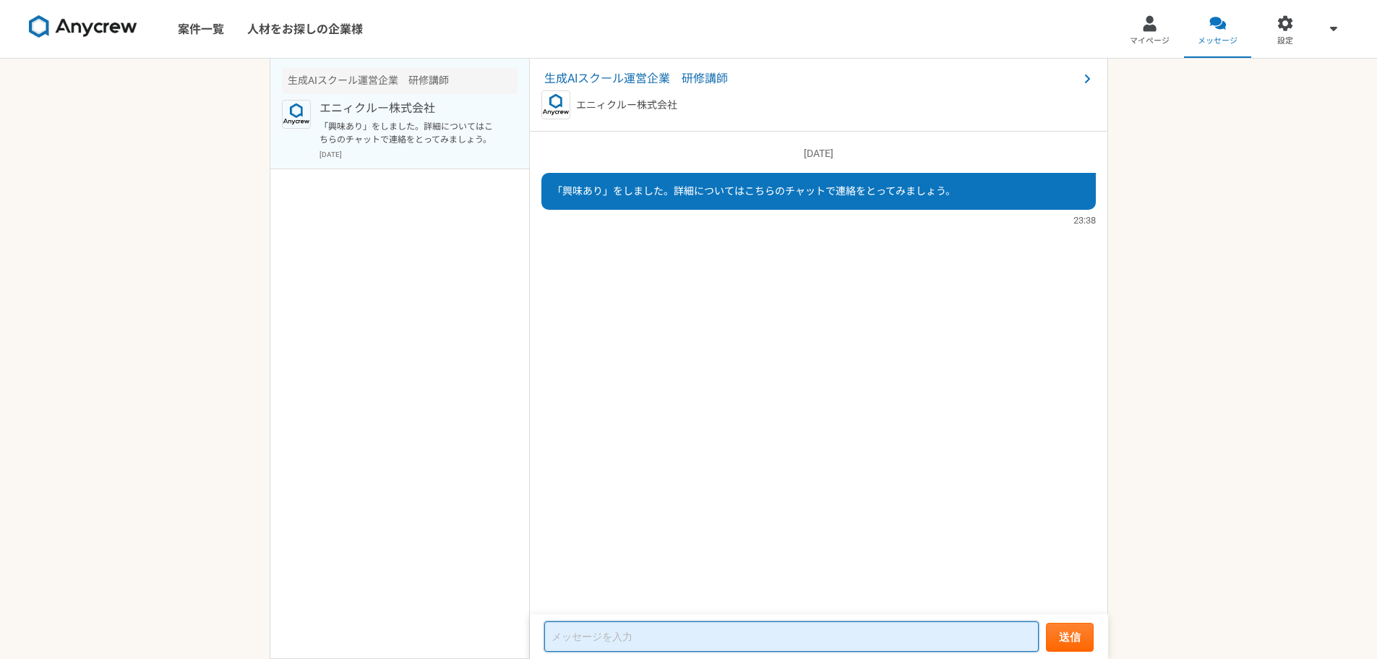
click at [649, 628] on textarea at bounding box center [791, 636] width 494 height 30
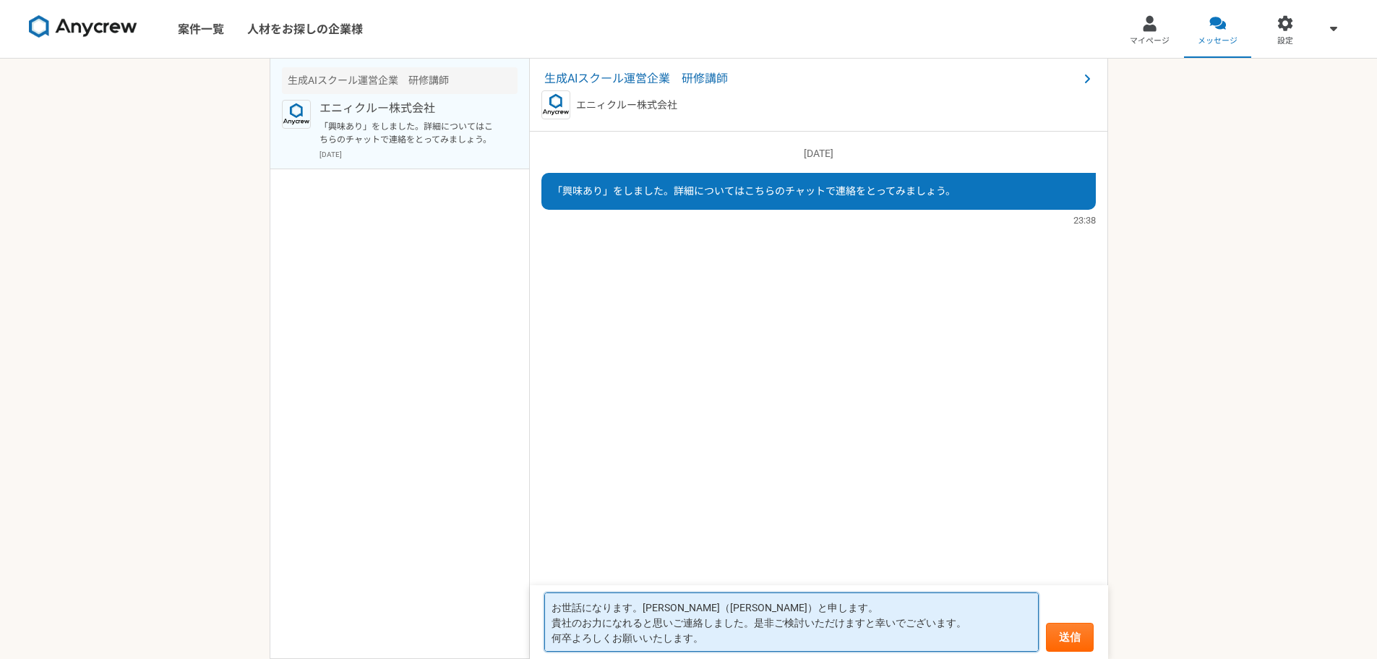
type textarea "お世話になります。広藤（ヒロフジ）と申します。 貴社のお力になれると思いご連絡しました。是非ご検討いただけますと幸いでございます。 何卒よろしくお願いいたしま…"
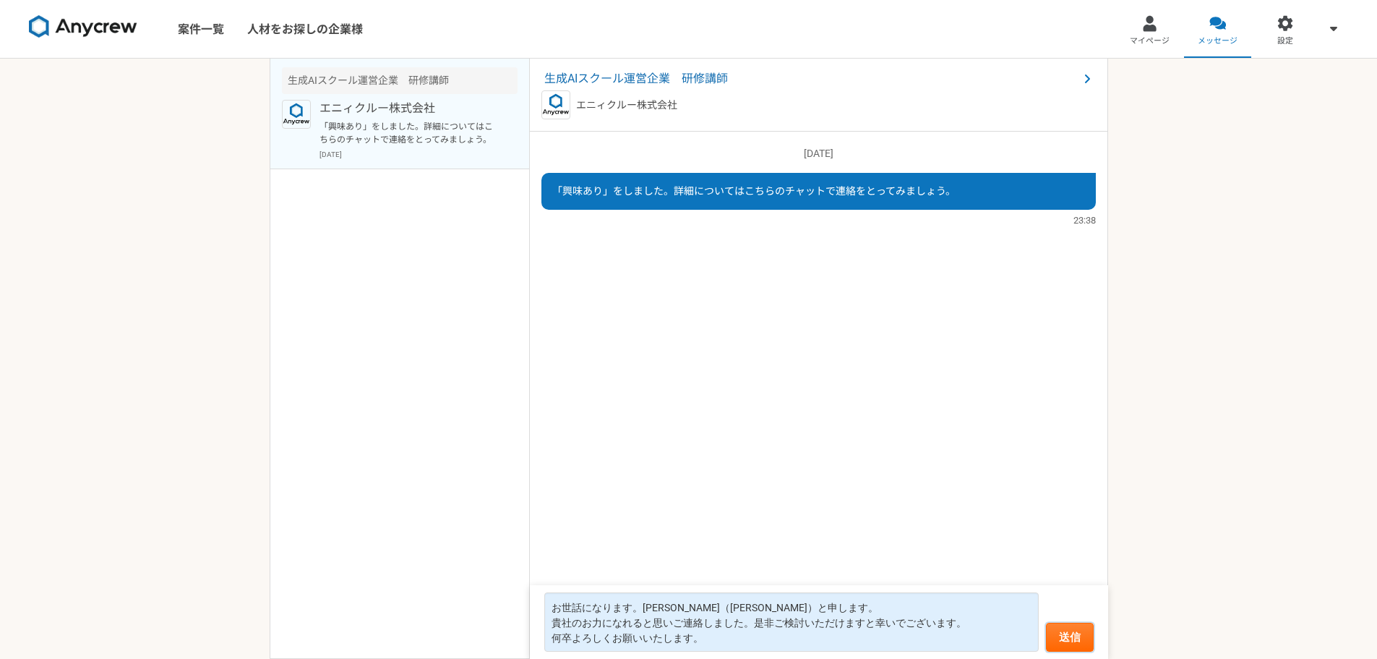
click at [1061, 638] on button "送信" at bounding box center [1070, 636] width 48 height 29
